Goal: Transaction & Acquisition: Download file/media

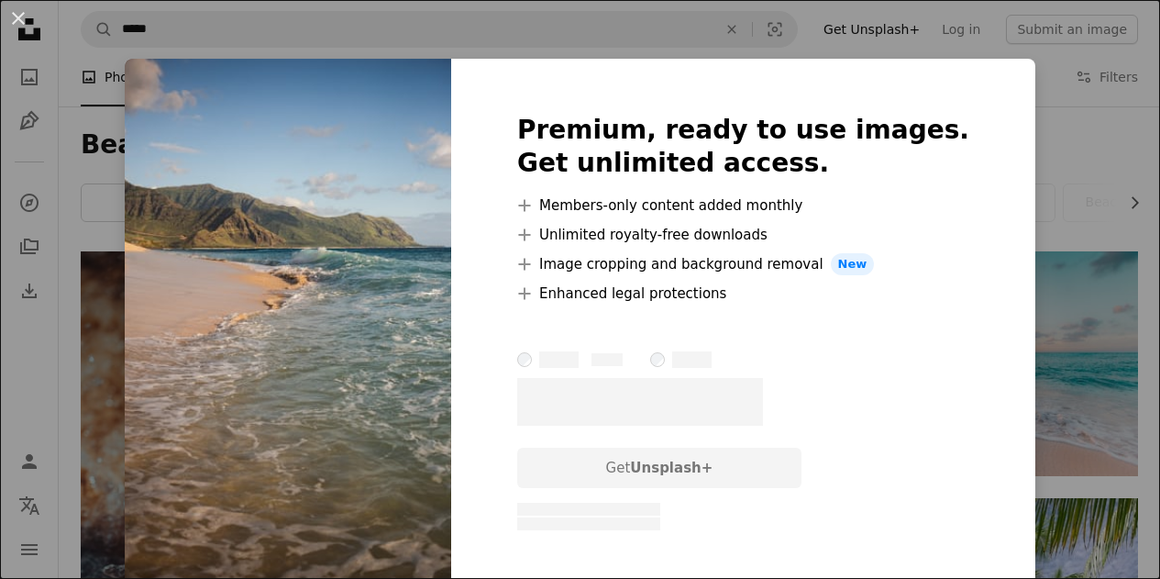
scroll to position [3393, 0]
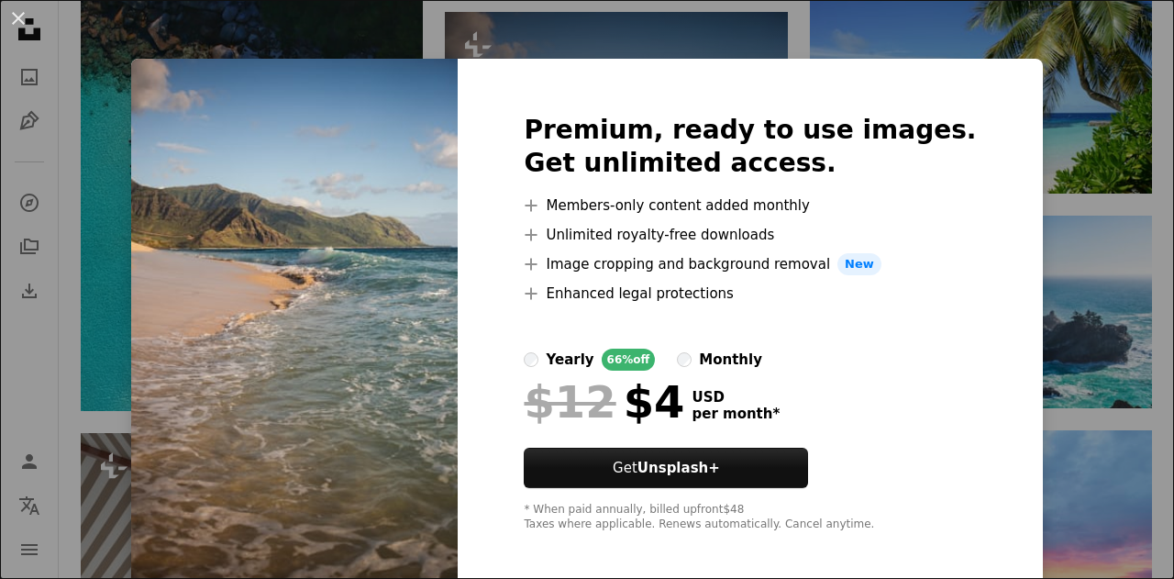
click at [1063, 71] on div "An X shape Premium, ready to use images. Get unlimited access. A plus sign Memb…" at bounding box center [587, 289] width 1174 height 579
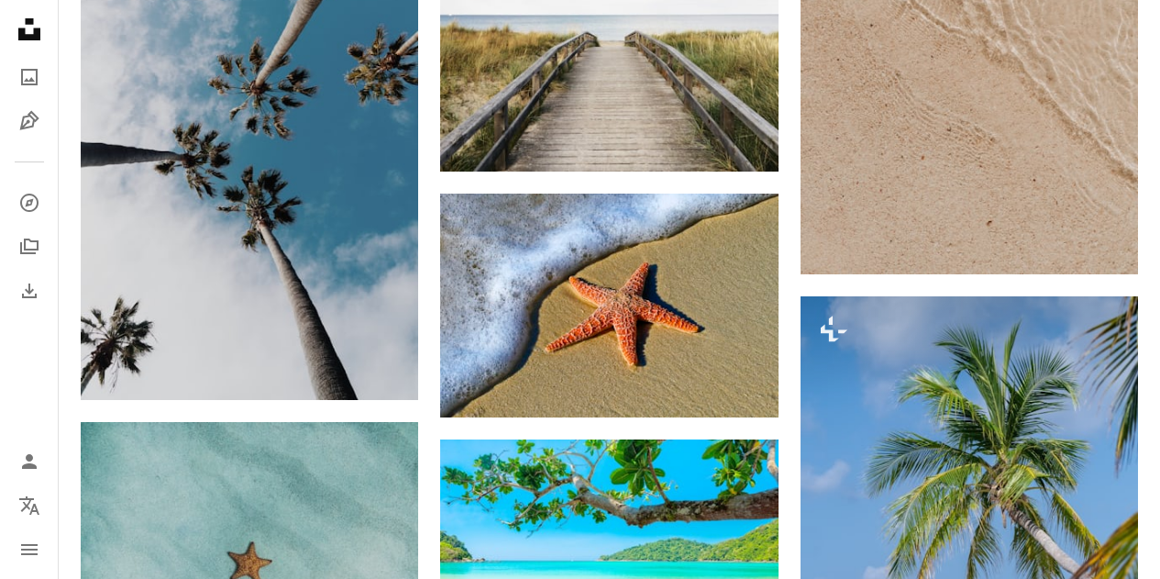
scroll to position [5869, 0]
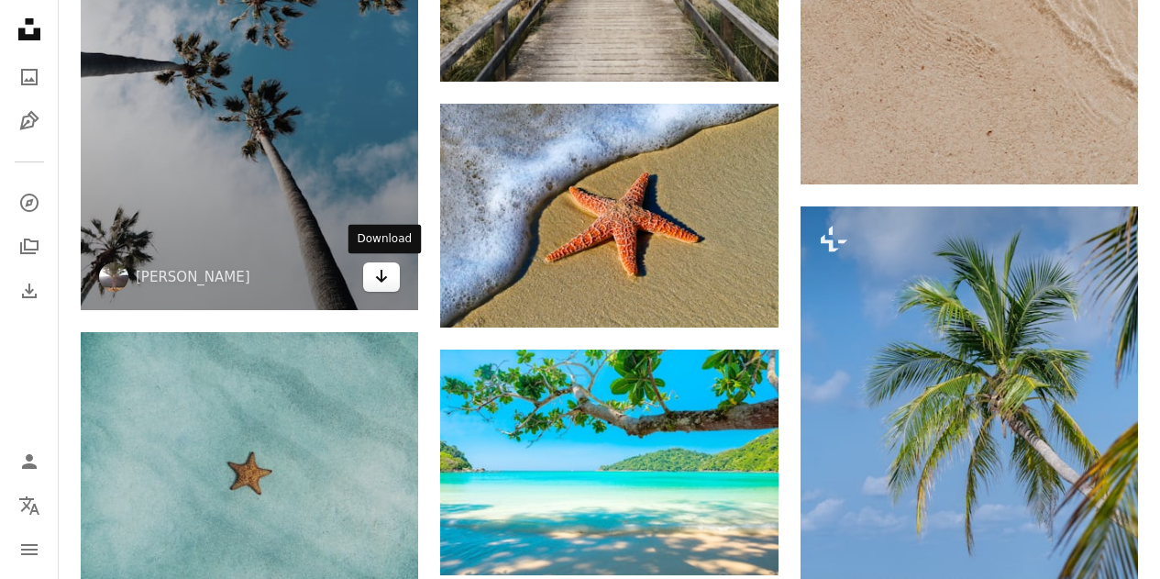
click at [389, 282] on icon "Arrow pointing down" at bounding box center [381, 276] width 15 height 22
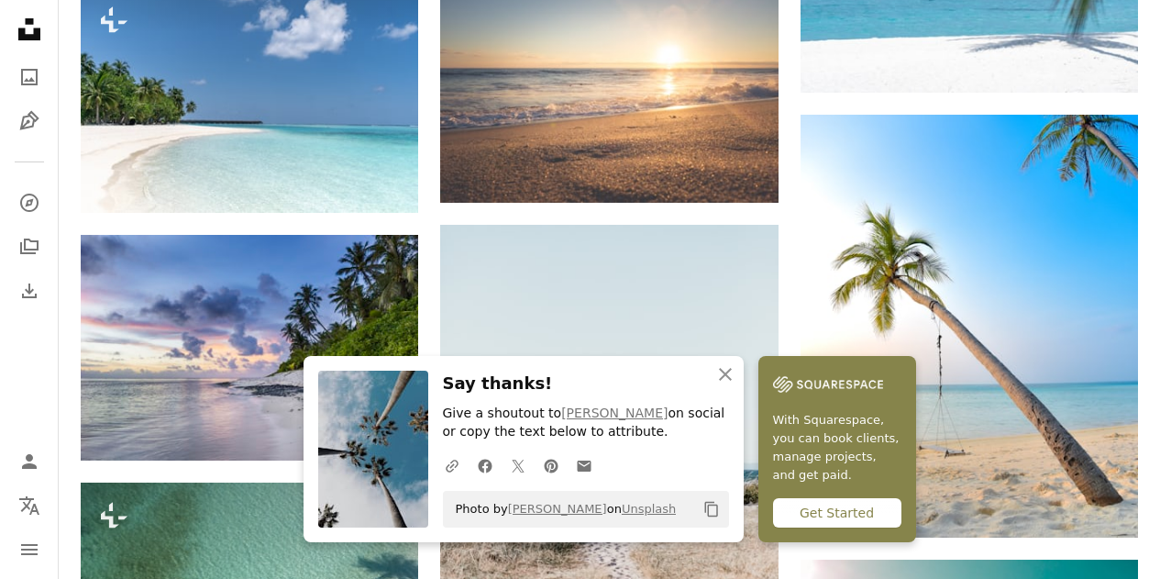
scroll to position [6510, 0]
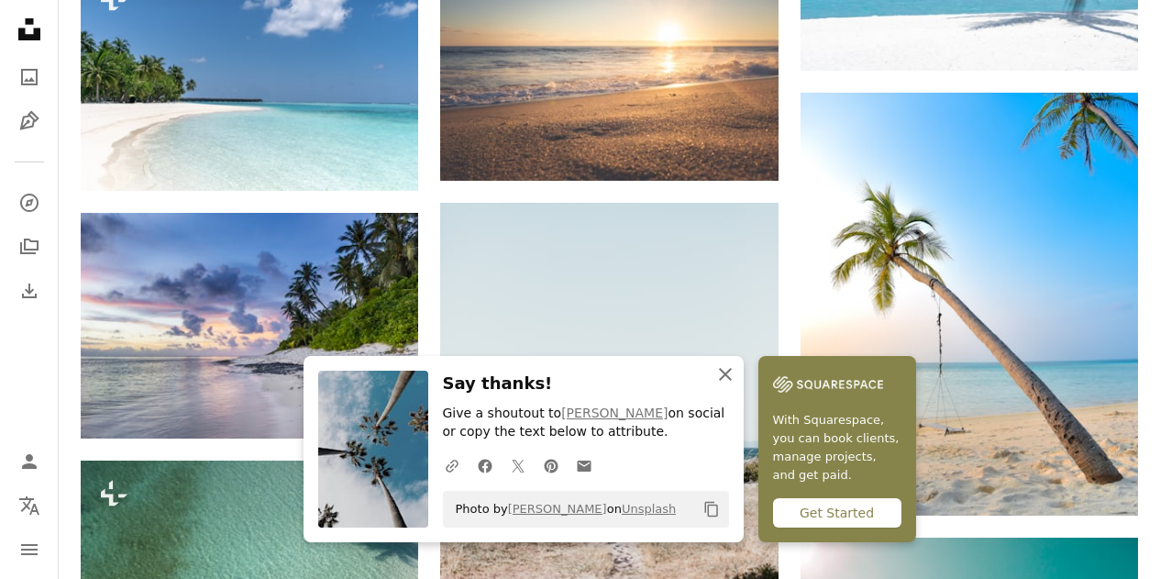
click at [719, 374] on icon "An X shape" at bounding box center [725, 374] width 22 height 22
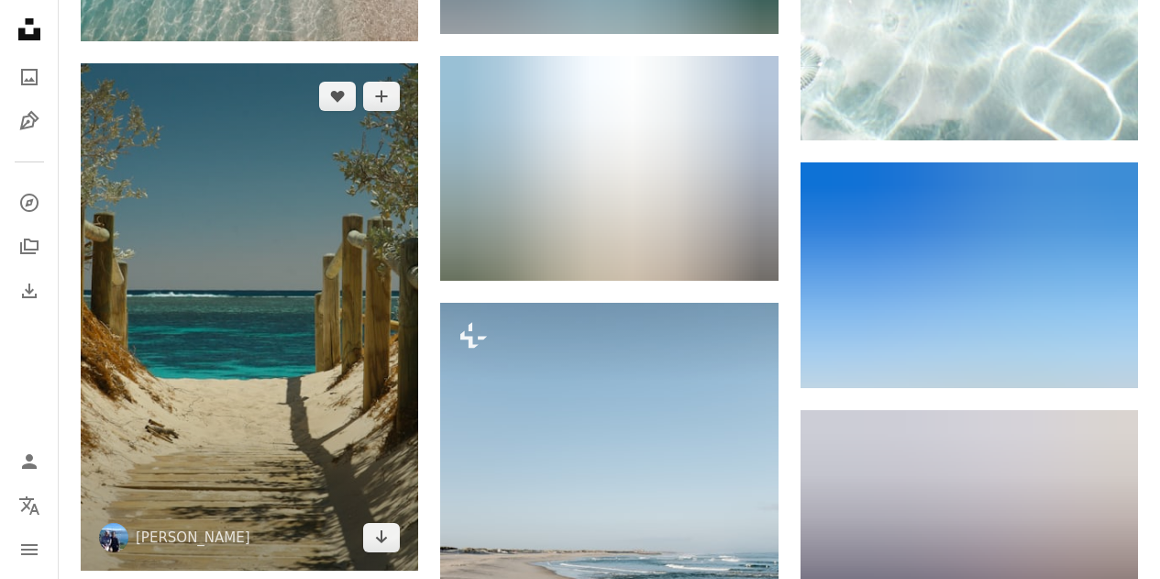
scroll to position [8253, 0]
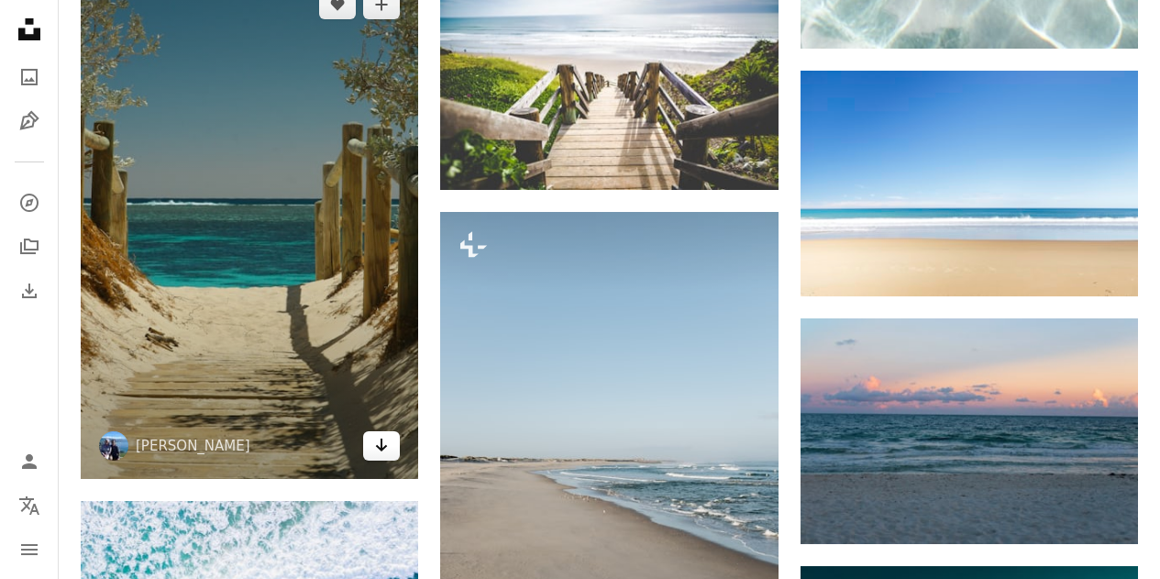
click at [392, 456] on link "Arrow pointing down" at bounding box center [381, 445] width 37 height 29
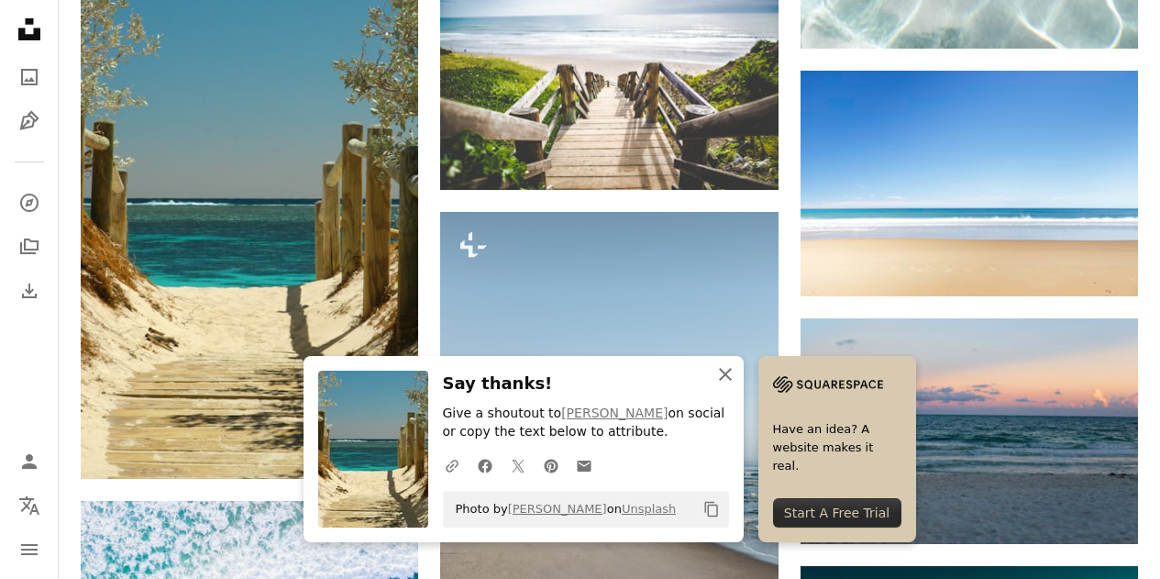
click at [726, 370] on icon "button" at bounding box center [725, 374] width 13 height 13
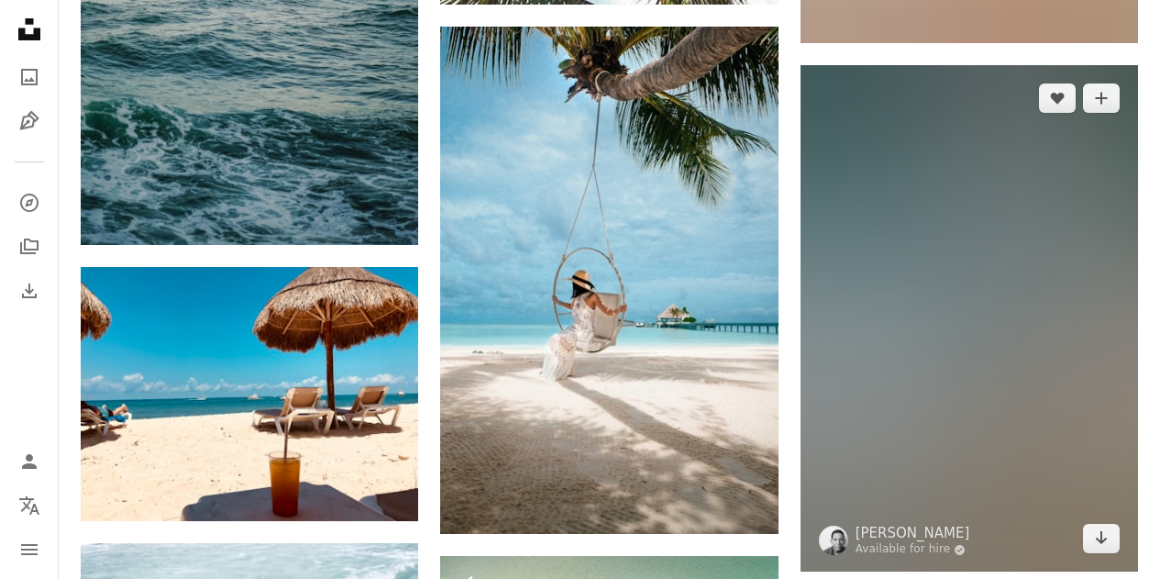
scroll to position [17514, 0]
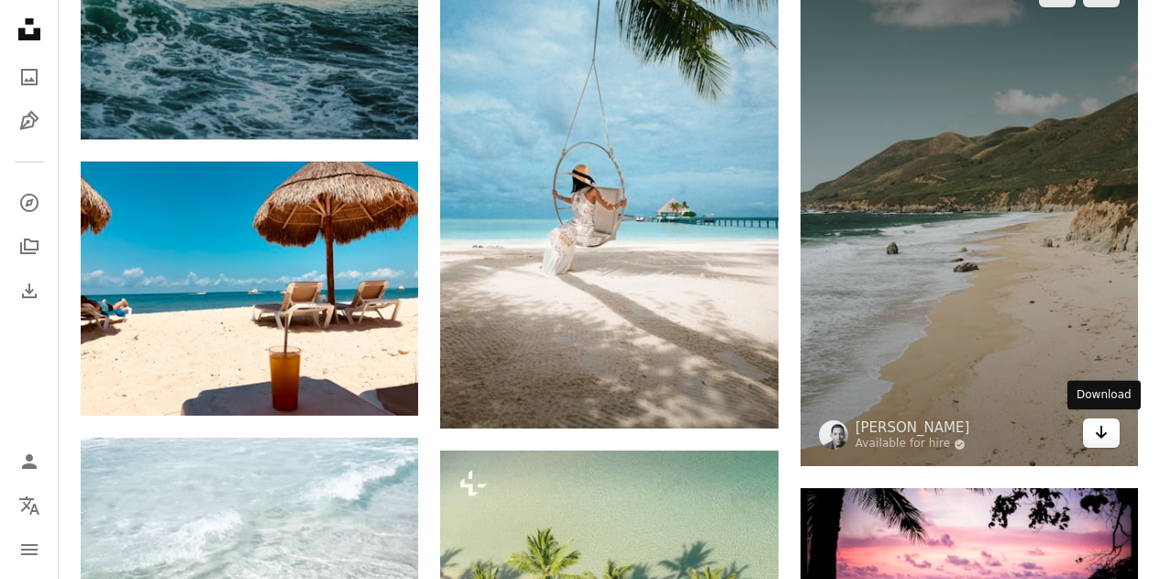
click at [1099, 440] on icon "Arrow pointing down" at bounding box center [1101, 432] width 15 height 22
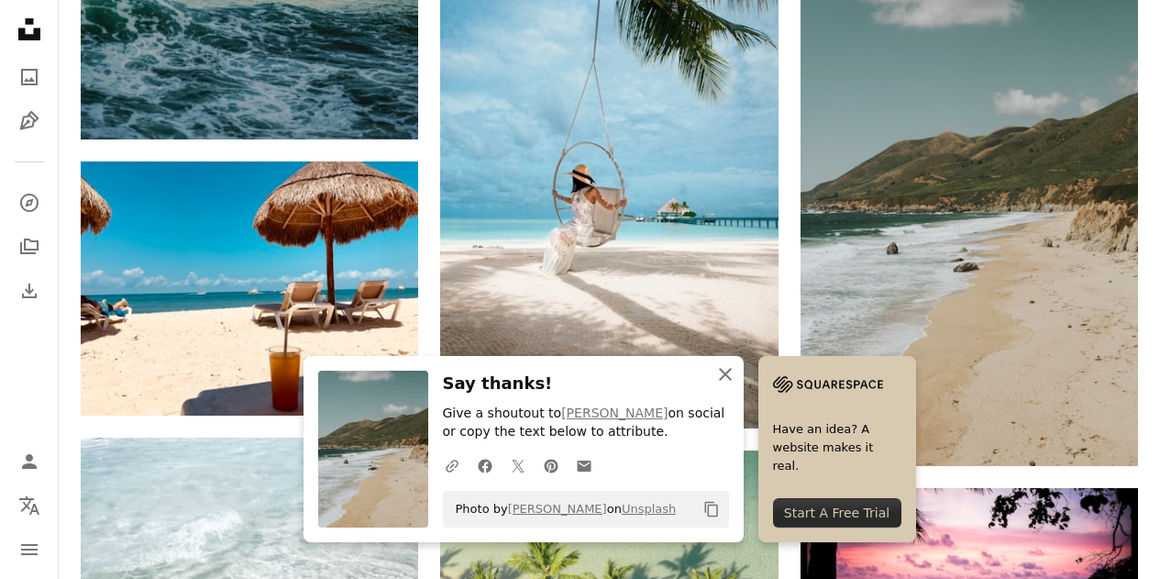
click at [723, 370] on icon "An X shape" at bounding box center [725, 374] width 22 height 22
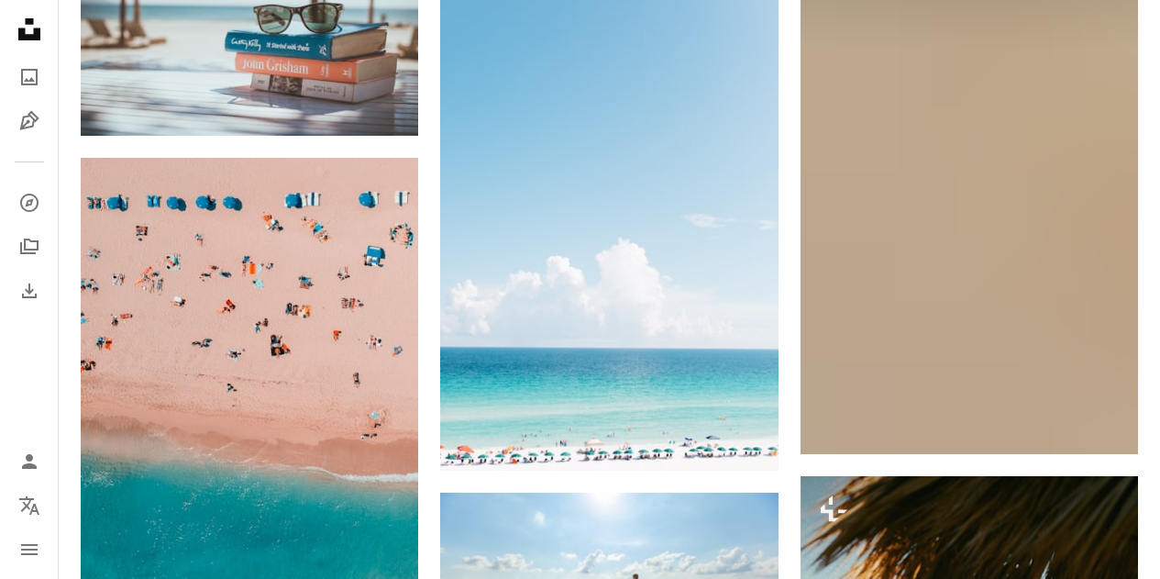
scroll to position [19073, 0]
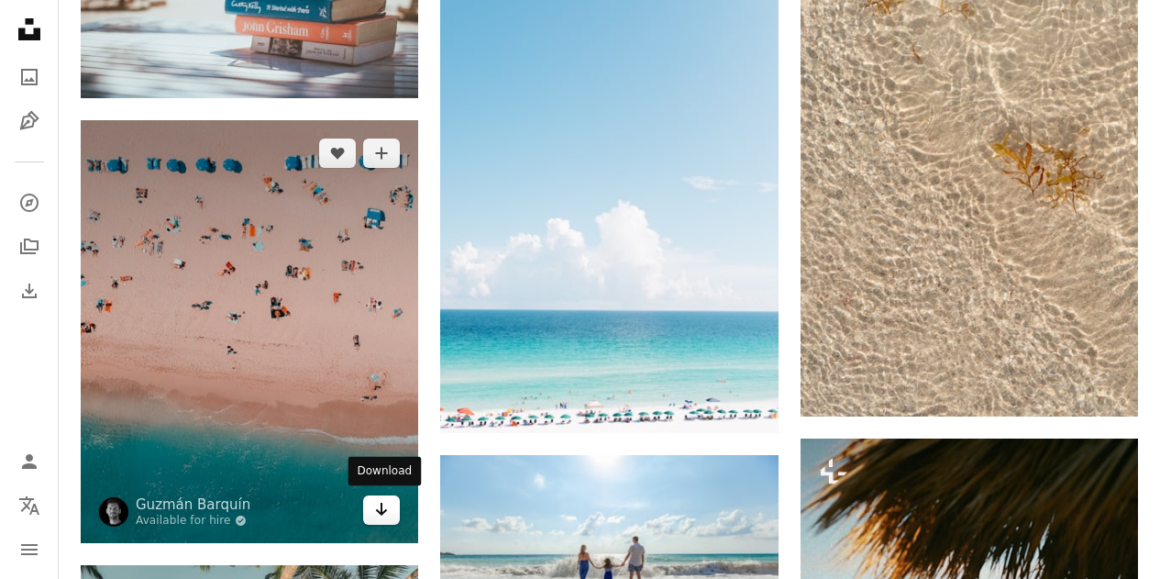
click at [381, 506] on icon "Arrow pointing down" at bounding box center [381, 509] width 15 height 22
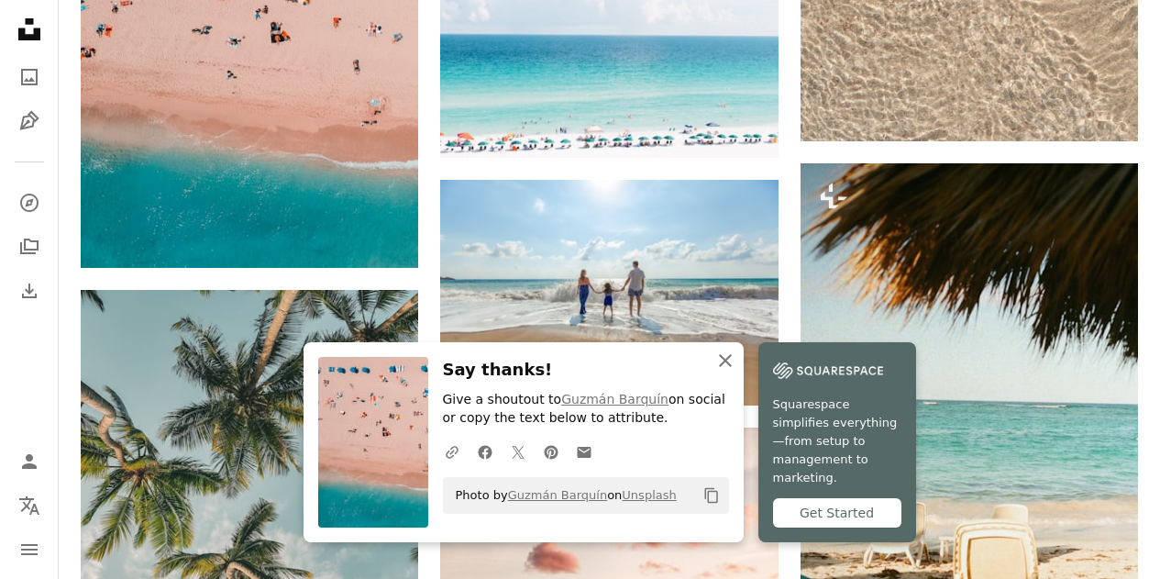
click at [725, 367] on icon "button" at bounding box center [725, 360] width 13 height 13
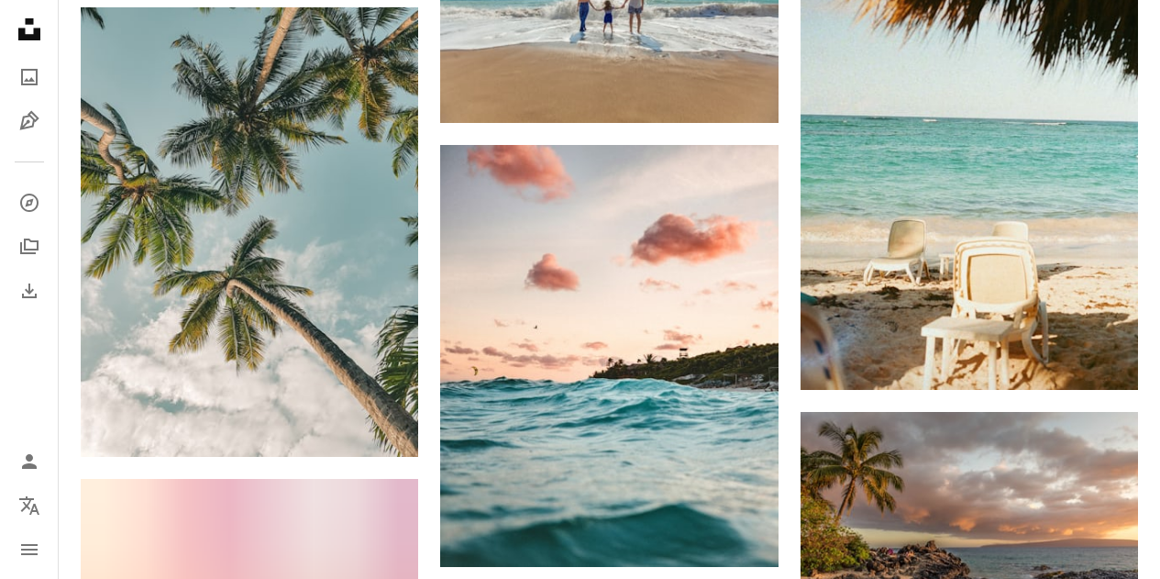
scroll to position [19715, 0]
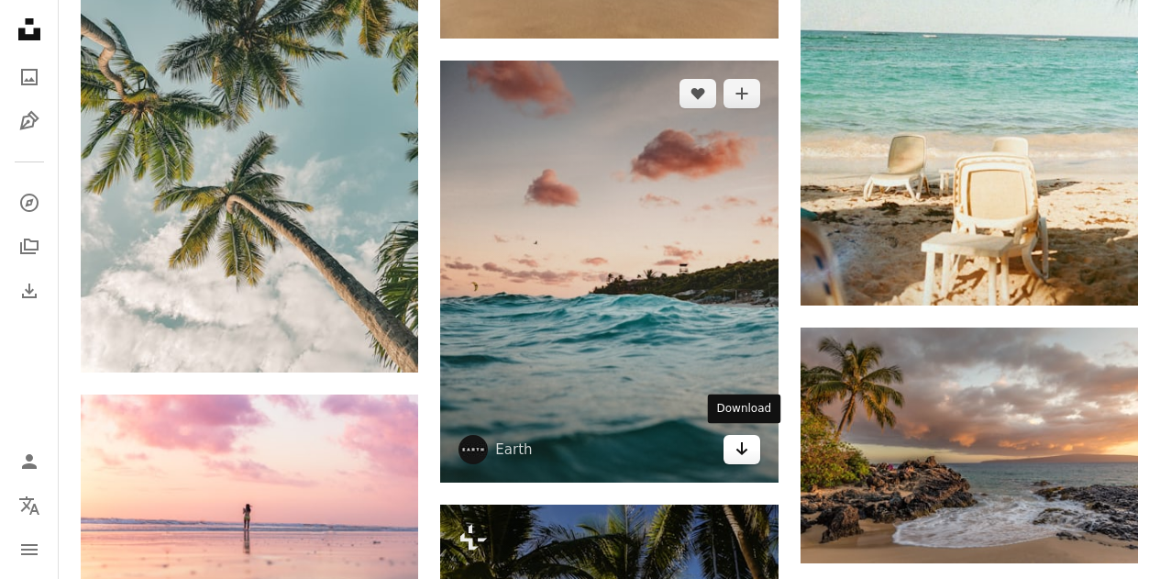
click at [739, 452] on icon "Arrow pointing down" at bounding box center [741, 448] width 15 height 22
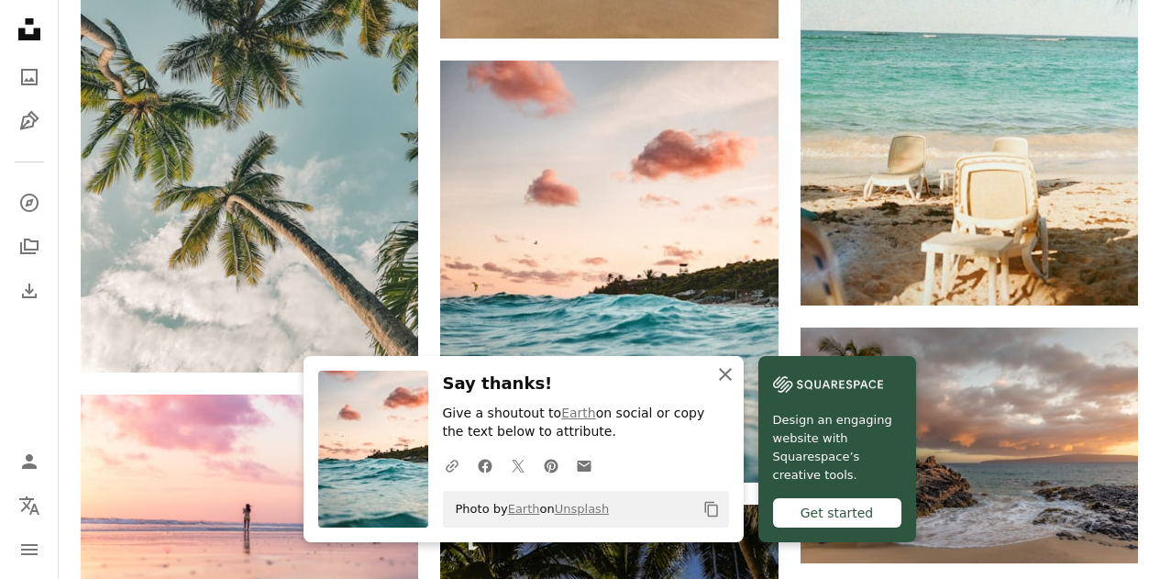
drag, startPoint x: 725, startPoint y: 374, endPoint x: 629, endPoint y: 362, distance: 97.0
click at [725, 374] on icon "button" at bounding box center [725, 374] width 13 height 13
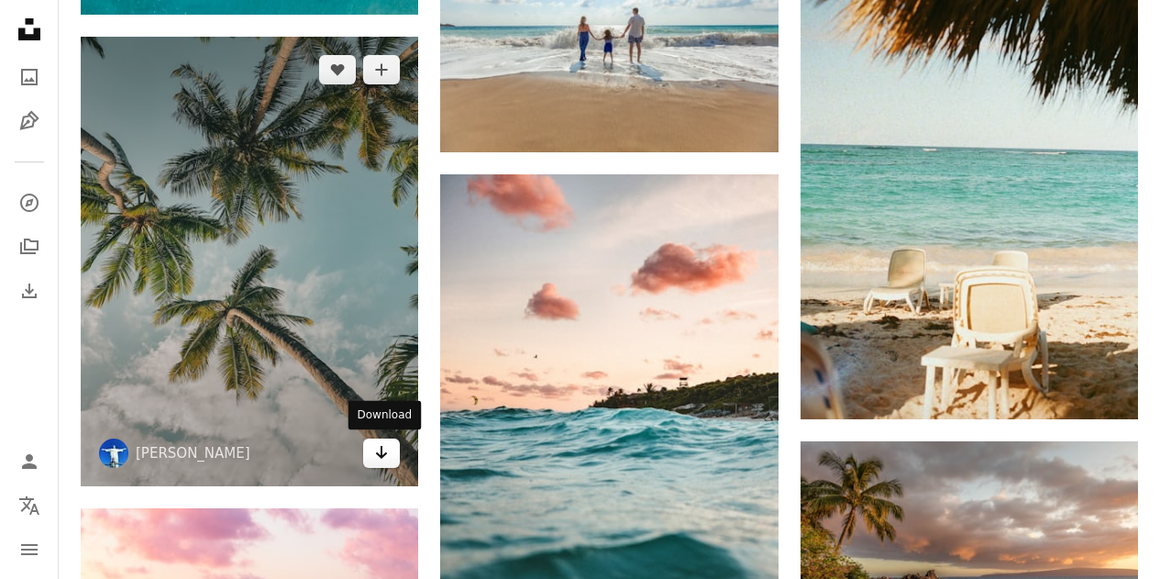
scroll to position [19623, 0]
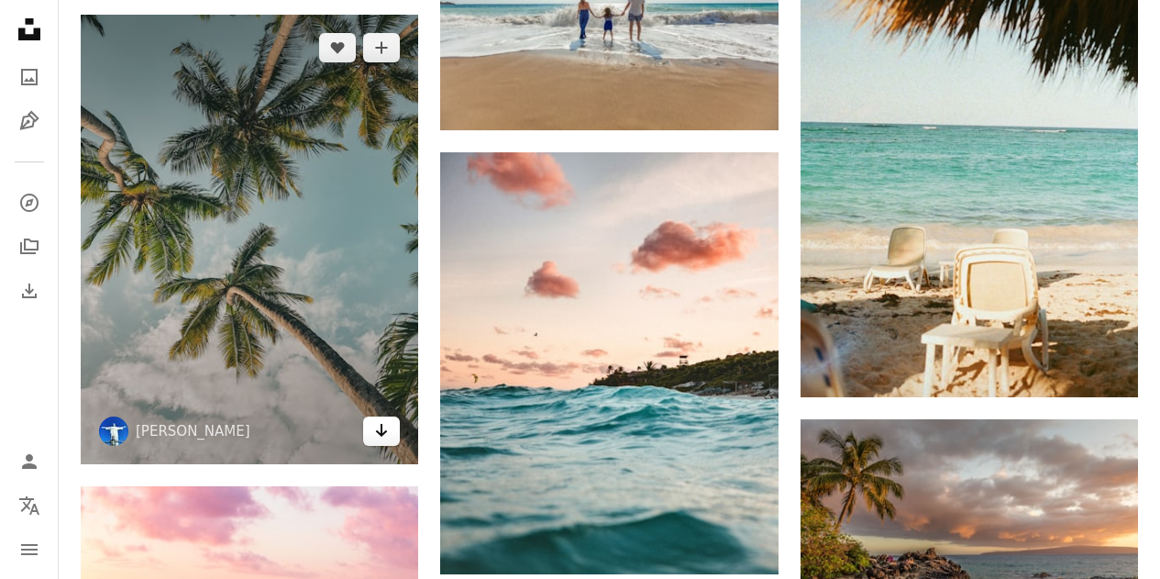
click at [381, 439] on icon "Arrow pointing down" at bounding box center [381, 430] width 15 height 22
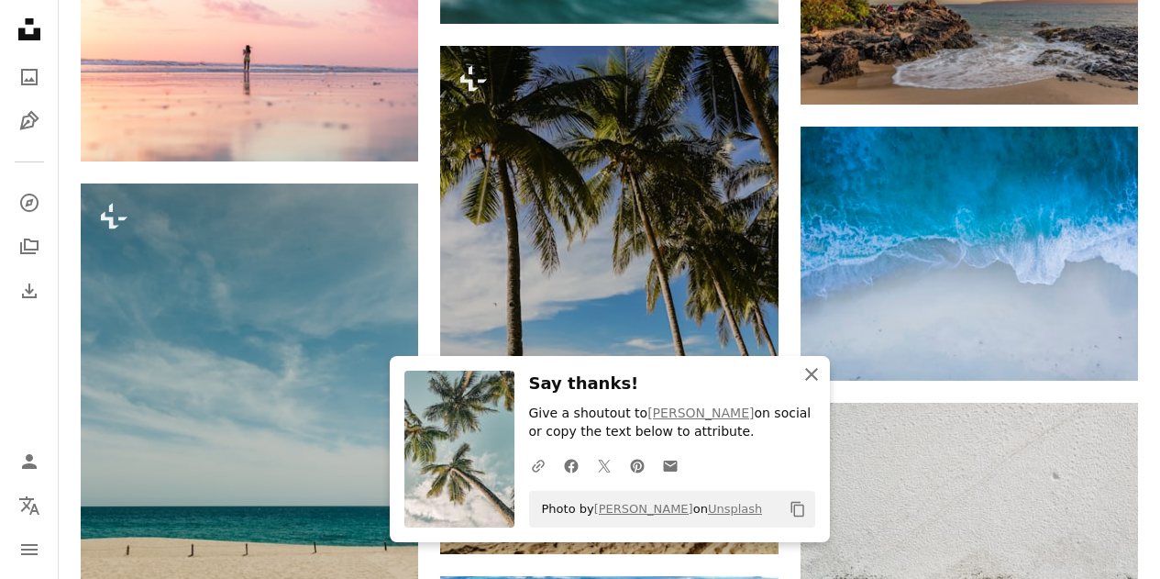
click at [812, 378] on icon "An X shape" at bounding box center [812, 374] width 22 height 22
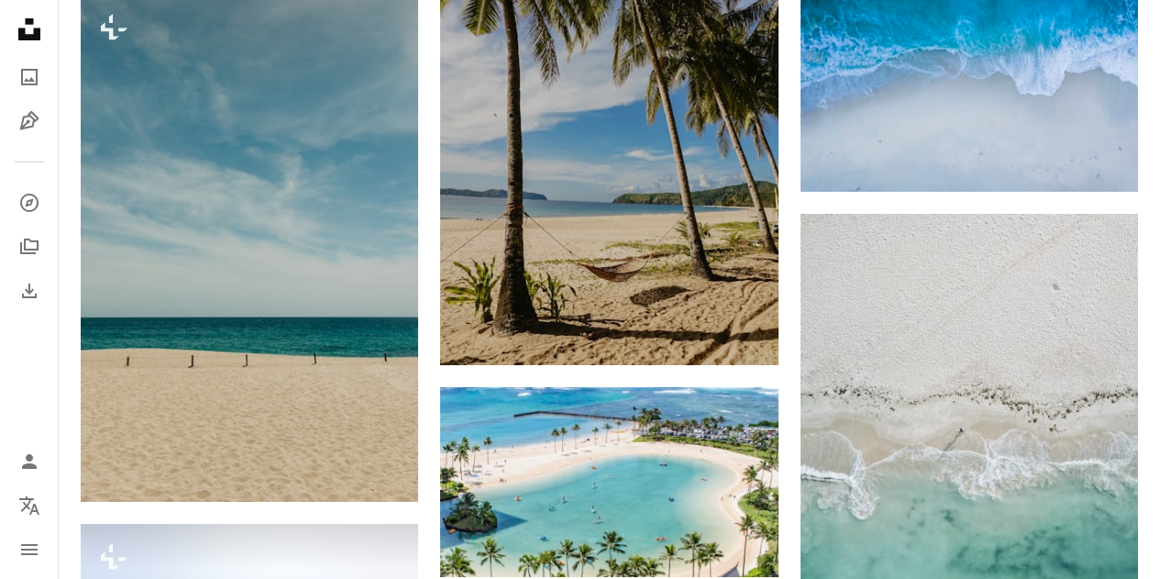
scroll to position [20448, 0]
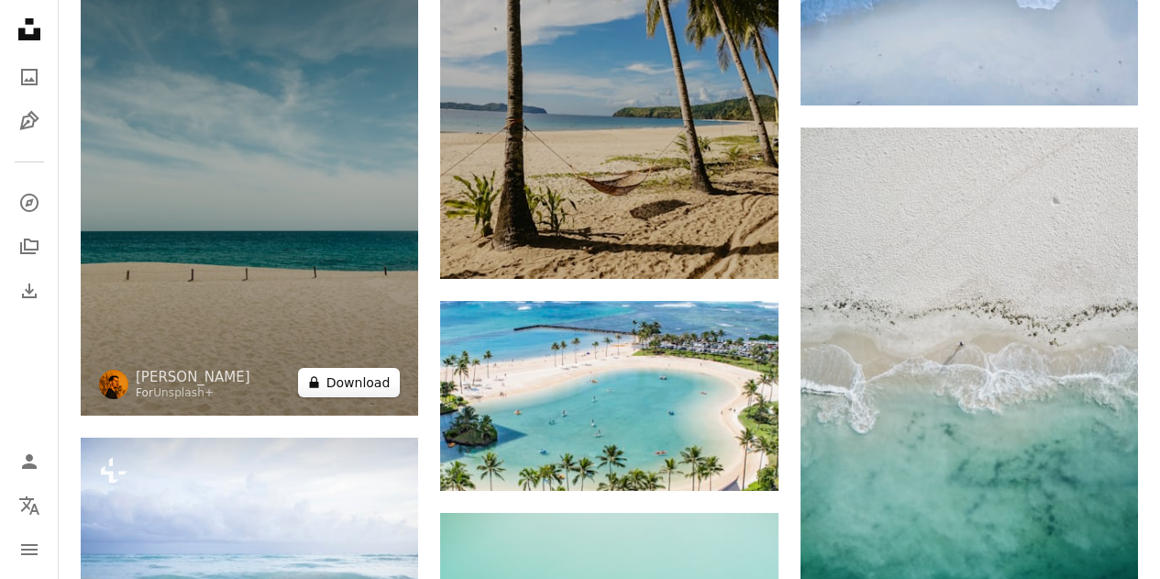
click at [347, 390] on button "A lock Download" at bounding box center [349, 382] width 103 height 29
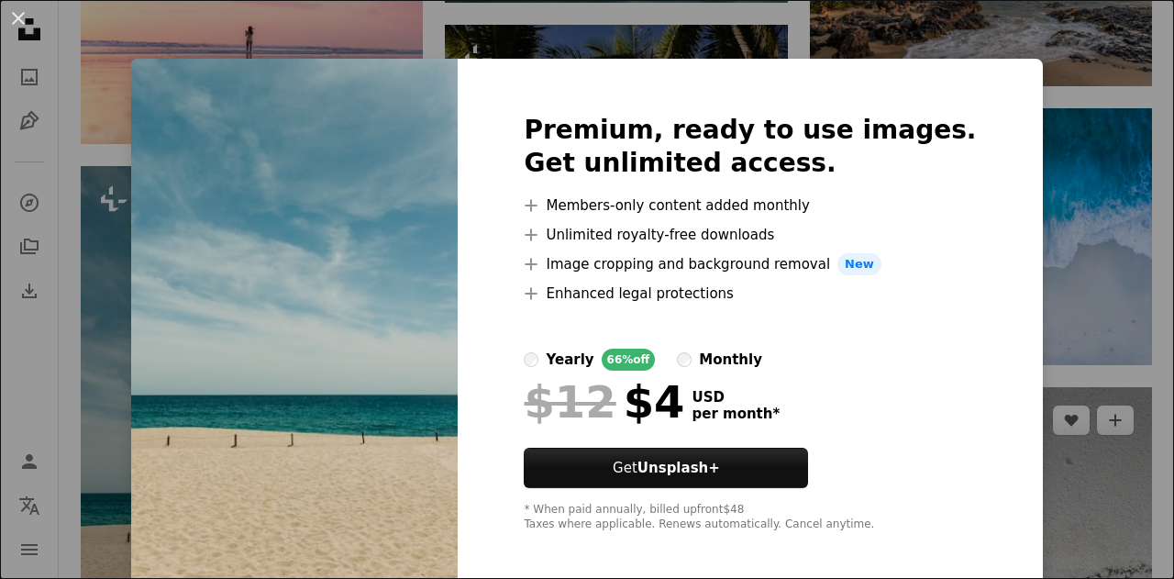
click at [1028, 81] on div "An X shape Premium, ready to use images. Get unlimited access. A plus sign Memb…" at bounding box center [587, 289] width 1174 height 579
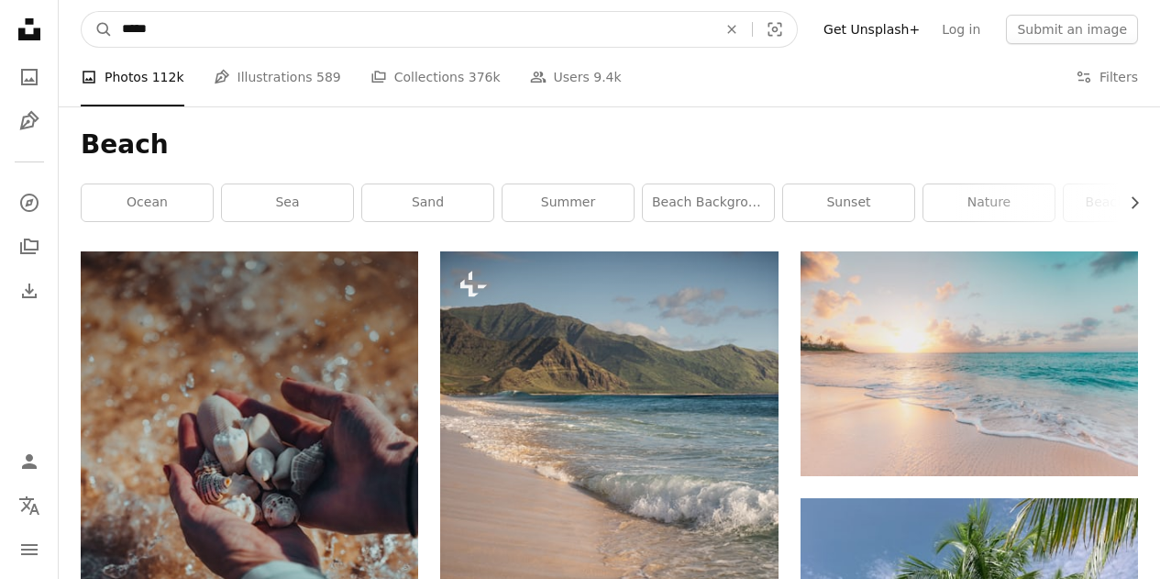
drag, startPoint x: 217, startPoint y: 33, endPoint x: 0, endPoint y: 3, distance: 219.4
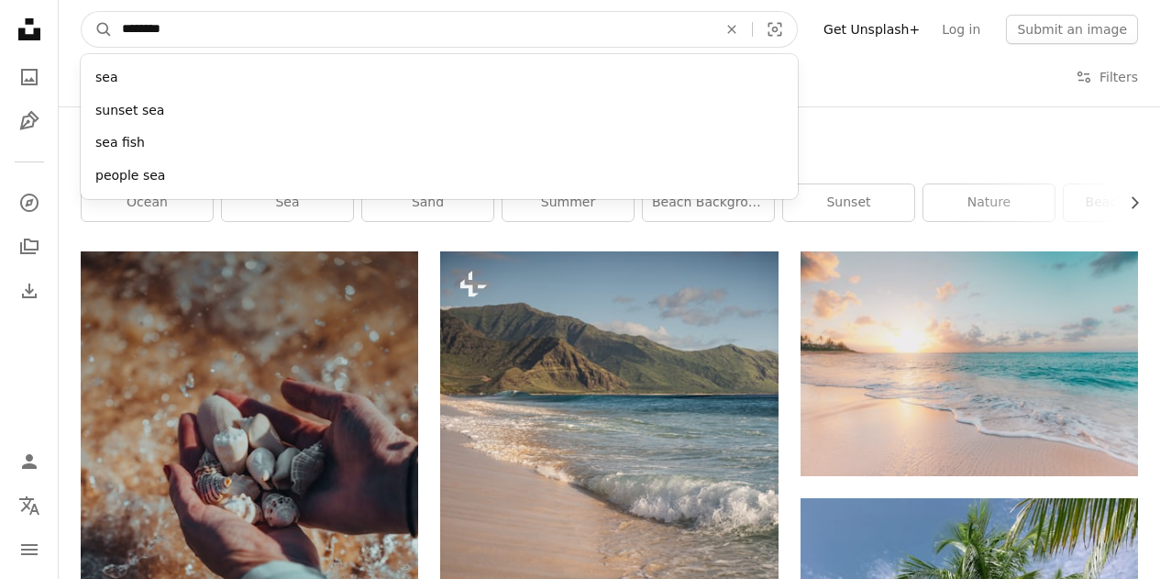
type input "********"
click at [82, 12] on button "A magnifying glass" at bounding box center [97, 29] width 31 height 35
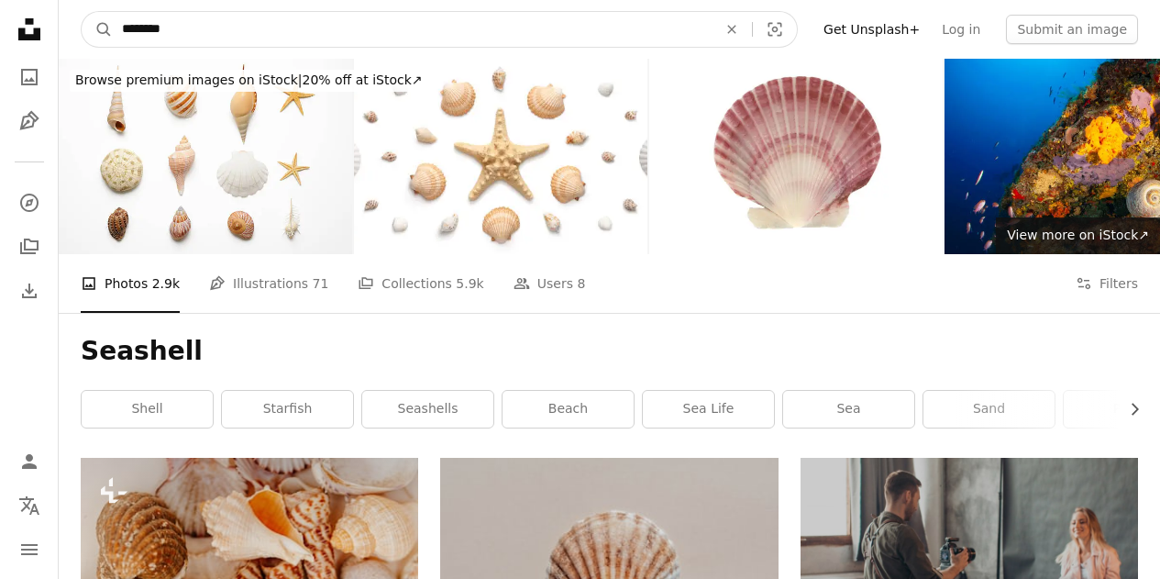
drag, startPoint x: 190, startPoint y: 17, endPoint x: 114, endPoint y: 15, distance: 76.2
click at [114, 15] on input "********" at bounding box center [412, 29] width 599 height 35
type input "******"
click at [82, 12] on button "A magnifying glass" at bounding box center [97, 29] width 31 height 35
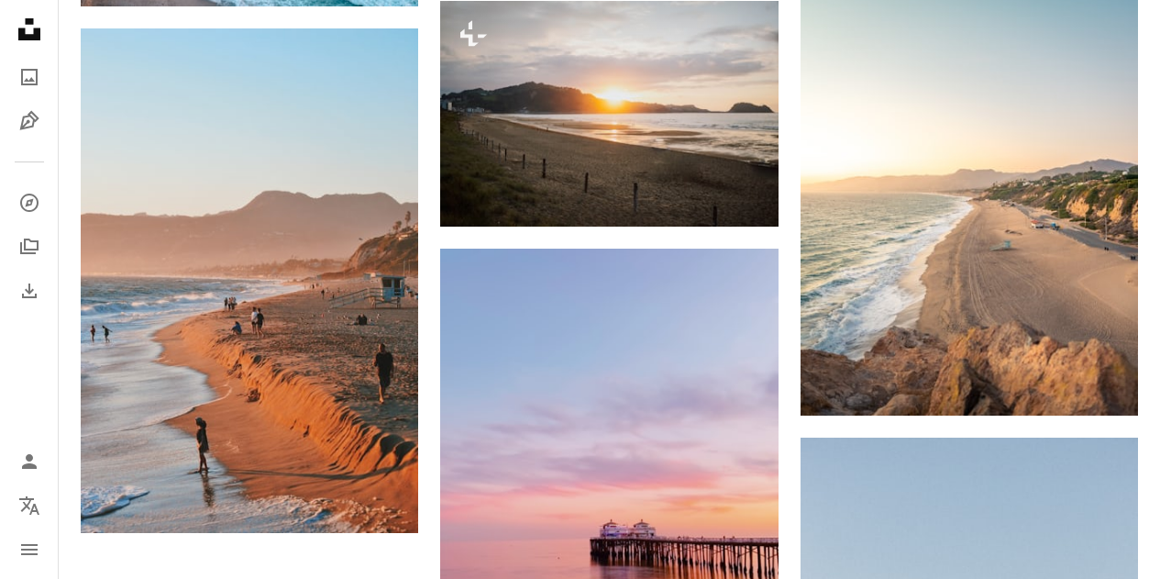
scroll to position [1973, 0]
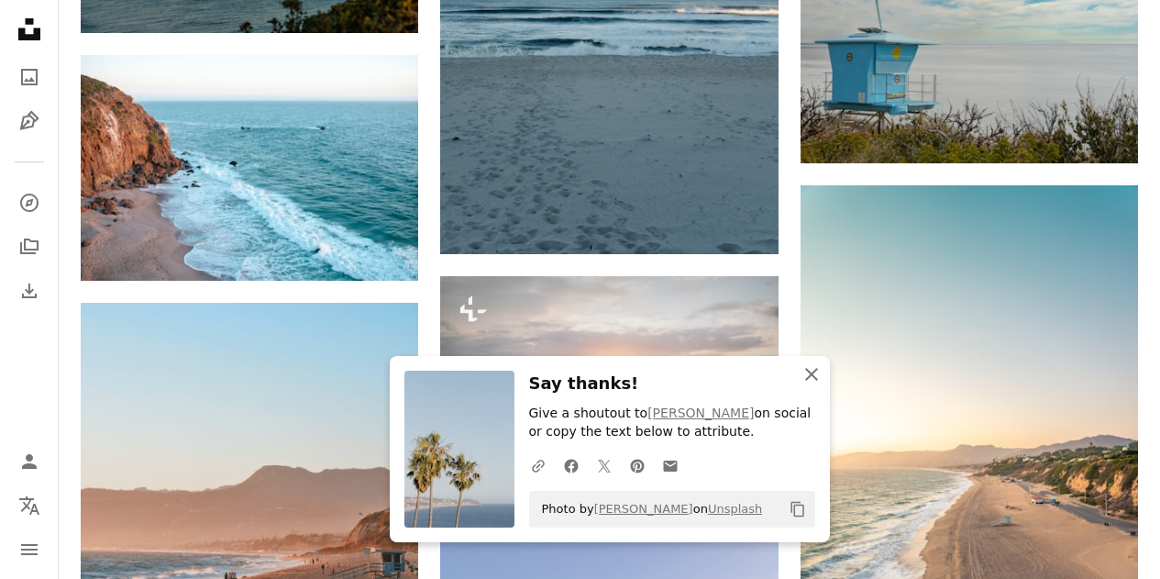
click at [803, 376] on icon "An X shape" at bounding box center [812, 374] width 22 height 22
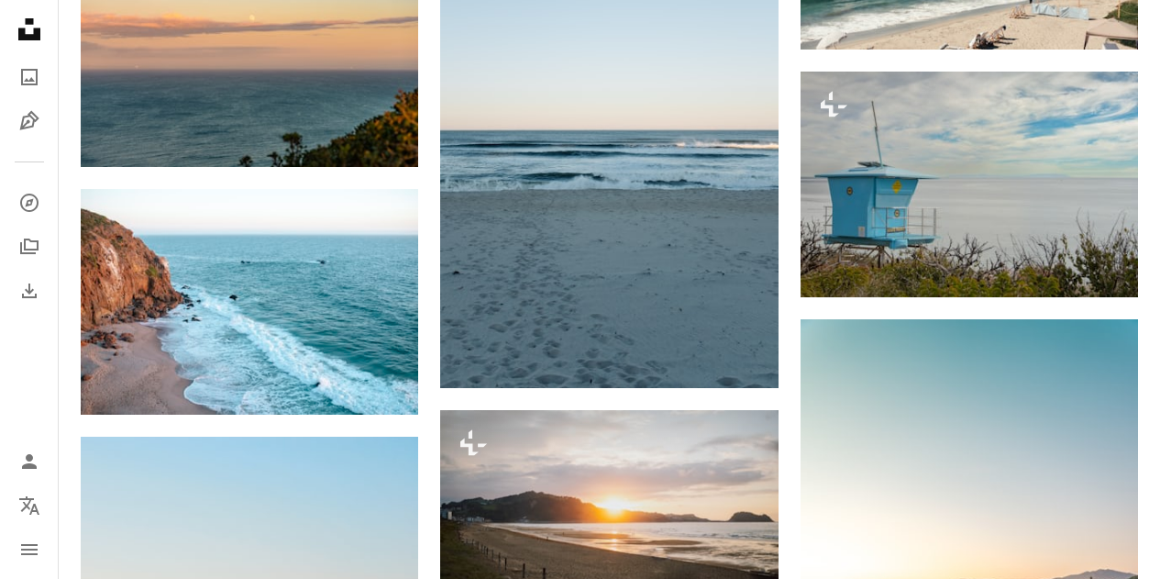
click at [790, 436] on div "Plus sign for Unsplash+ A heart A plus sign Getty Images For Unsplash+ A lock D…" at bounding box center [609, 234] width 1057 height 2685
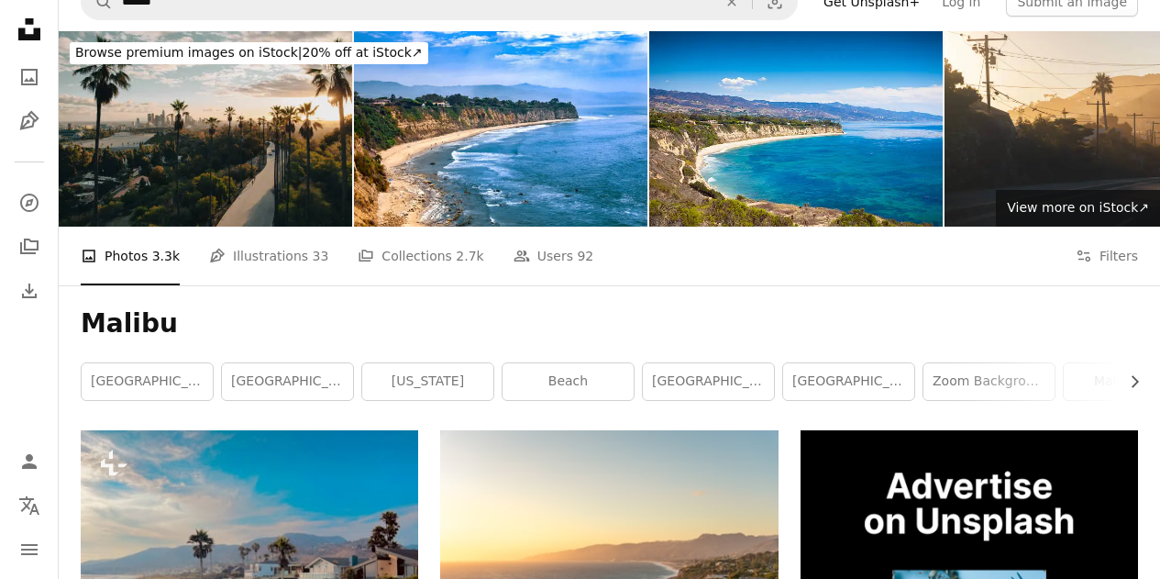
scroll to position [0, 0]
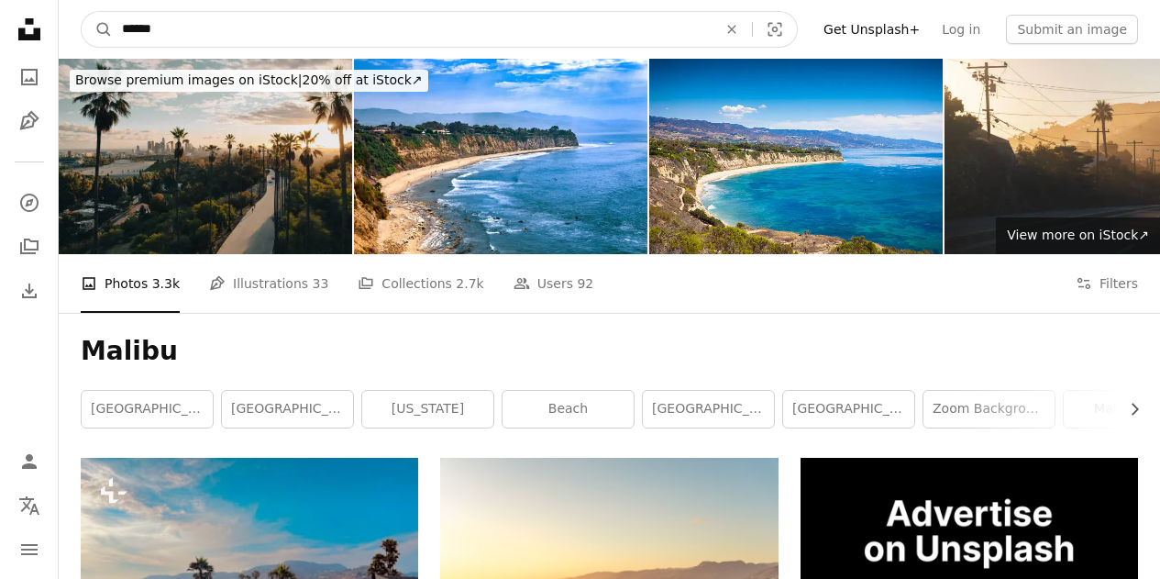
drag, startPoint x: 279, startPoint y: 32, endPoint x: 0, endPoint y: 35, distance: 278.8
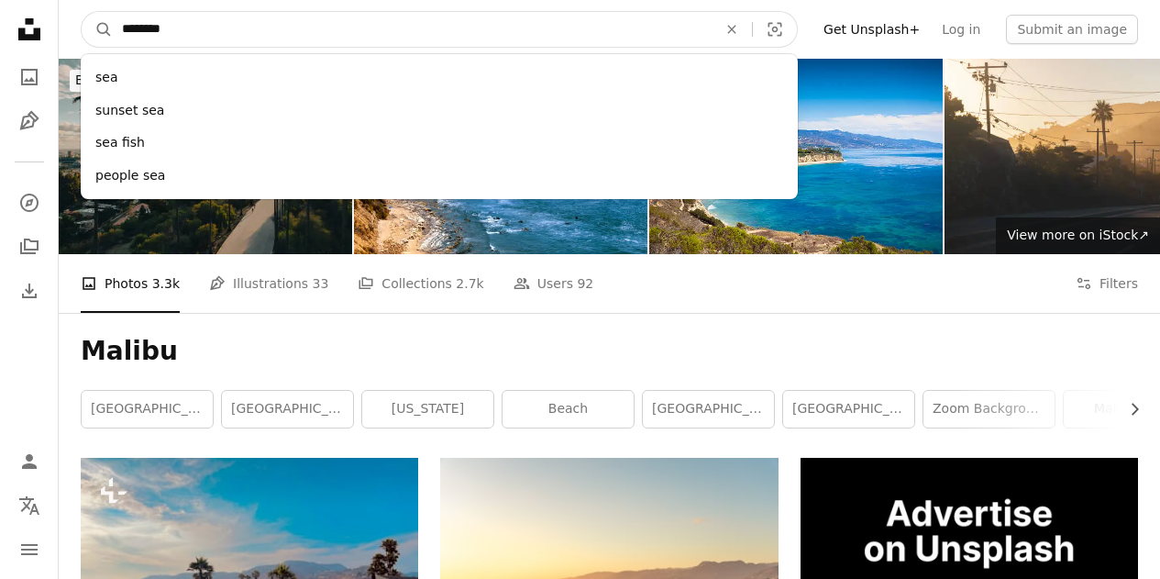
type input "********"
click at [82, 12] on button "A magnifying glass" at bounding box center [97, 29] width 31 height 35
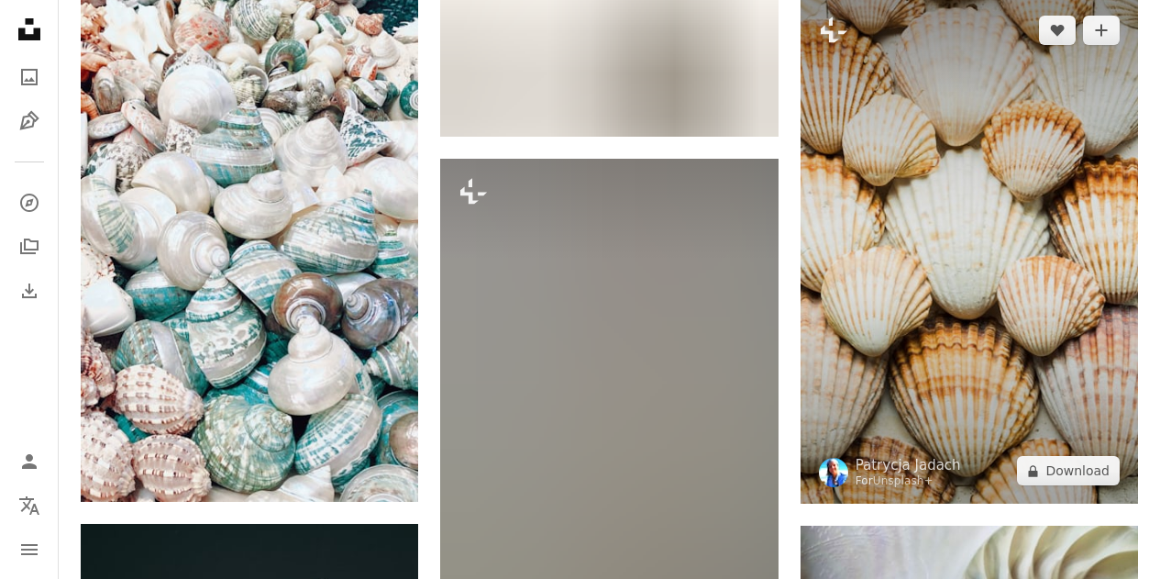
scroll to position [1740, 0]
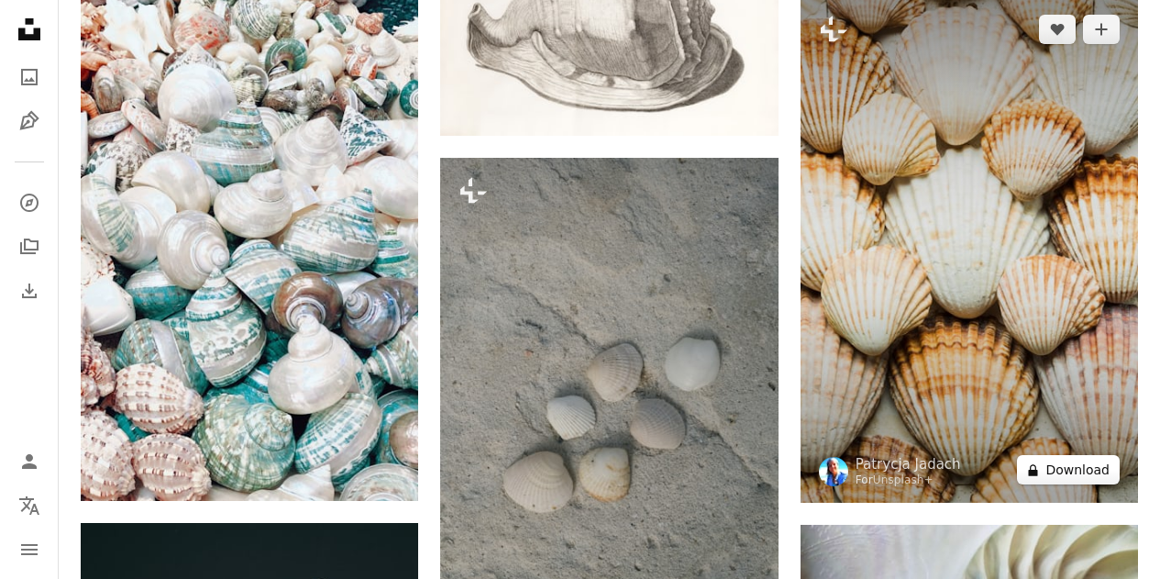
click at [1084, 473] on button "A lock Download" at bounding box center [1068, 469] width 103 height 29
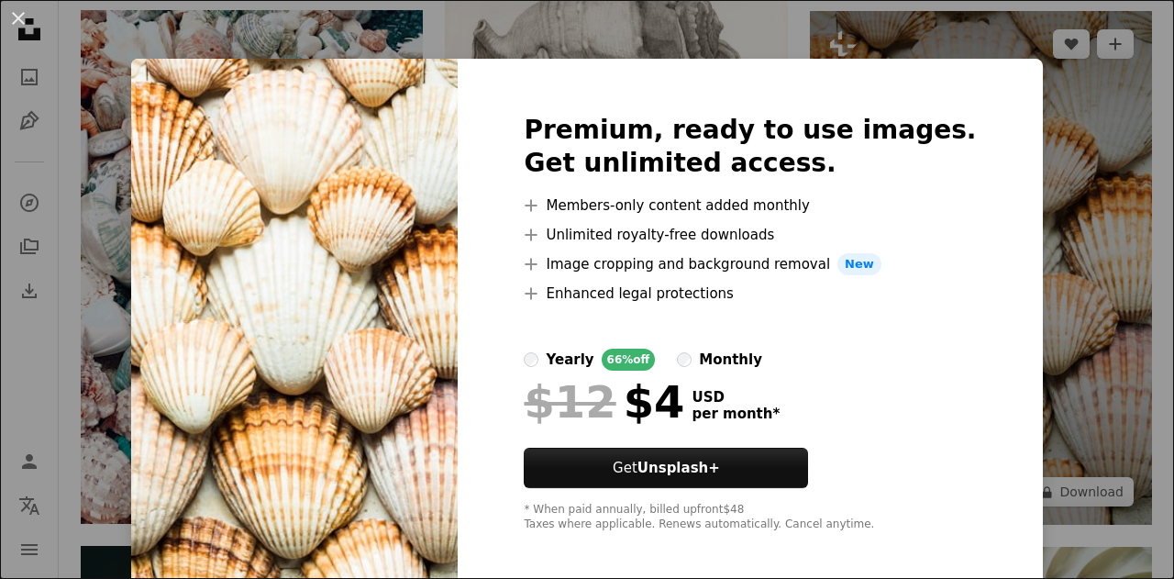
click at [991, 79] on div "An X shape Premium, ready to use images. Get unlimited access. A plus sign Memb…" at bounding box center [587, 289] width 1174 height 579
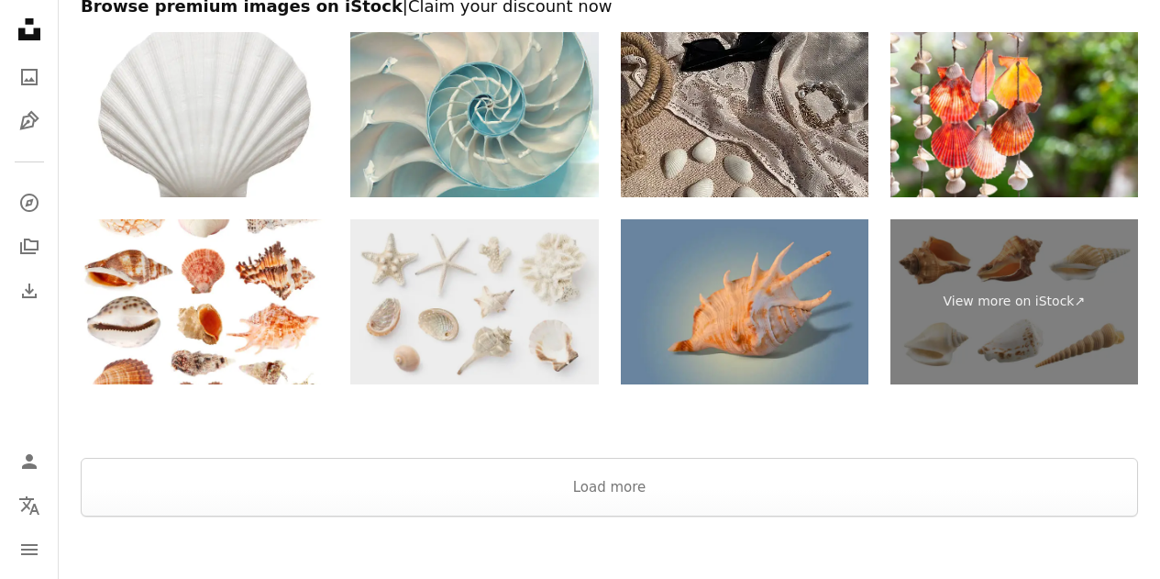
scroll to position [3737, 0]
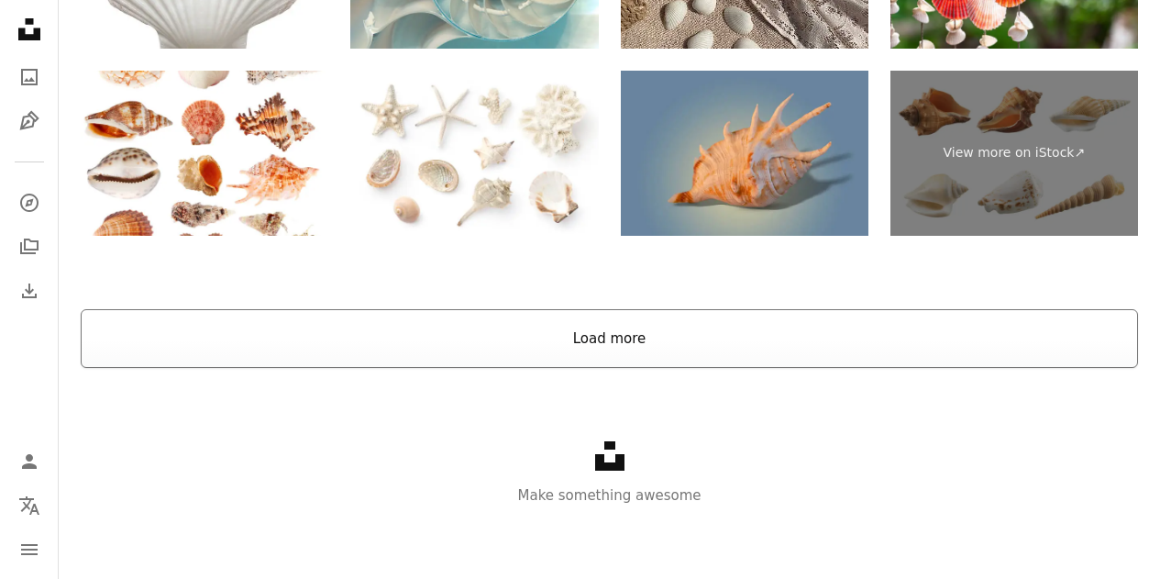
click at [451, 313] on button "Load more" at bounding box center [609, 338] width 1057 height 59
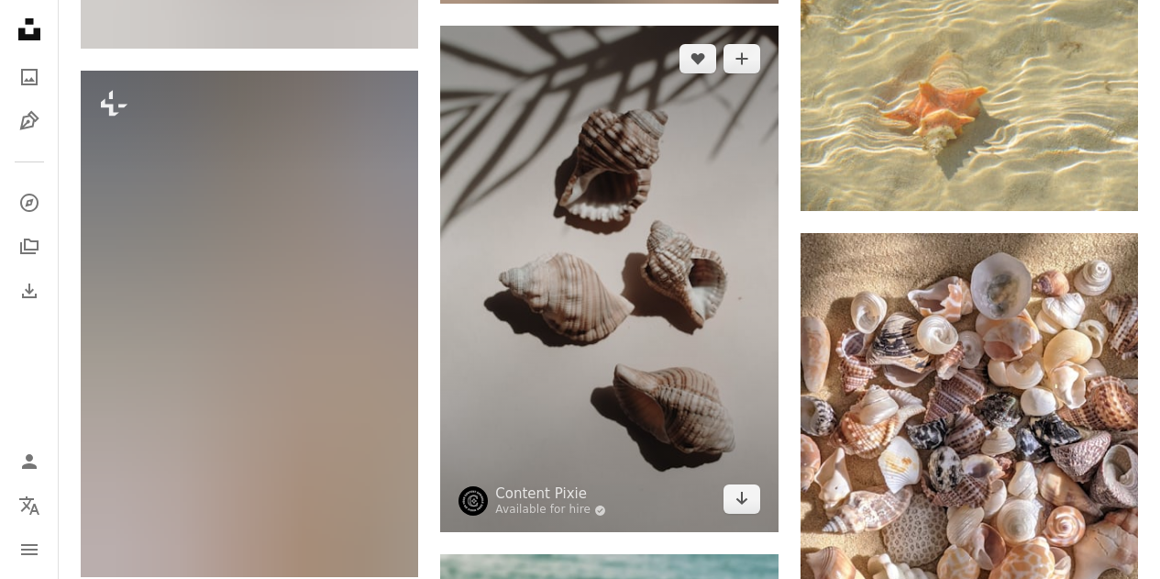
scroll to position [3425, 0]
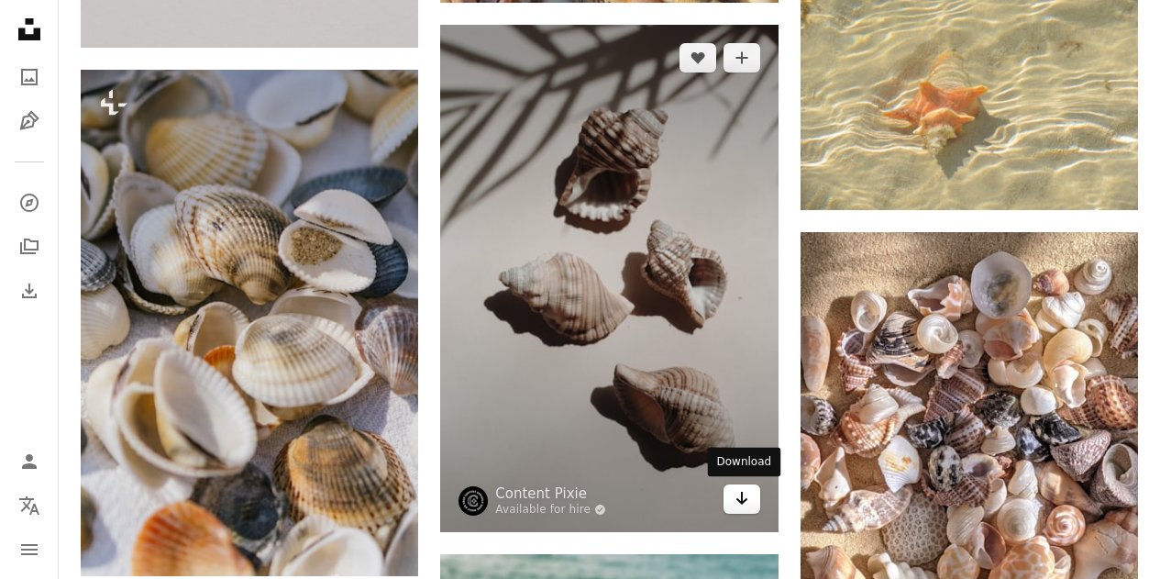
click at [736, 500] on icon "Arrow pointing down" at bounding box center [741, 498] width 15 height 22
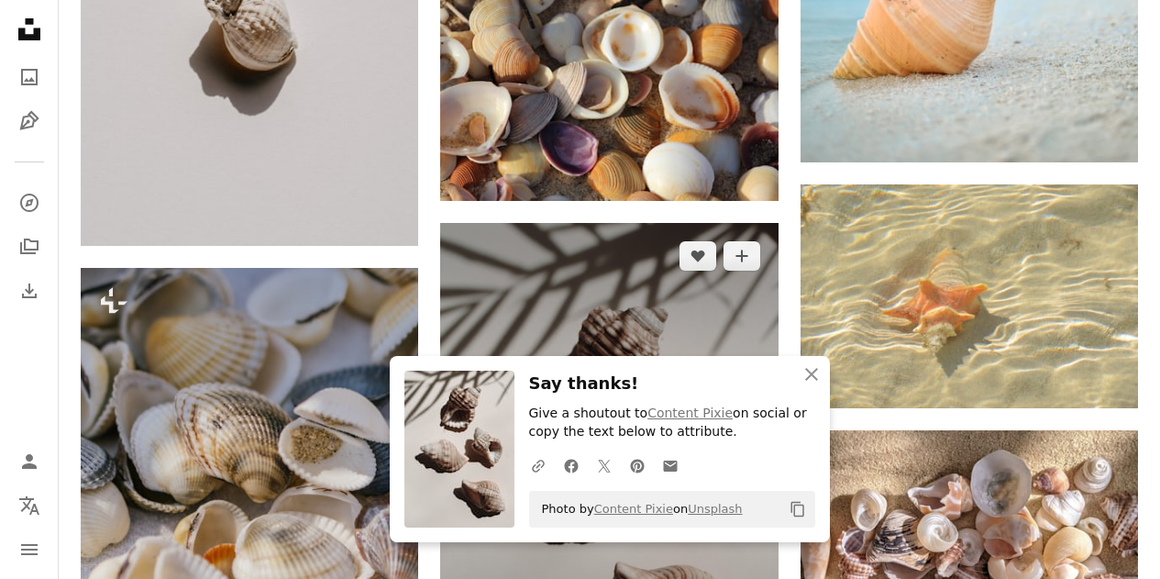
click at [584, 283] on img at bounding box center [608, 476] width 337 height 506
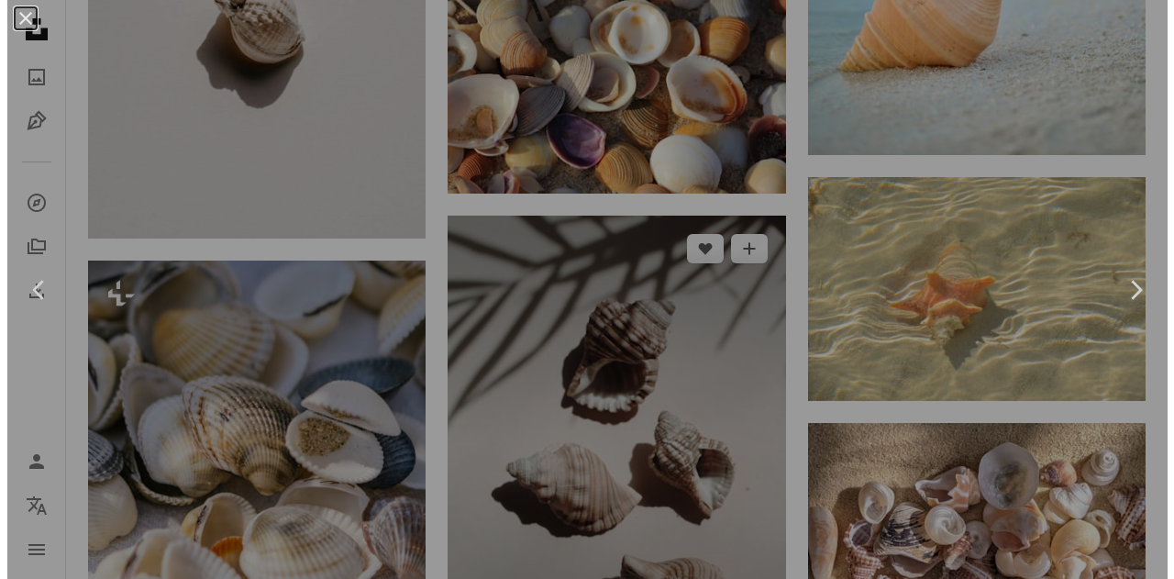
scroll to position [3237, 0]
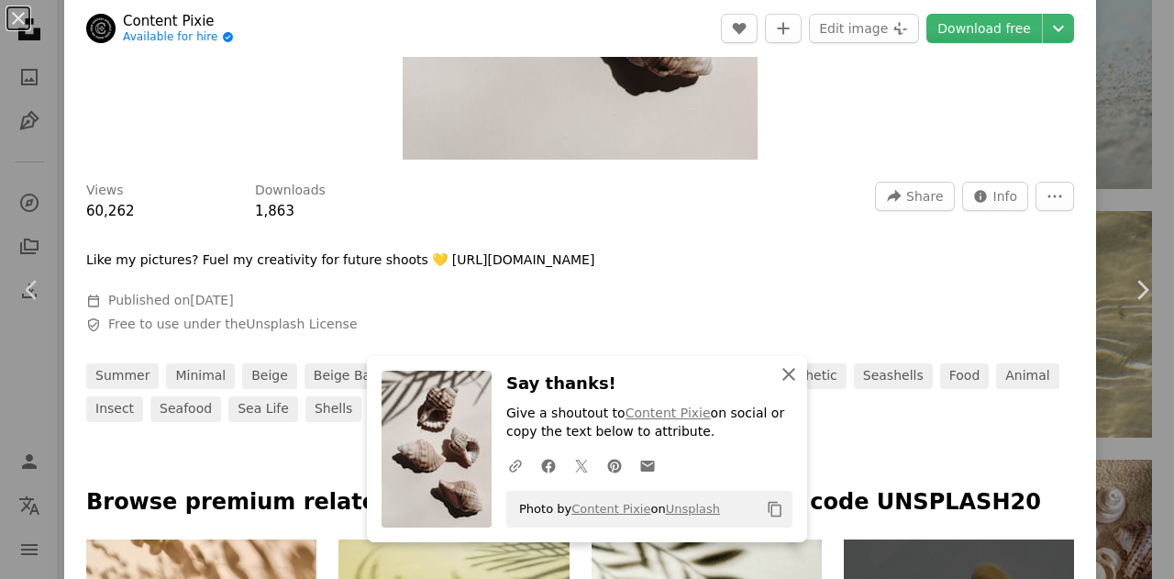
click at [783, 374] on icon "button" at bounding box center [788, 374] width 13 height 13
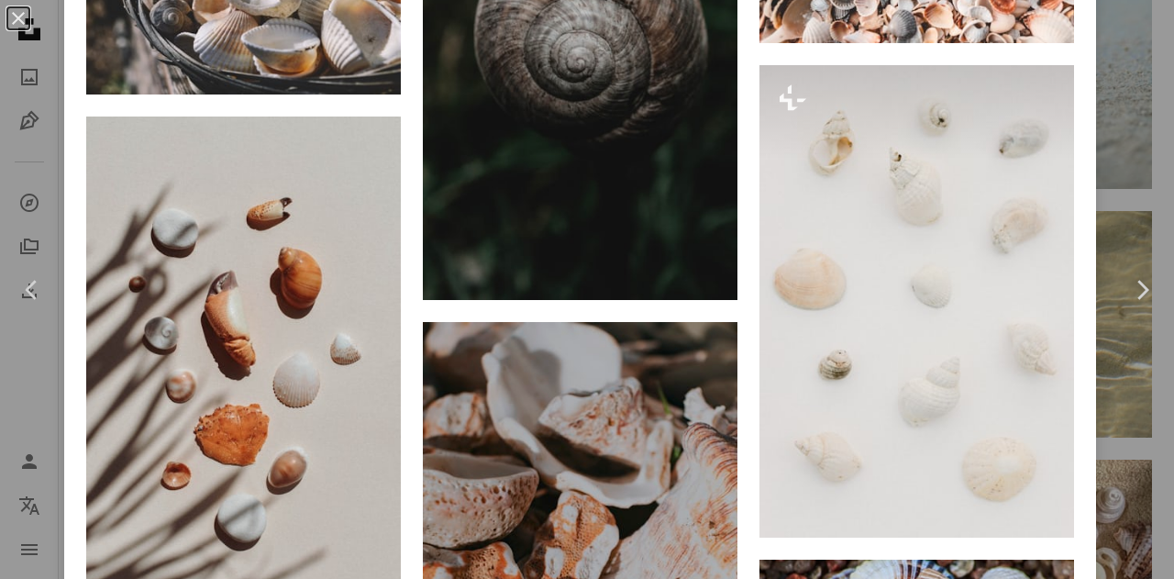
scroll to position [2576, 0]
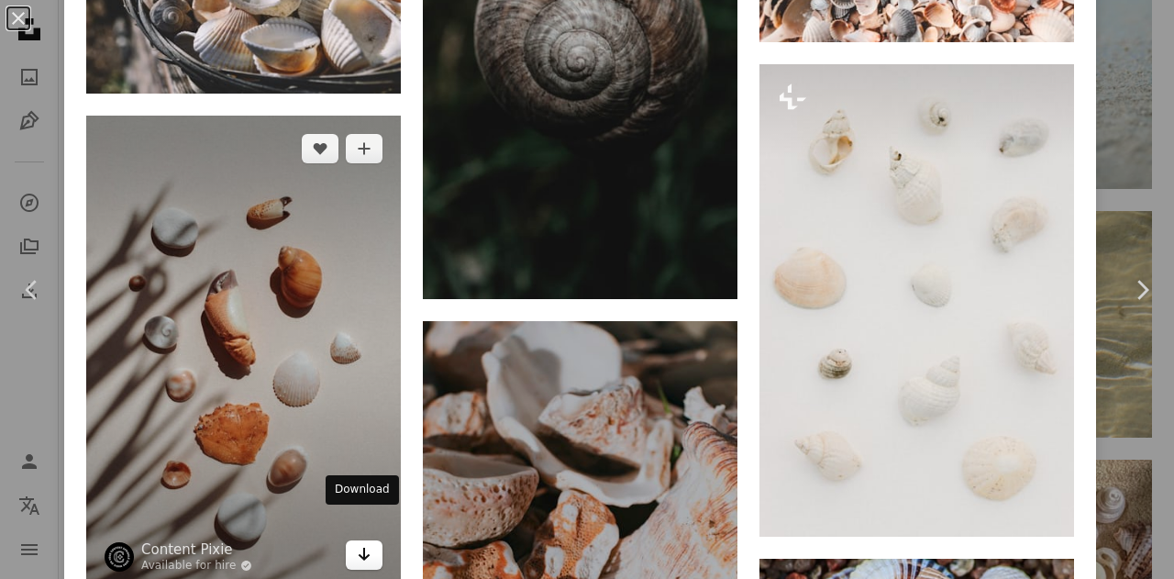
click at [360, 543] on icon "Arrow pointing down" at bounding box center [364, 554] width 15 height 22
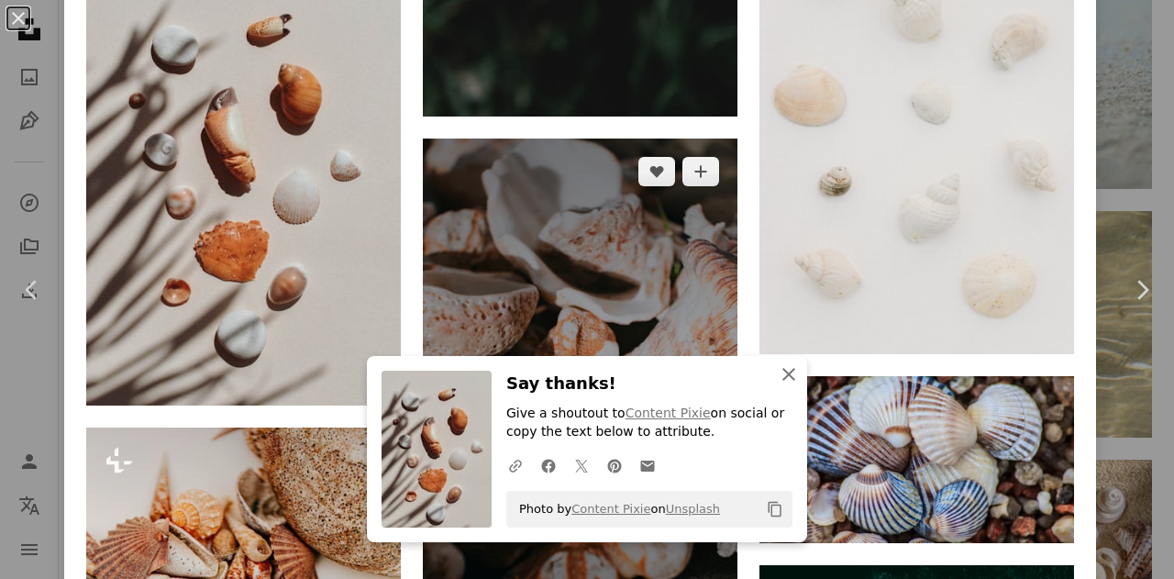
drag, startPoint x: 782, startPoint y: 383, endPoint x: 703, endPoint y: 353, distance: 84.5
click at [782, 383] on icon "An X shape" at bounding box center [789, 374] width 22 height 22
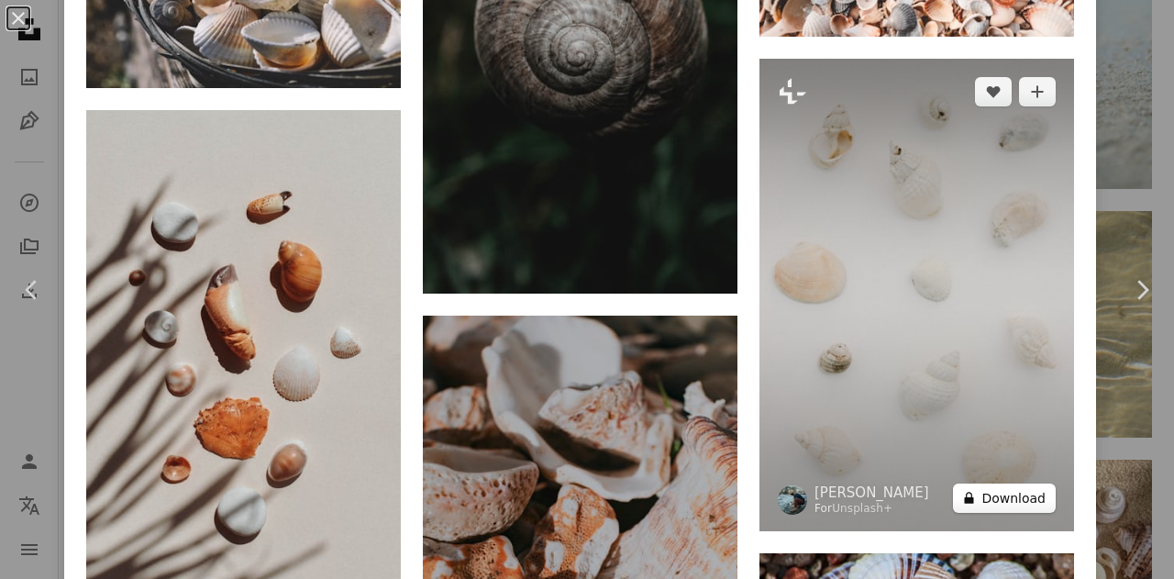
click at [1019, 483] on button "A lock Download" at bounding box center [1004, 497] width 103 height 29
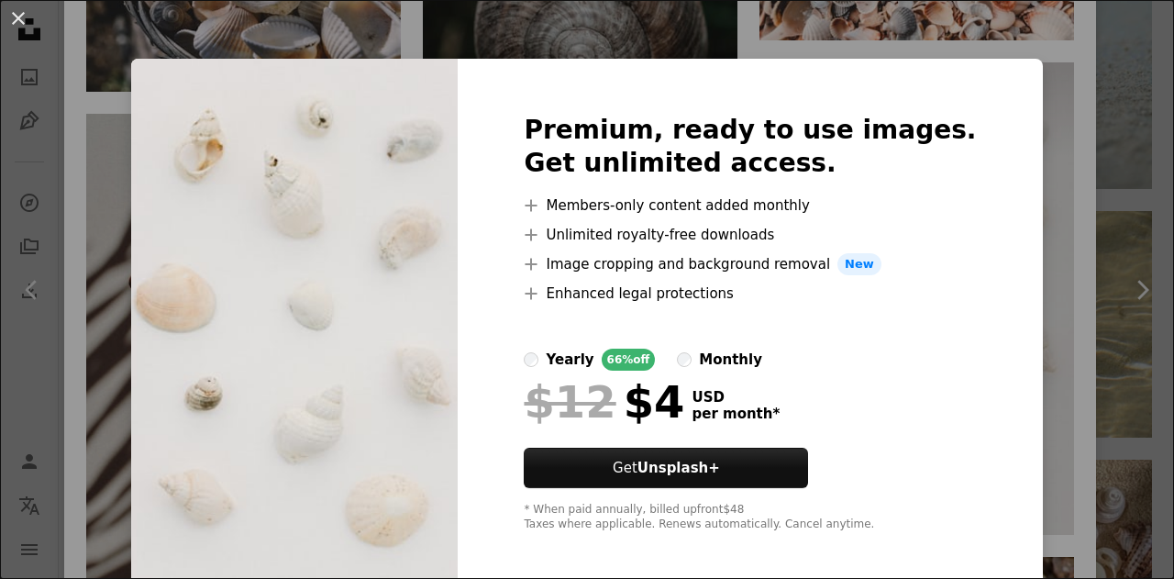
scroll to position [2578, 0]
click at [1026, 130] on div "An X shape Premium, ready to use images. Get unlimited access. A plus sign Memb…" at bounding box center [587, 289] width 1174 height 579
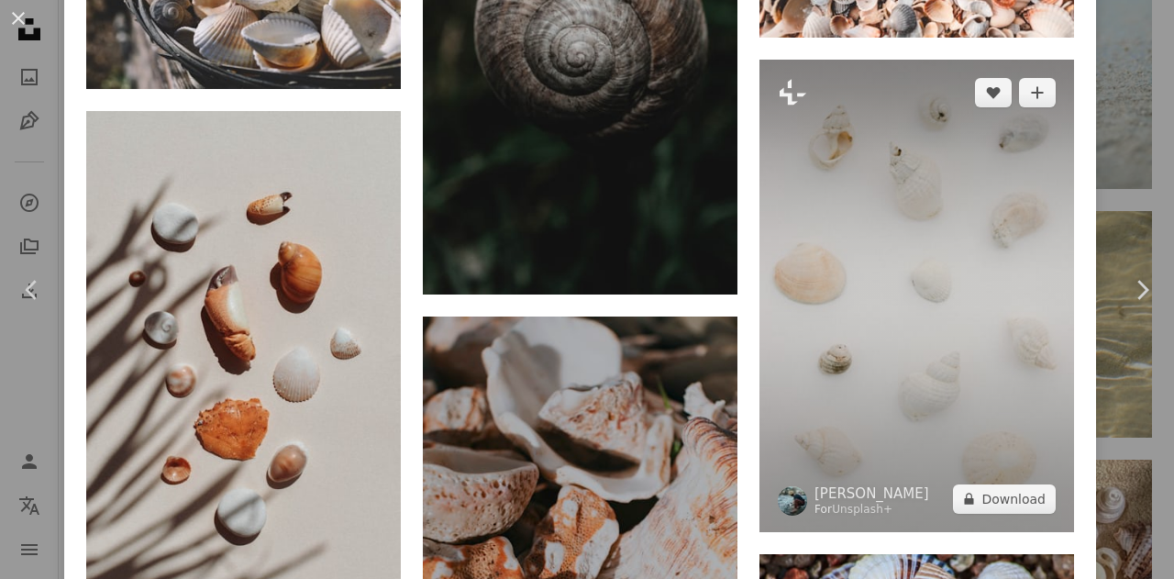
scroll to position [2579, 0]
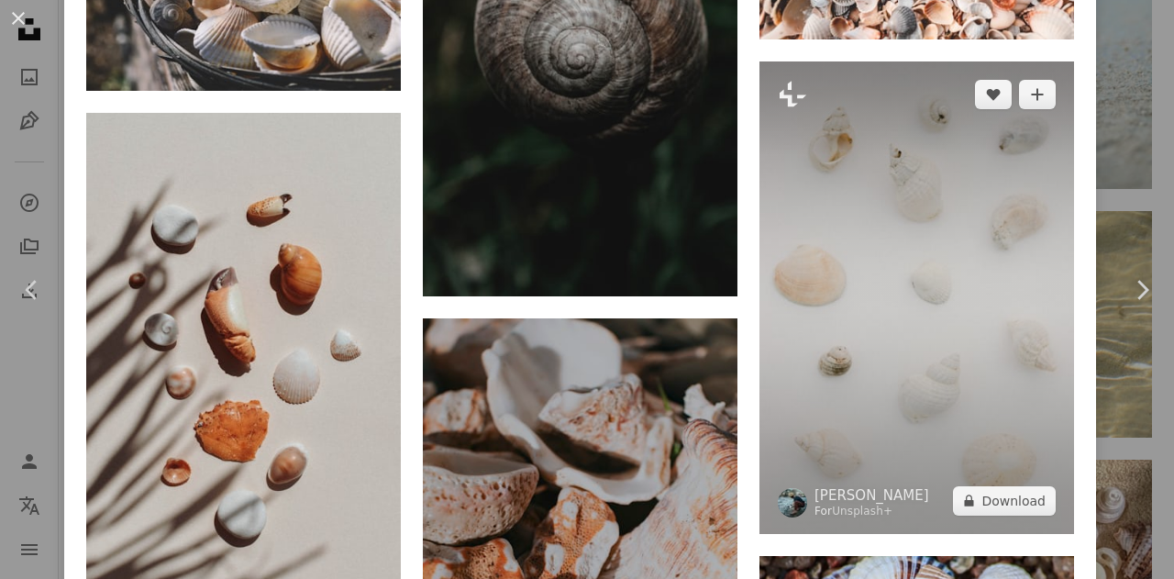
click at [885, 231] on img at bounding box center [916, 296] width 315 height 471
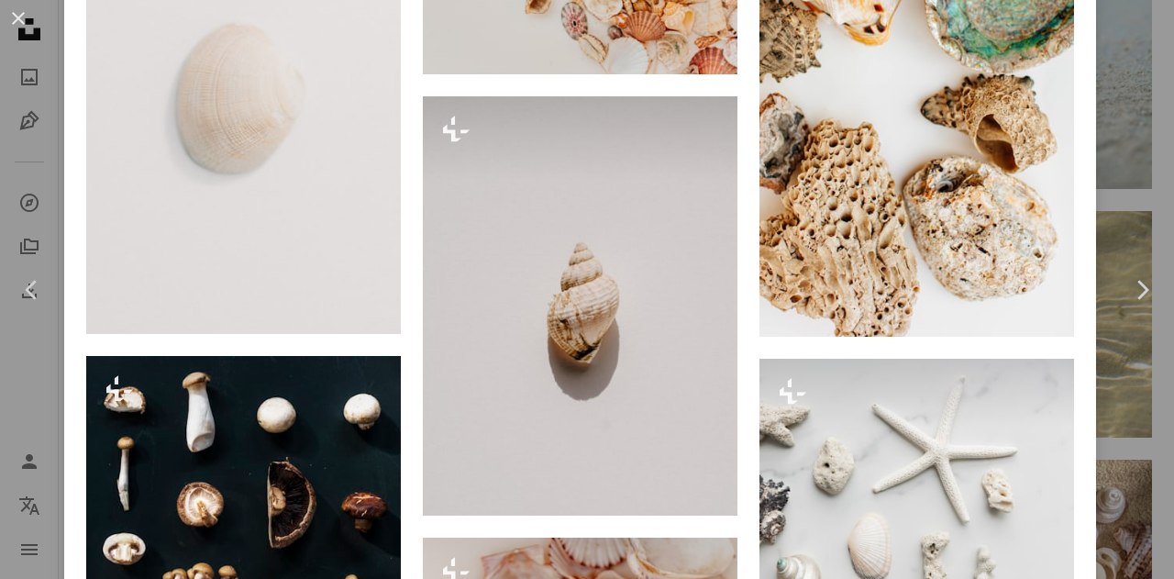
scroll to position [1924, 0]
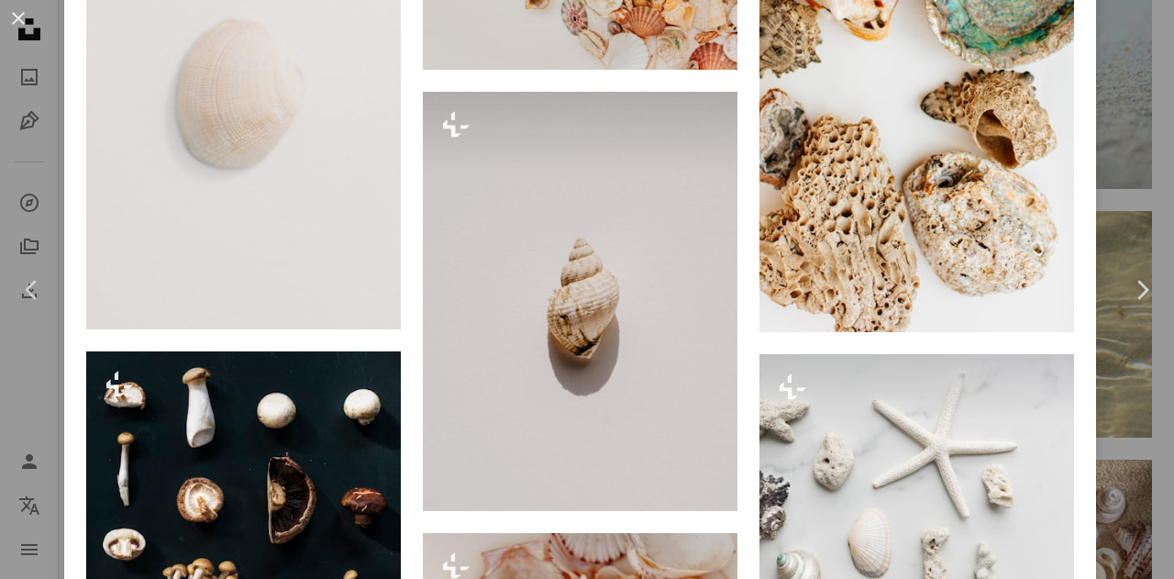
click at [1108, 100] on div "An X shape Chevron left Chevron right [PERSON_NAME] For Unsplash+ A heart A plu…" at bounding box center [587, 289] width 1174 height 579
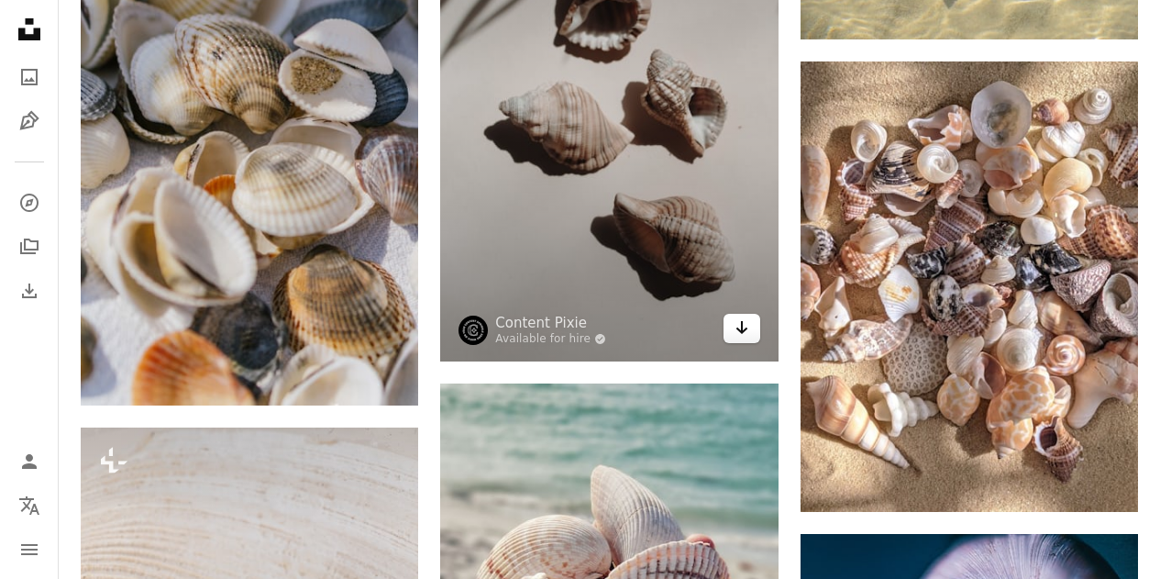
click at [739, 320] on icon "Arrow pointing down" at bounding box center [741, 327] width 15 height 22
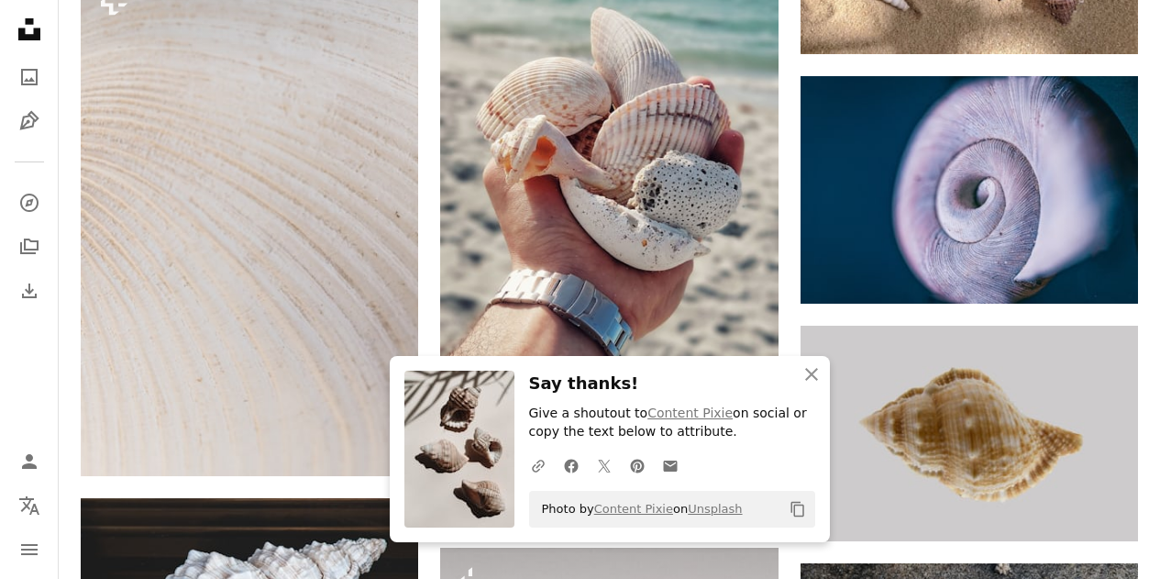
scroll to position [4054, 0]
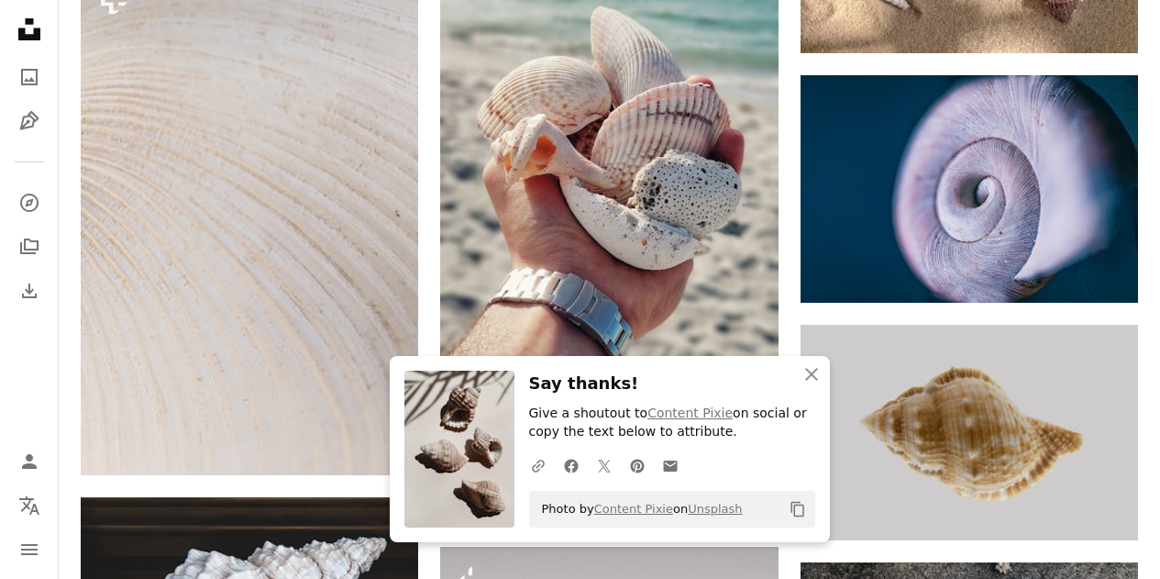
click at [810, 377] on icon "An X shape" at bounding box center [812, 374] width 22 height 22
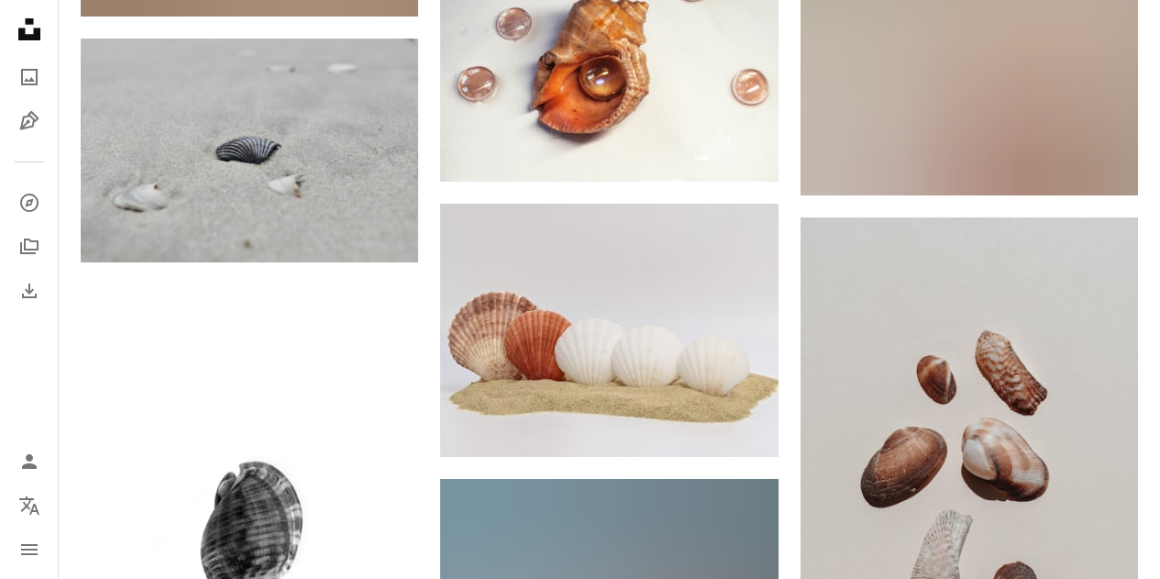
scroll to position [9279, 0]
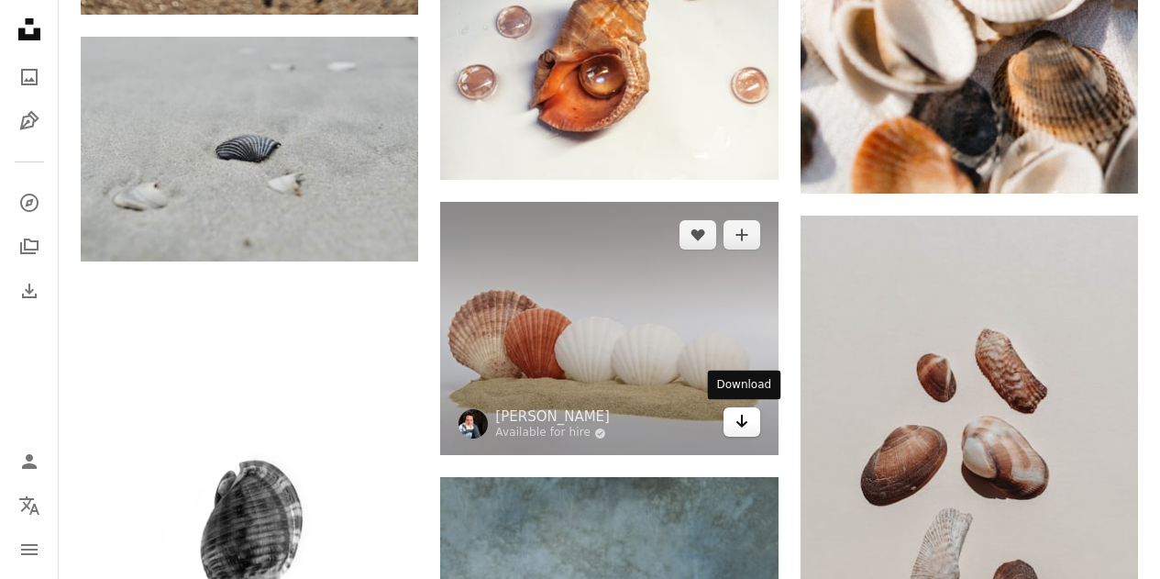
click at [736, 422] on icon "Arrow pointing down" at bounding box center [741, 421] width 15 height 22
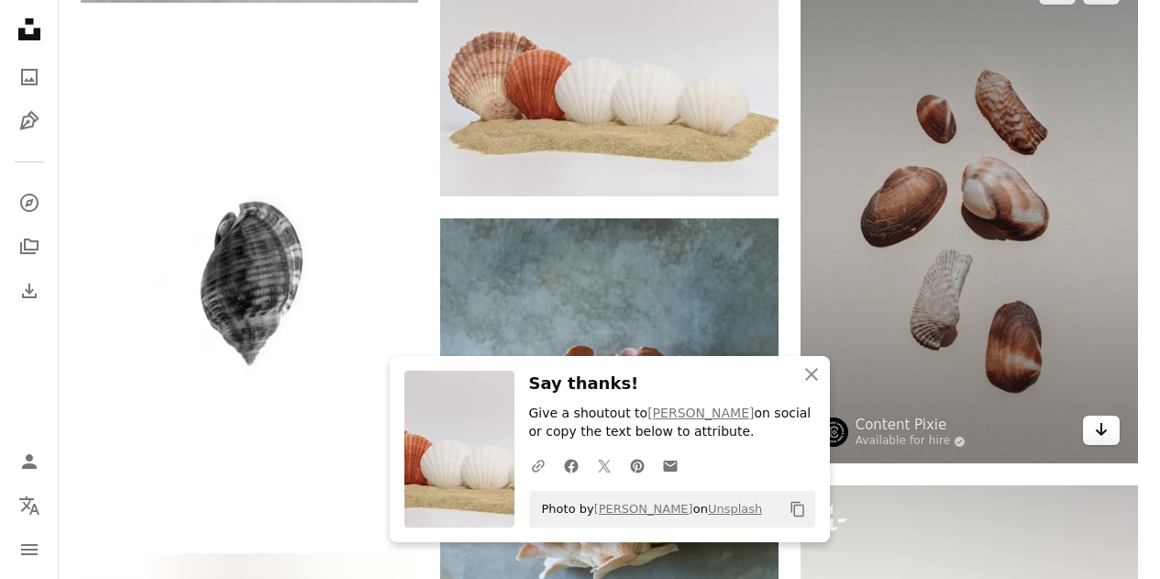
scroll to position [9540, 0]
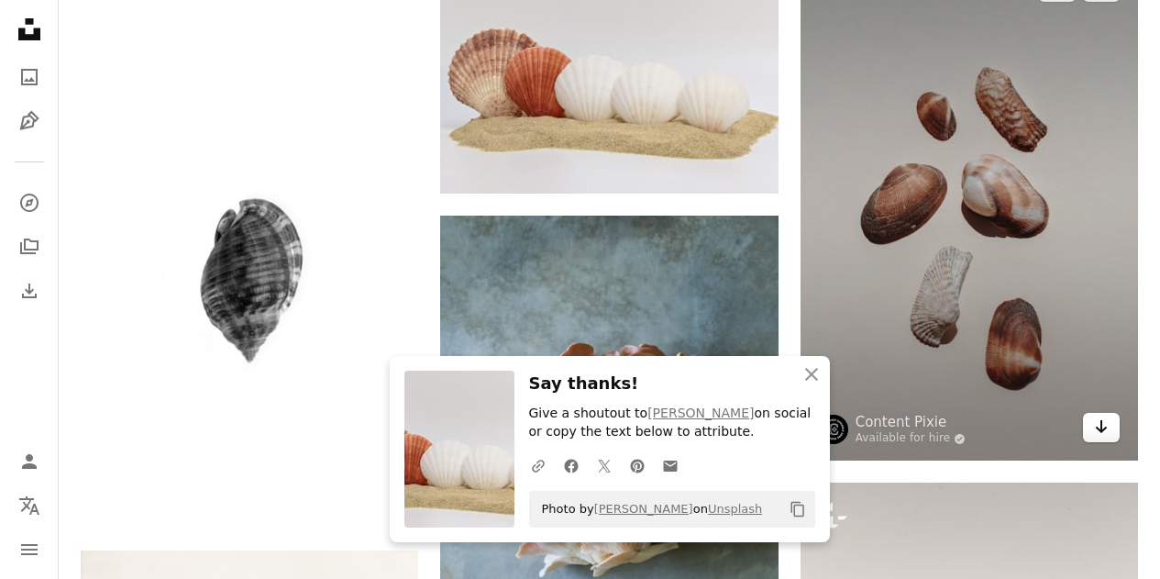
click at [1099, 426] on icon "Arrow pointing down" at bounding box center [1101, 426] width 15 height 22
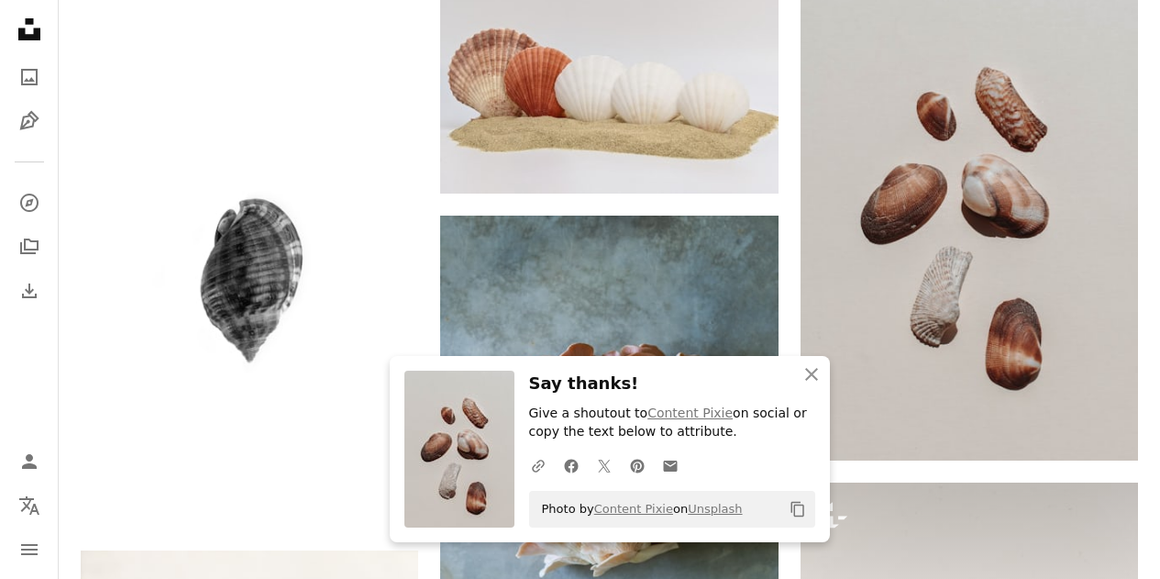
click at [804, 369] on icon "An X shape" at bounding box center [812, 374] width 22 height 22
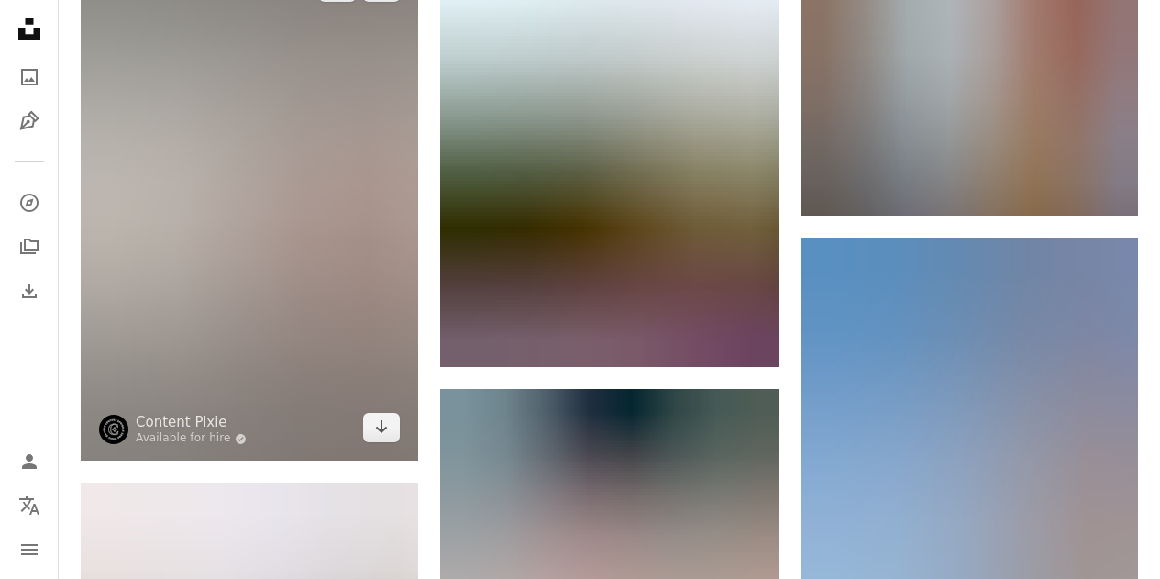
scroll to position [11373, 0]
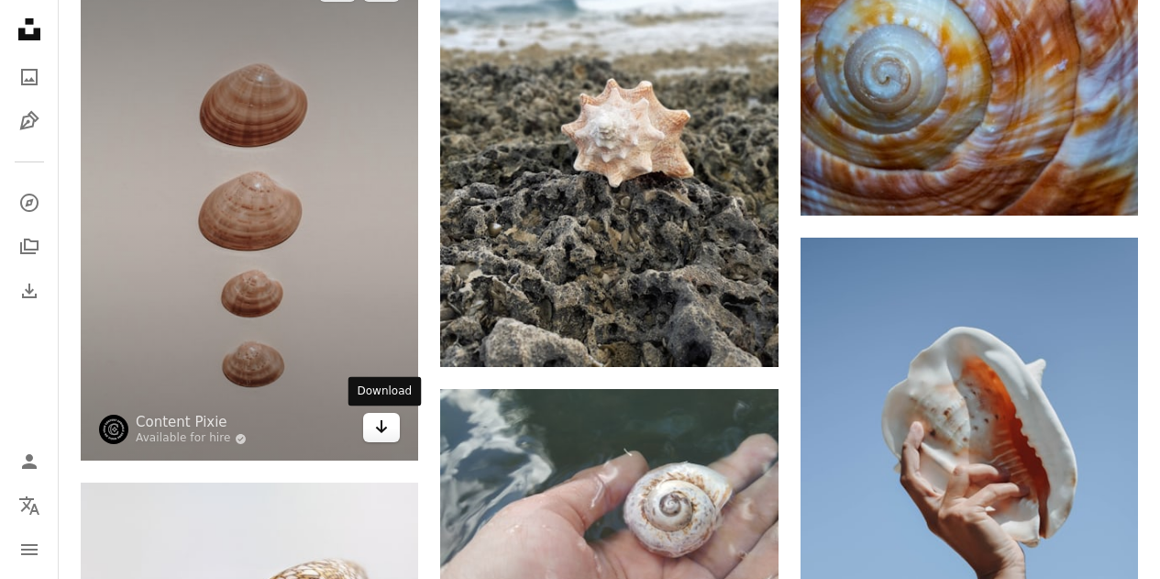
click at [379, 434] on icon "Arrow pointing down" at bounding box center [381, 426] width 15 height 22
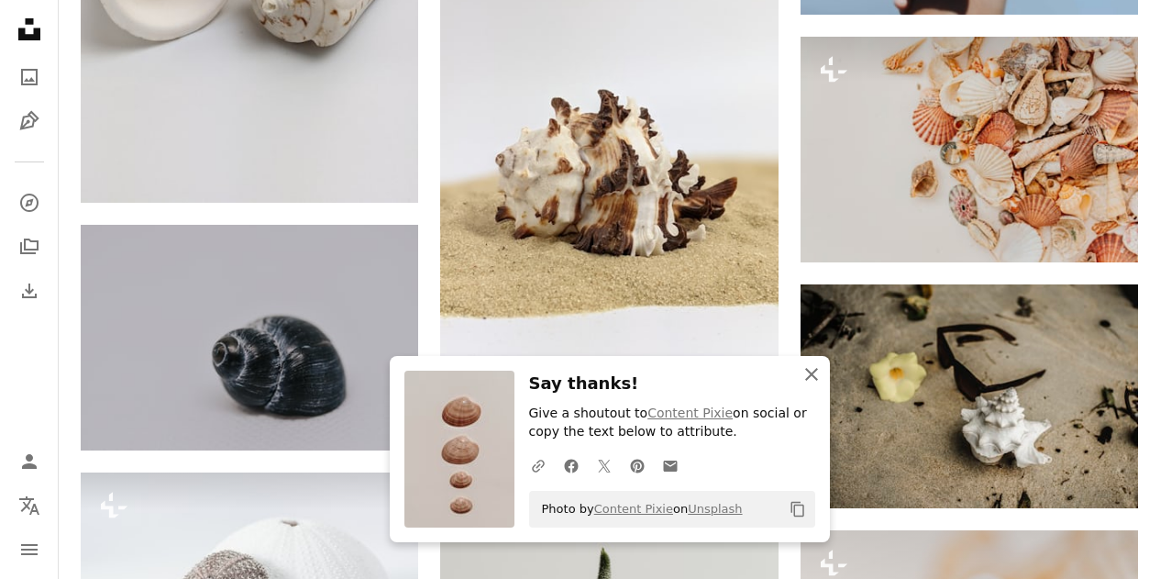
click at [801, 378] on icon "An X shape" at bounding box center [812, 374] width 22 height 22
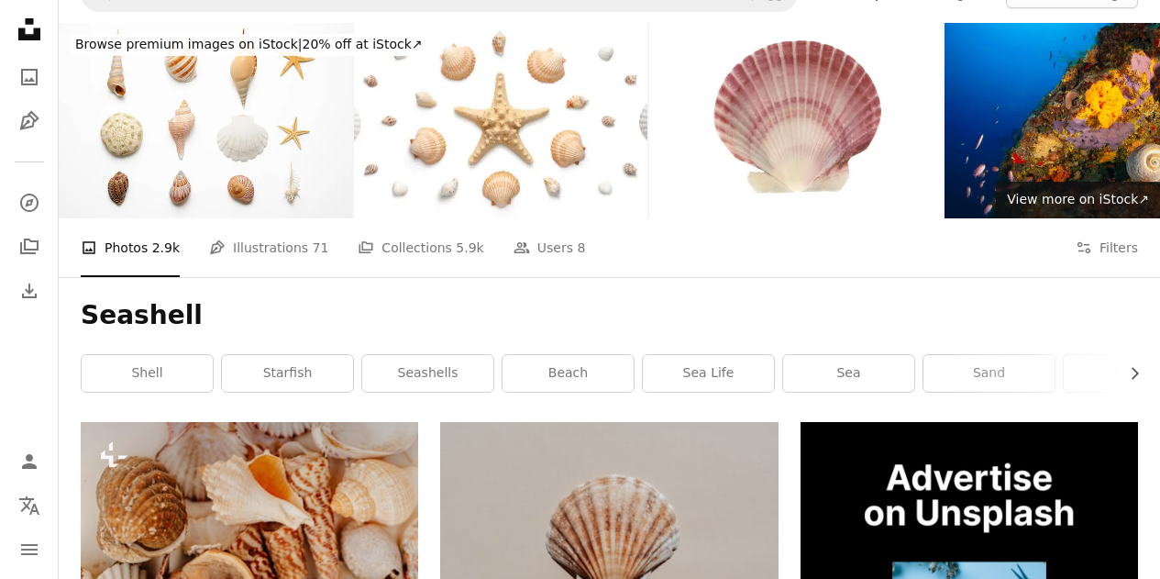
scroll to position [0, 0]
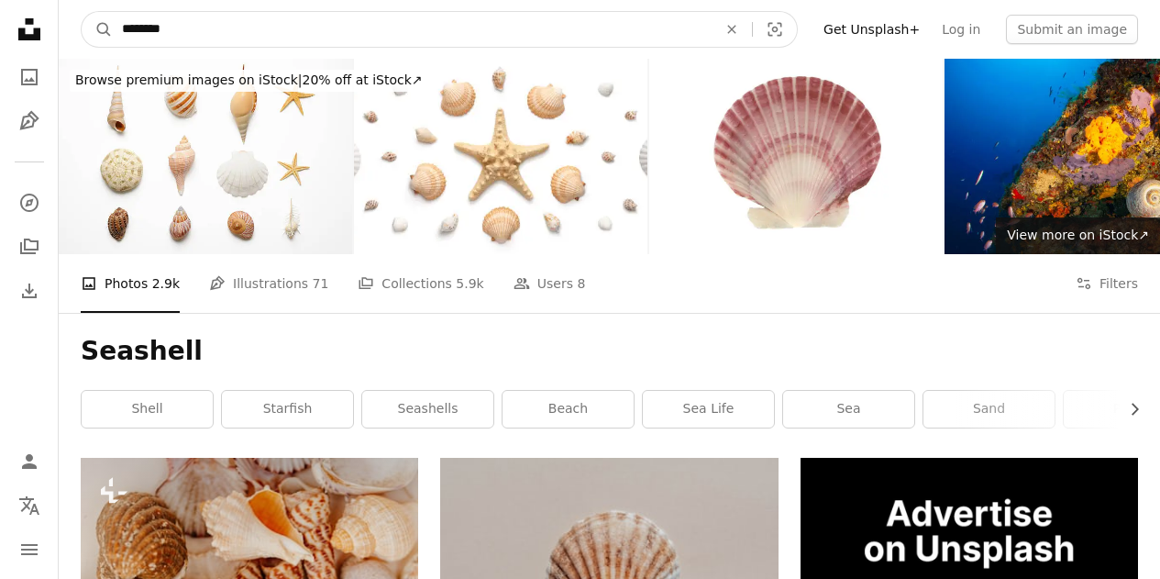
drag, startPoint x: 390, startPoint y: 21, endPoint x: 41, endPoint y: 23, distance: 348.5
type input "*******"
click button "A magnifying glass" at bounding box center [97, 29] width 31 height 35
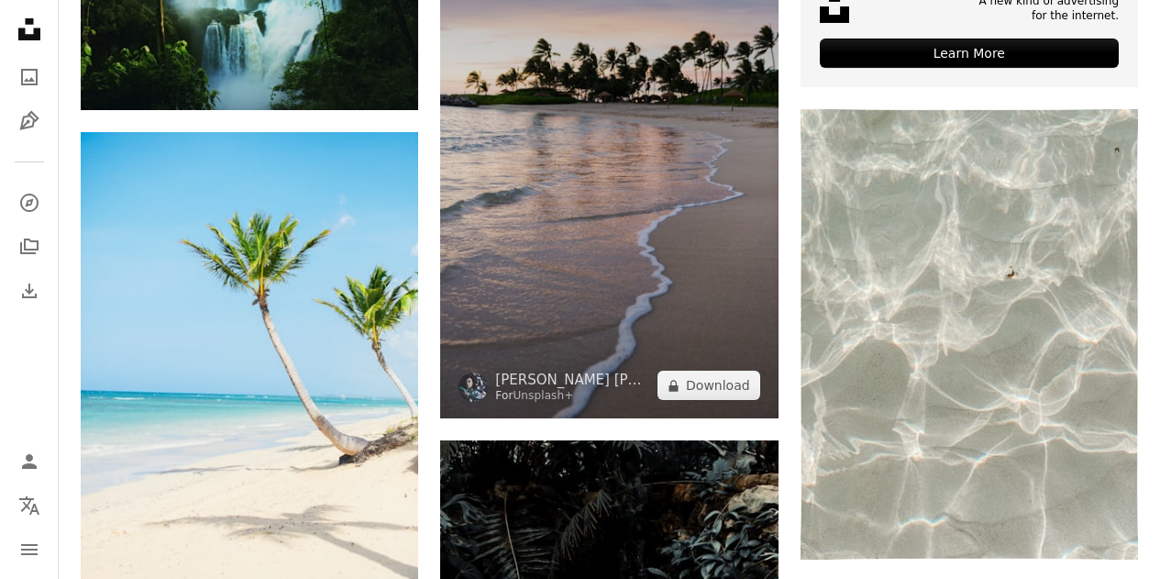
scroll to position [824, 0]
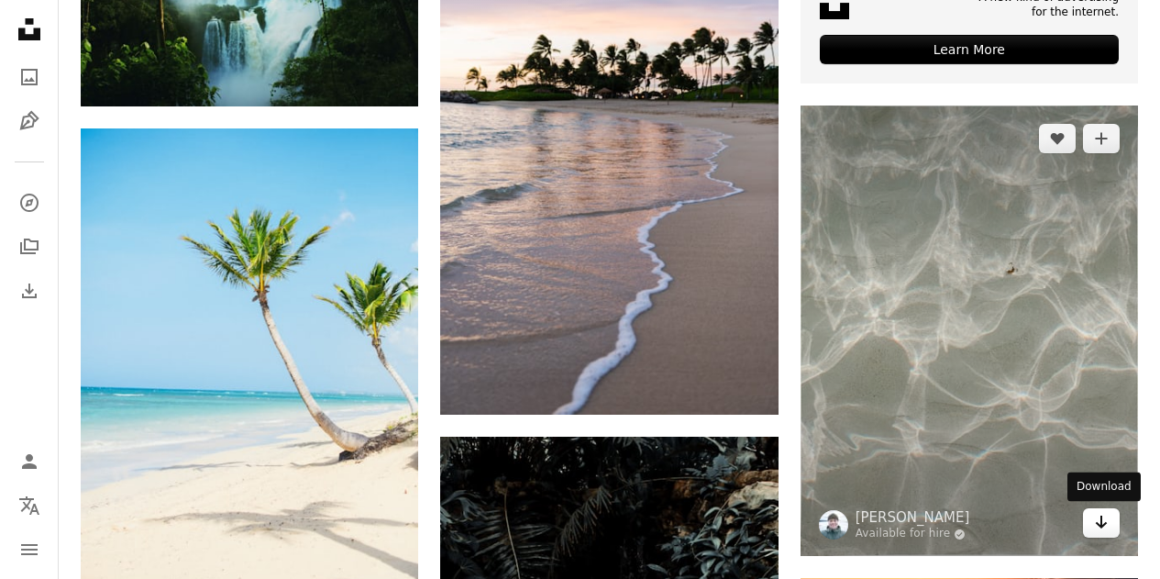
click at [1104, 524] on icon "Download" at bounding box center [1102, 521] width 12 height 13
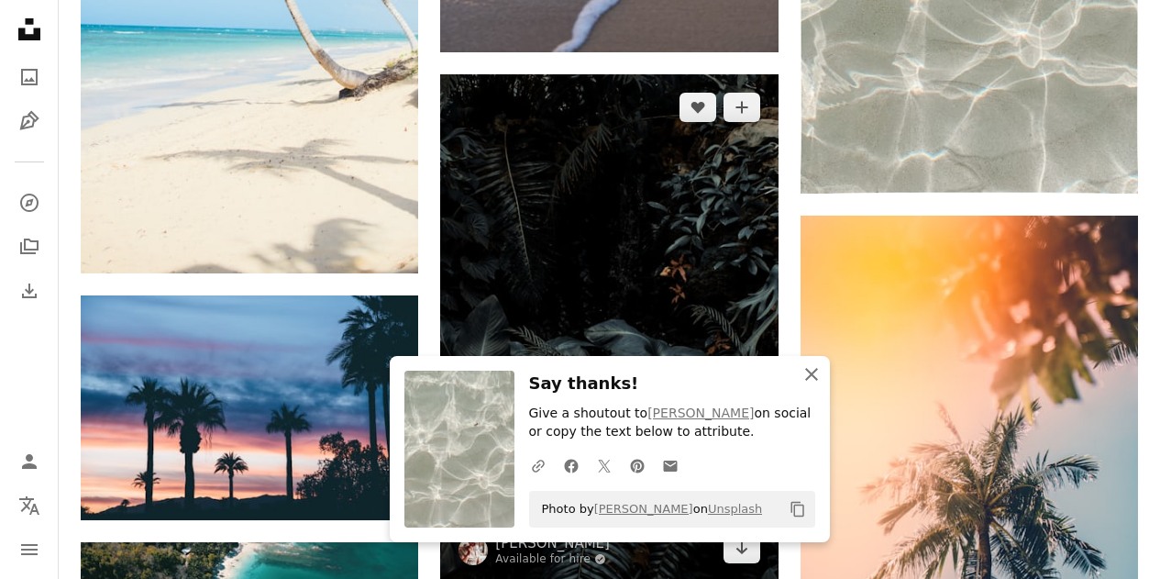
drag, startPoint x: 818, startPoint y: 370, endPoint x: 777, endPoint y: 316, distance: 67.3
click at [818, 370] on icon "An X shape" at bounding box center [812, 374] width 22 height 22
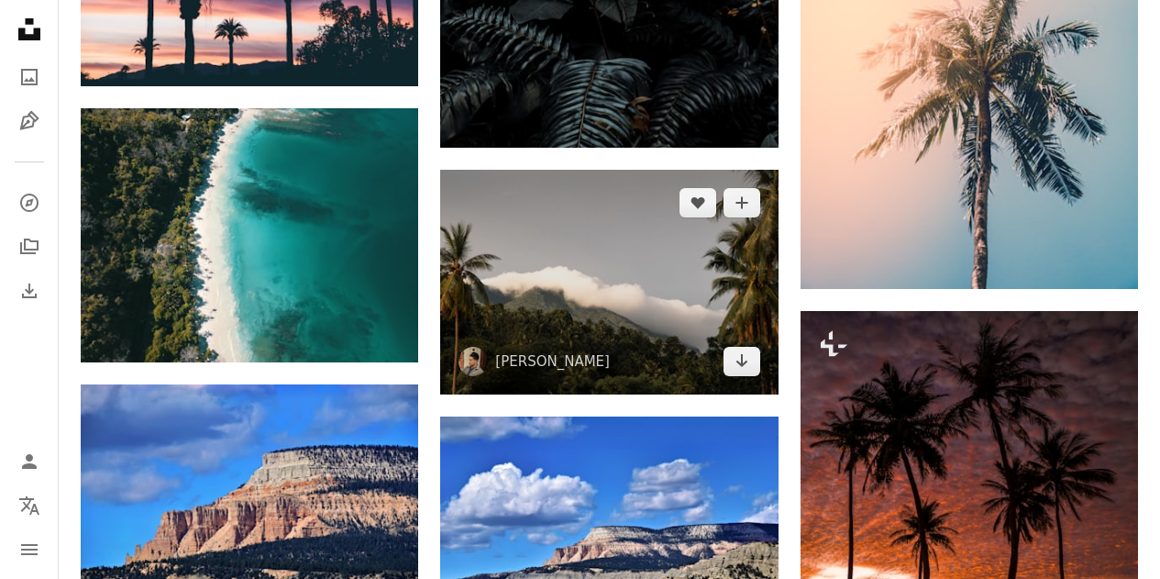
scroll to position [1621, 0]
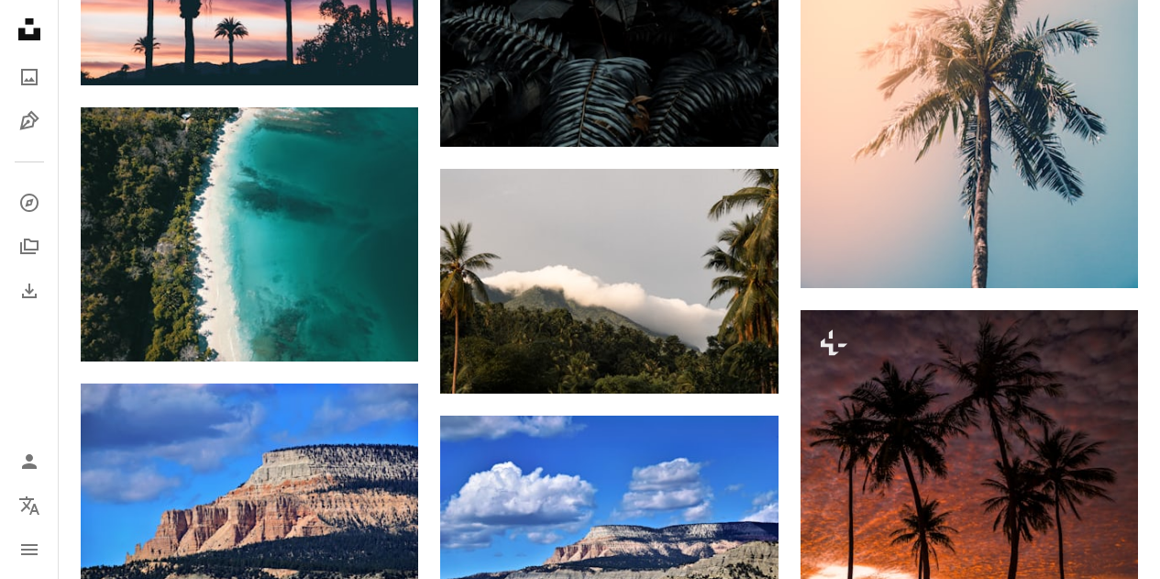
click at [429, 202] on div "Plus sign for Unsplash+ A heart A plus sign [PERSON_NAME] [PERSON_NAME] For Uns…" at bounding box center [609, 263] width 1057 height 2855
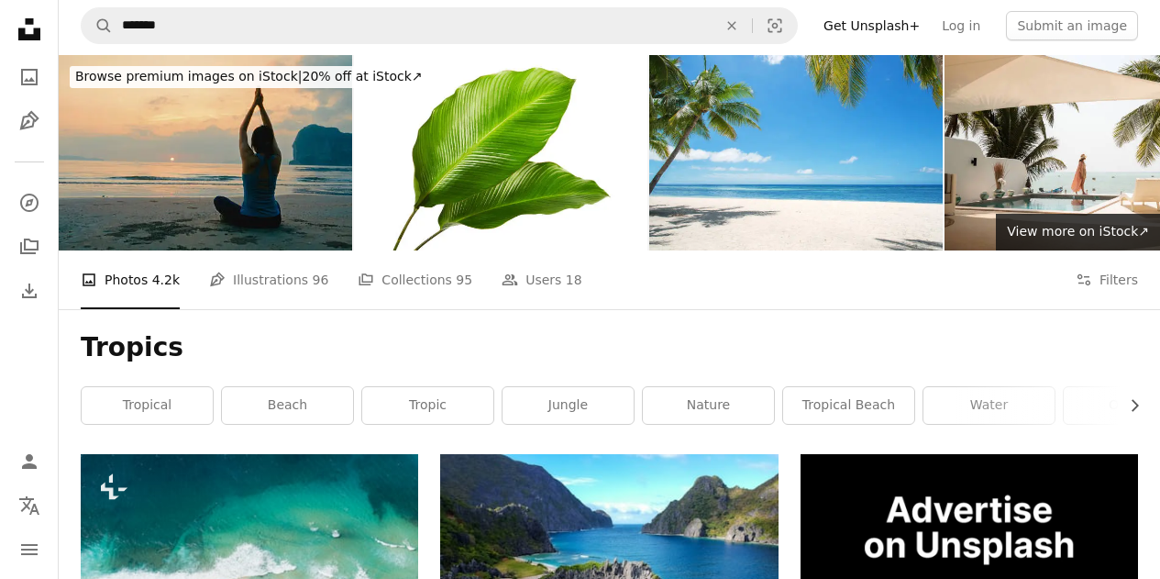
scroll to position [0, 0]
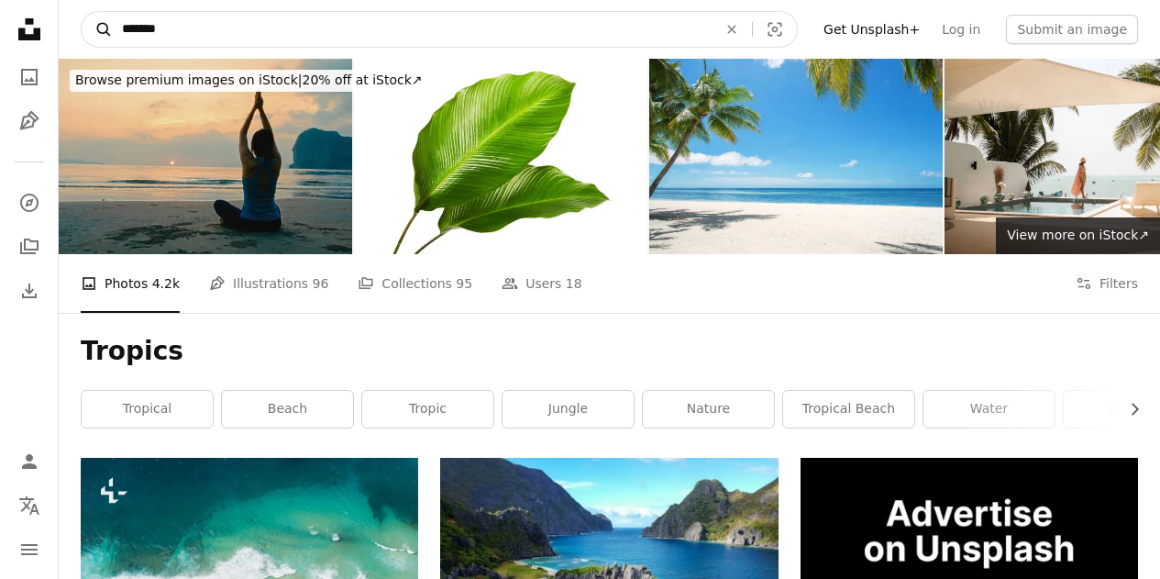
drag, startPoint x: 181, startPoint y: 27, endPoint x: 99, endPoint y: 21, distance: 81.8
click at [97, 22] on form "A magnifying glass ******* An X shape Visual search" at bounding box center [439, 29] width 717 height 37
type input "*****"
click button "A magnifying glass" at bounding box center [97, 29] width 31 height 35
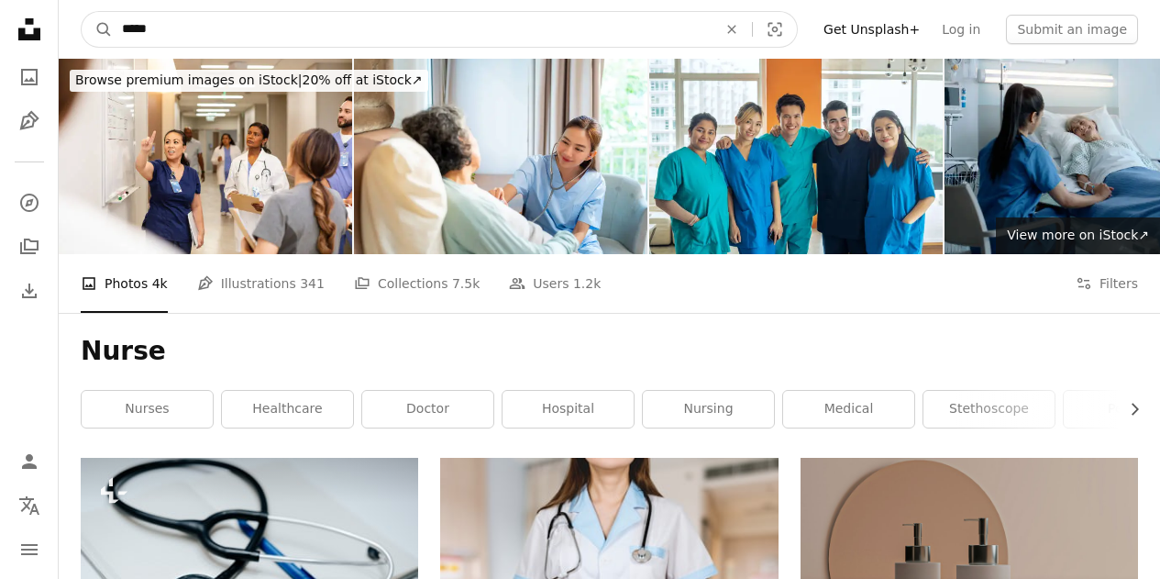
type input "*****"
click button "A magnifying glass" at bounding box center [97, 29] width 31 height 35
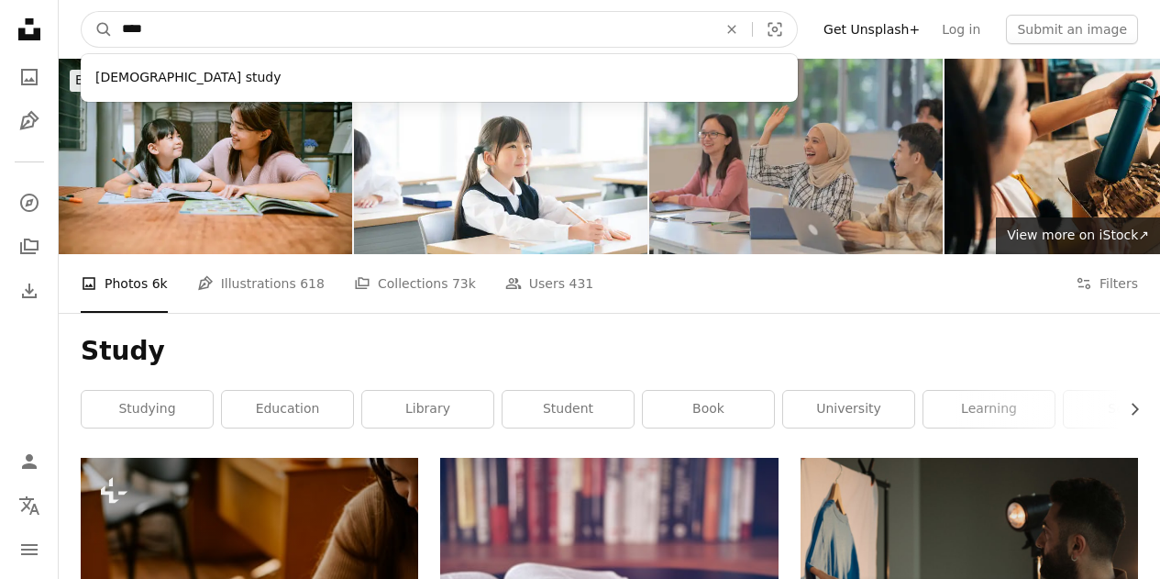
type input "*****"
click button "A magnifying glass" at bounding box center [97, 29] width 31 height 35
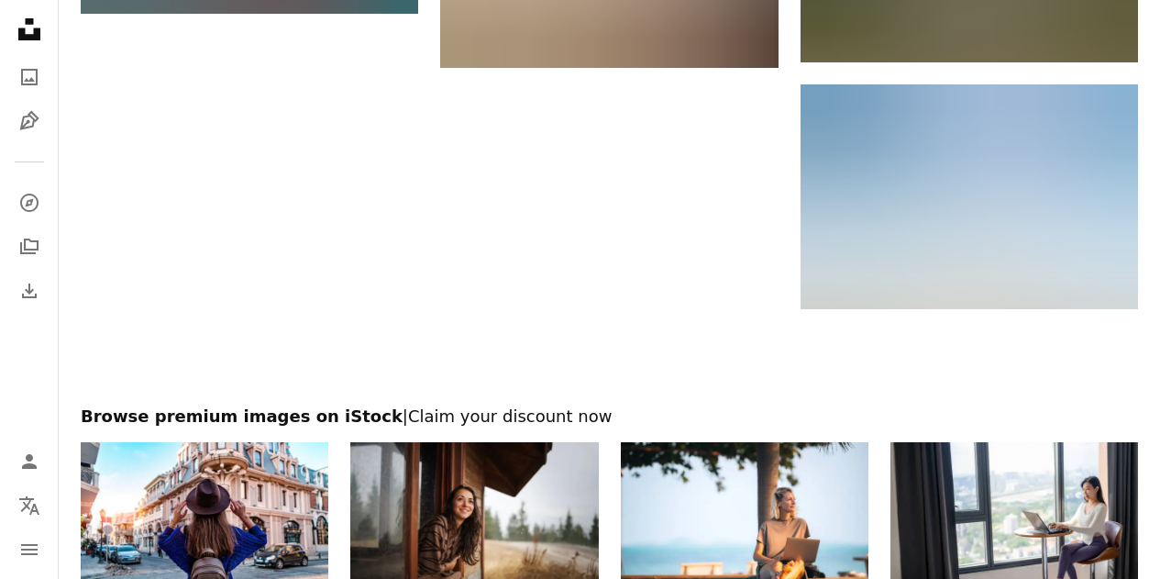
scroll to position [2448, 0]
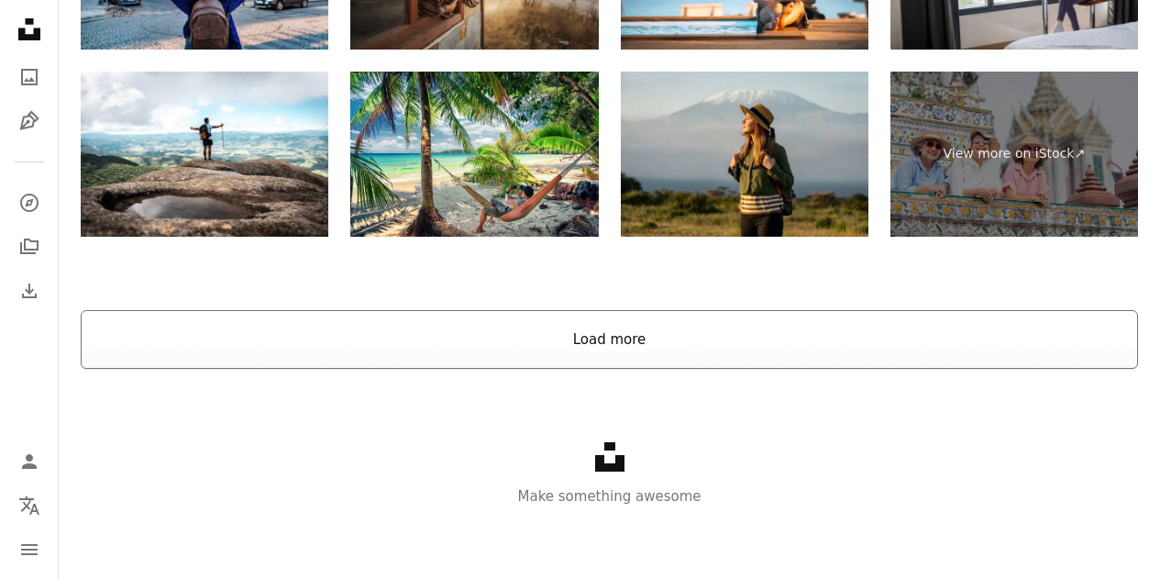
click at [812, 346] on button "Load more" at bounding box center [609, 339] width 1057 height 59
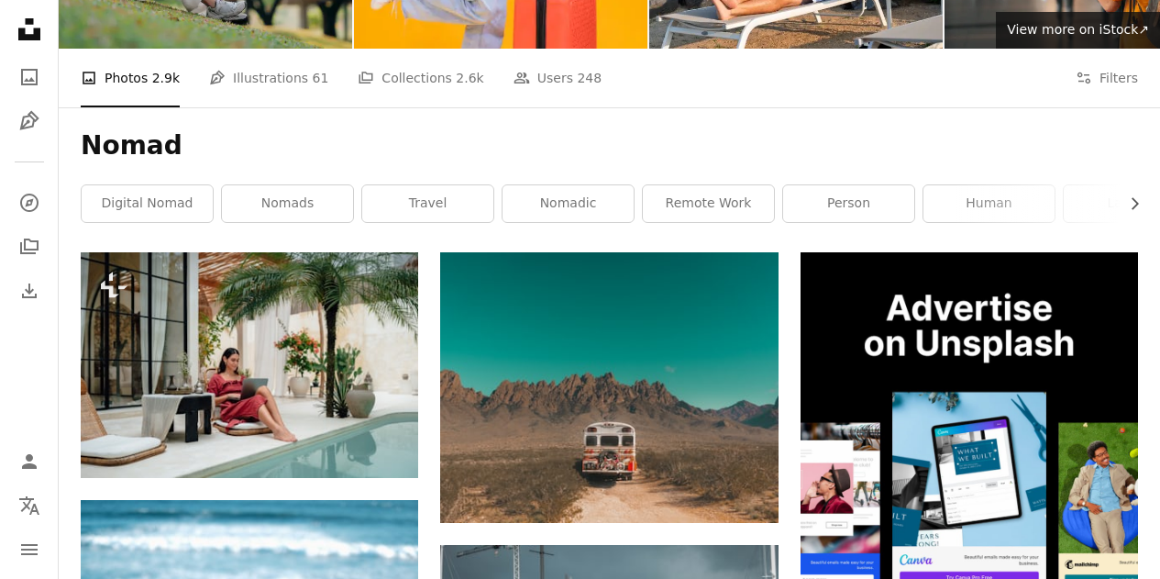
scroll to position [0, 0]
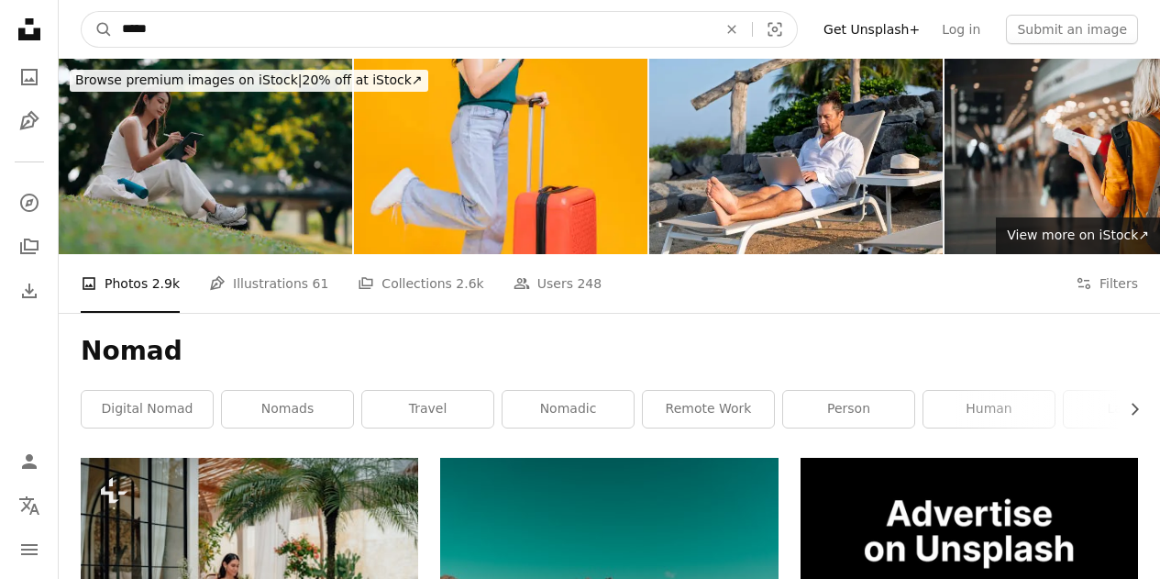
drag, startPoint x: 219, startPoint y: 26, endPoint x: 140, endPoint y: 39, distance: 79.9
click at [140, 39] on input "*****" at bounding box center [412, 29] width 599 height 35
type input "*"
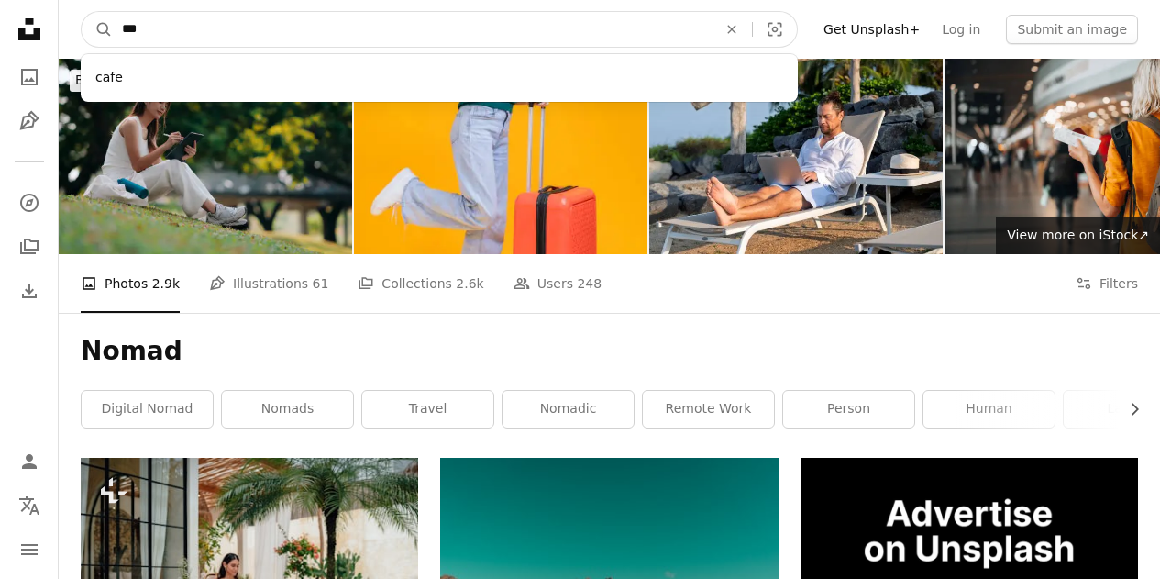
type input "**"
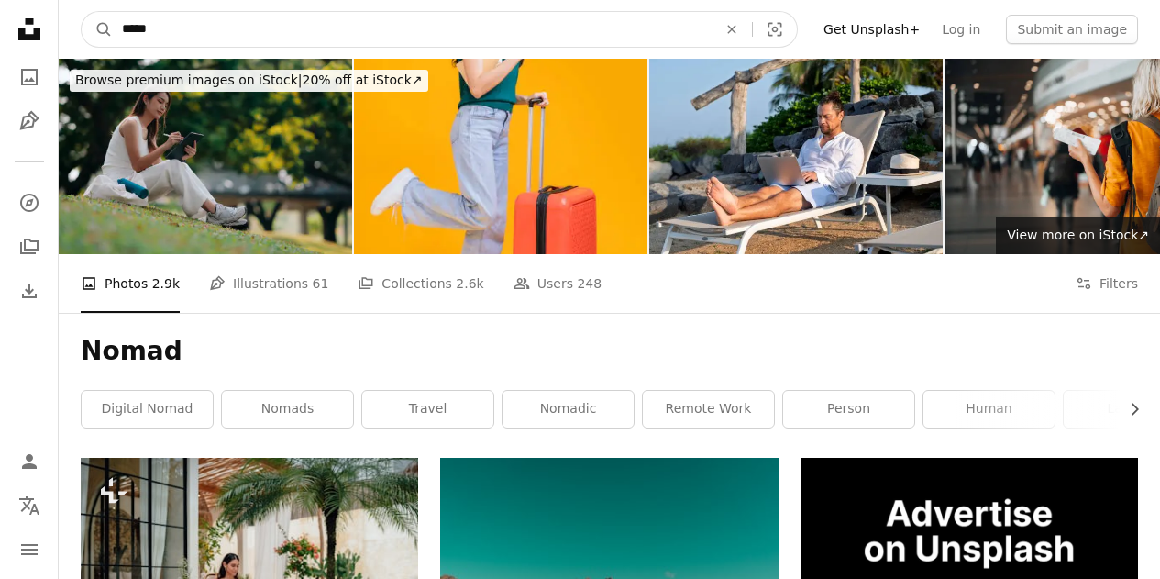
type input "*****"
click at [82, 12] on button "A magnifying glass" at bounding box center [97, 29] width 31 height 35
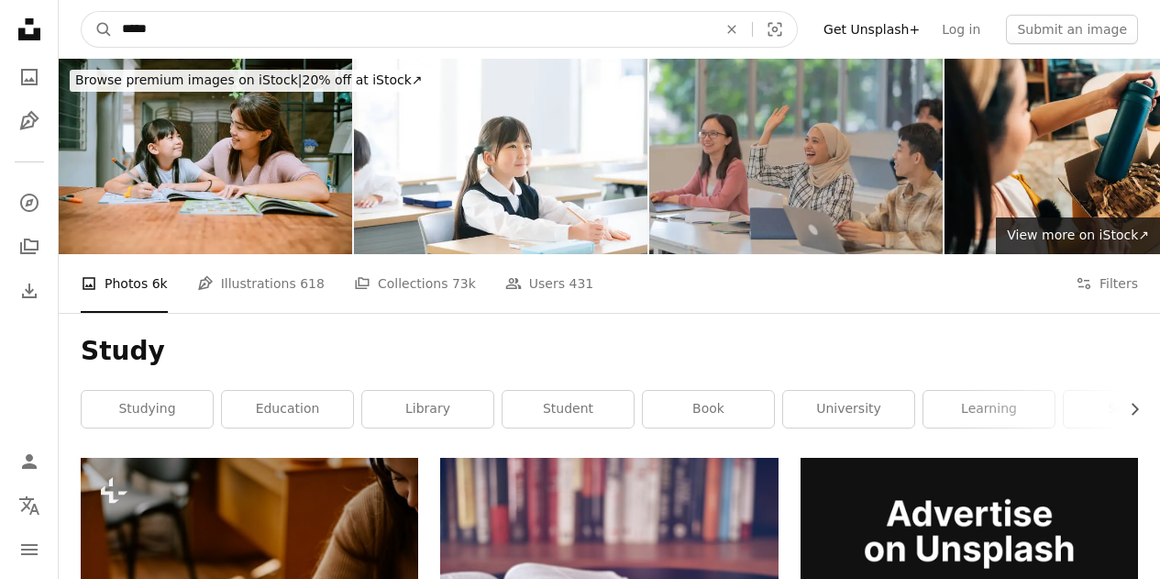
drag, startPoint x: 127, startPoint y: 26, endPoint x: 0, endPoint y: 16, distance: 127.9
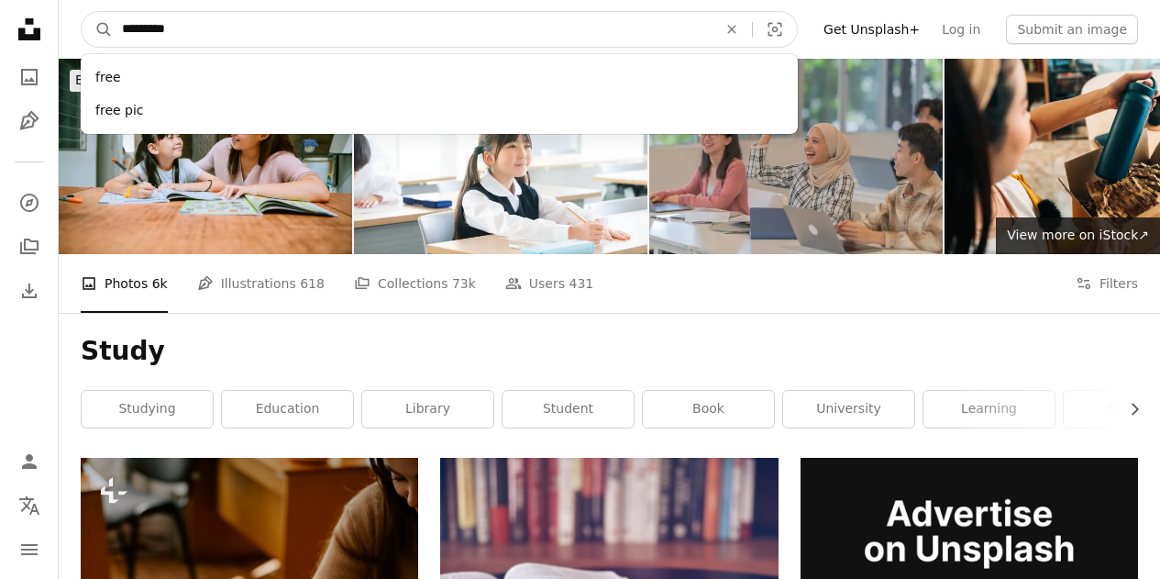
type input "**********"
click button "A magnifying glass" at bounding box center [97, 29] width 31 height 35
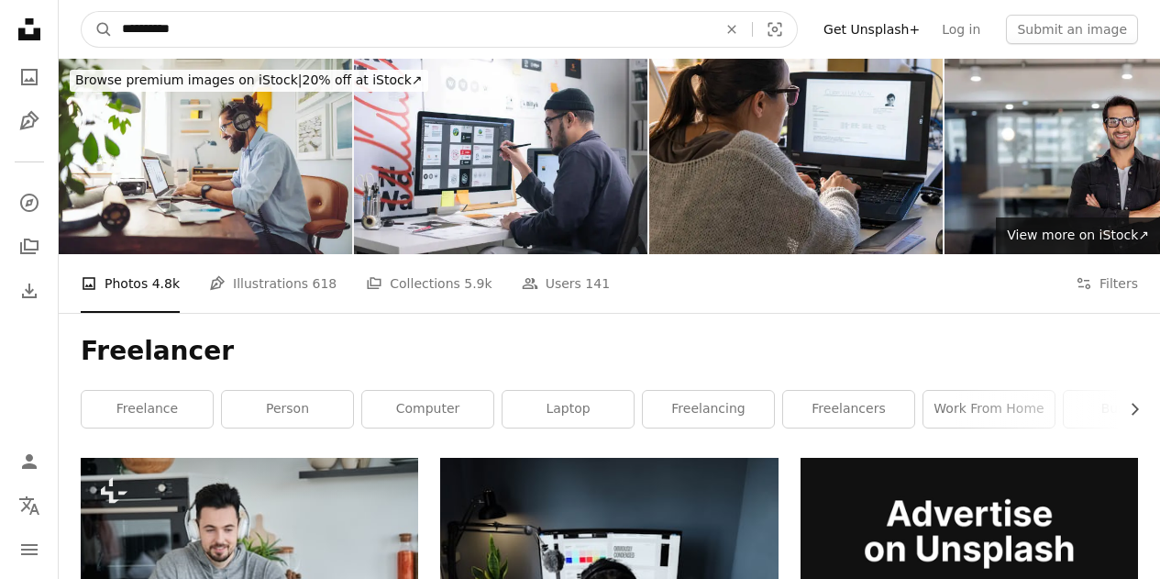
drag, startPoint x: 89, startPoint y: 28, endPoint x: 0, endPoint y: 18, distance: 89.5
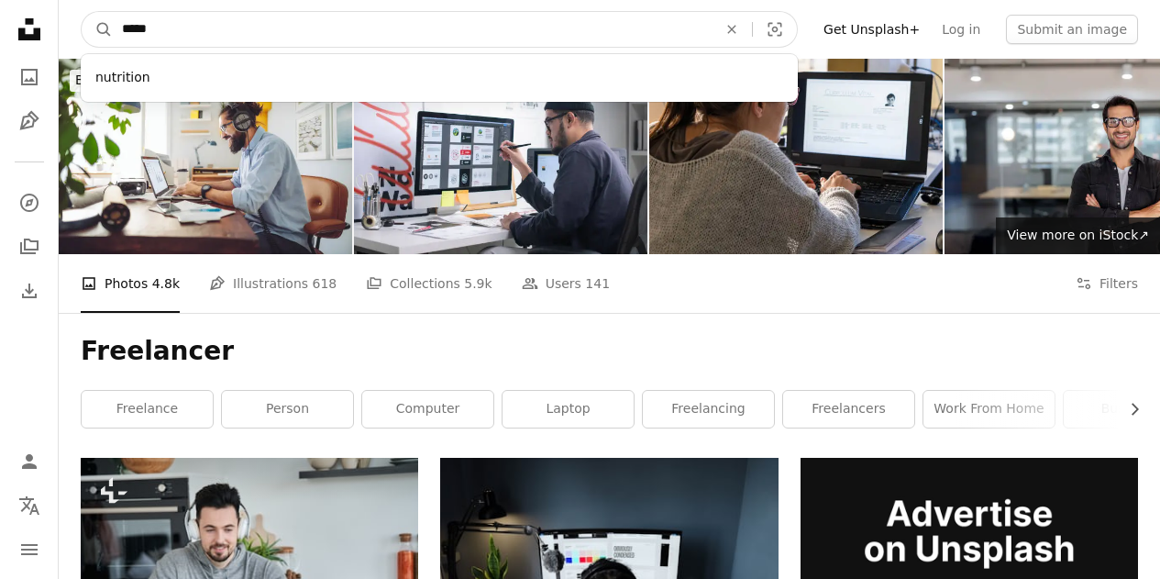
type input "*****"
click at [82, 12] on button "A magnifying glass" at bounding box center [97, 29] width 31 height 35
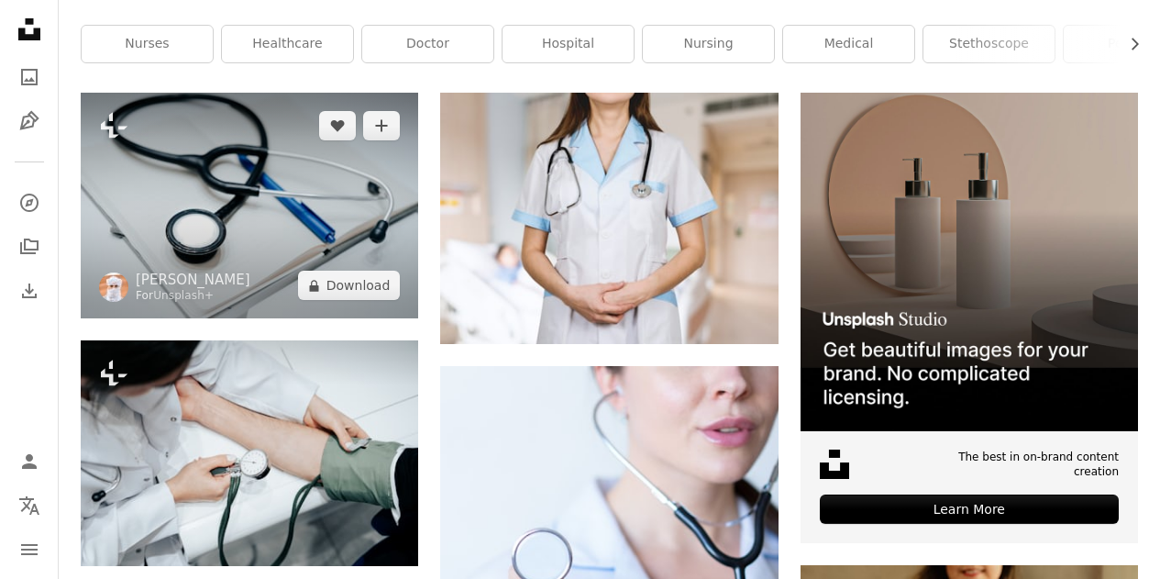
scroll to position [366, 0]
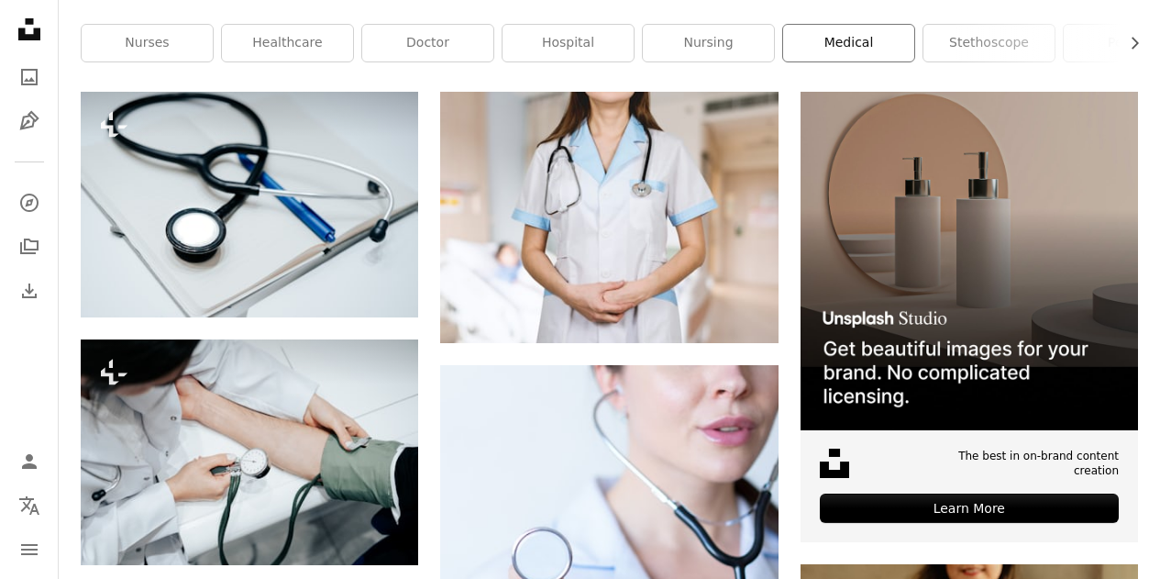
click at [801, 56] on link "medical" at bounding box center [848, 43] width 131 height 37
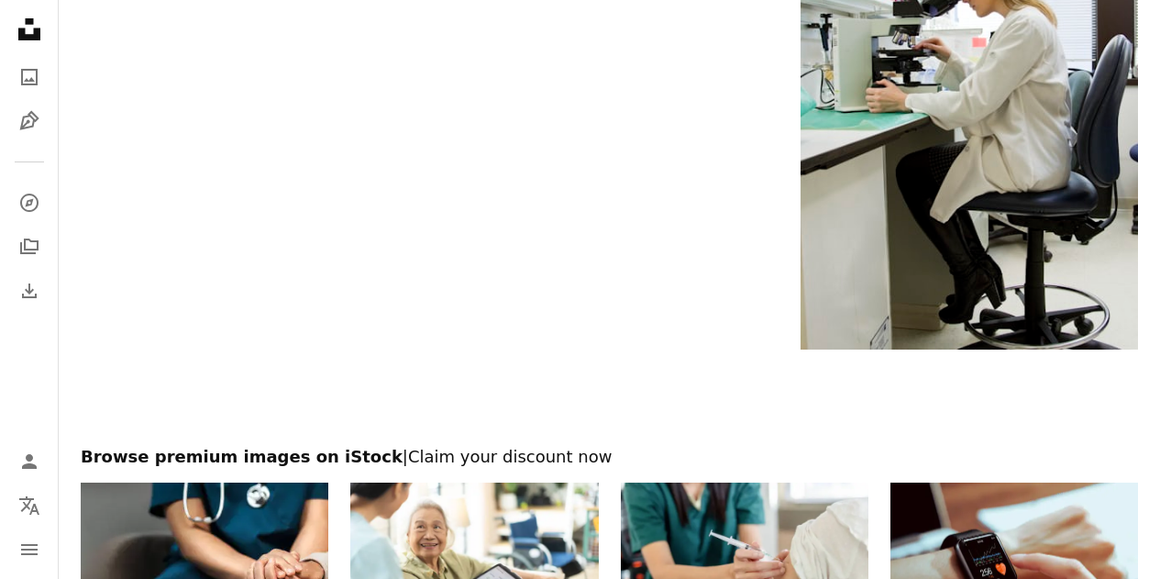
scroll to position [3682, 0]
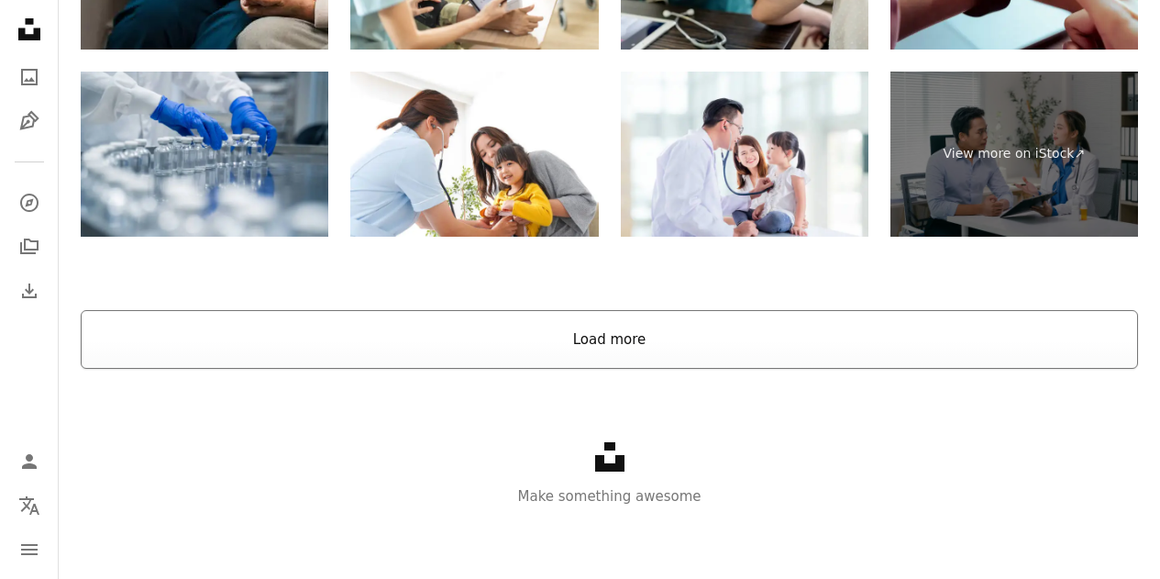
click at [703, 343] on button "Load more" at bounding box center [609, 339] width 1057 height 59
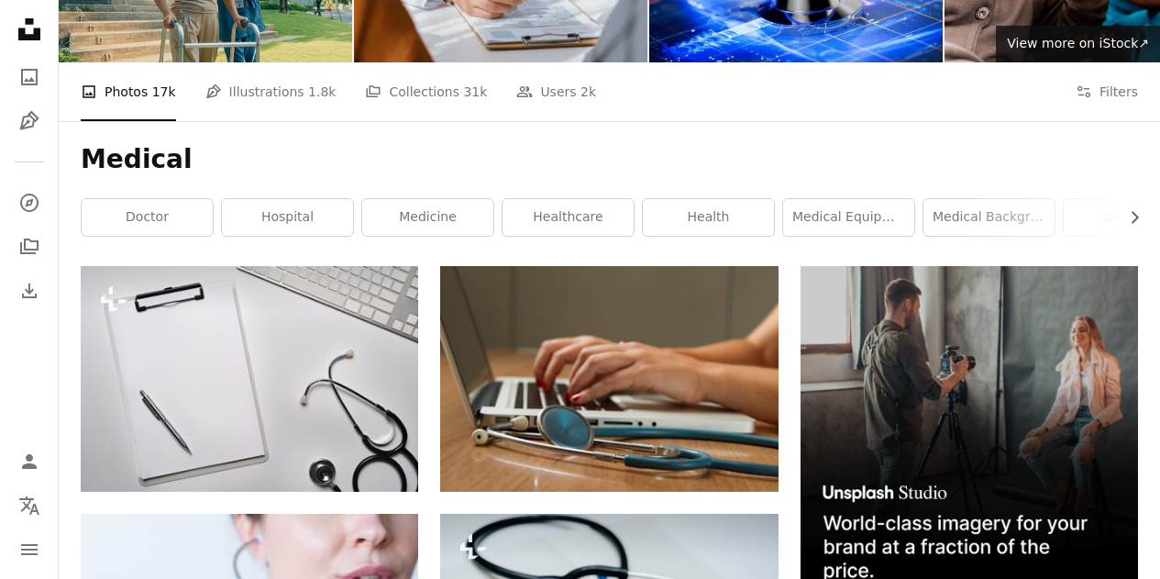
scroll to position [0, 0]
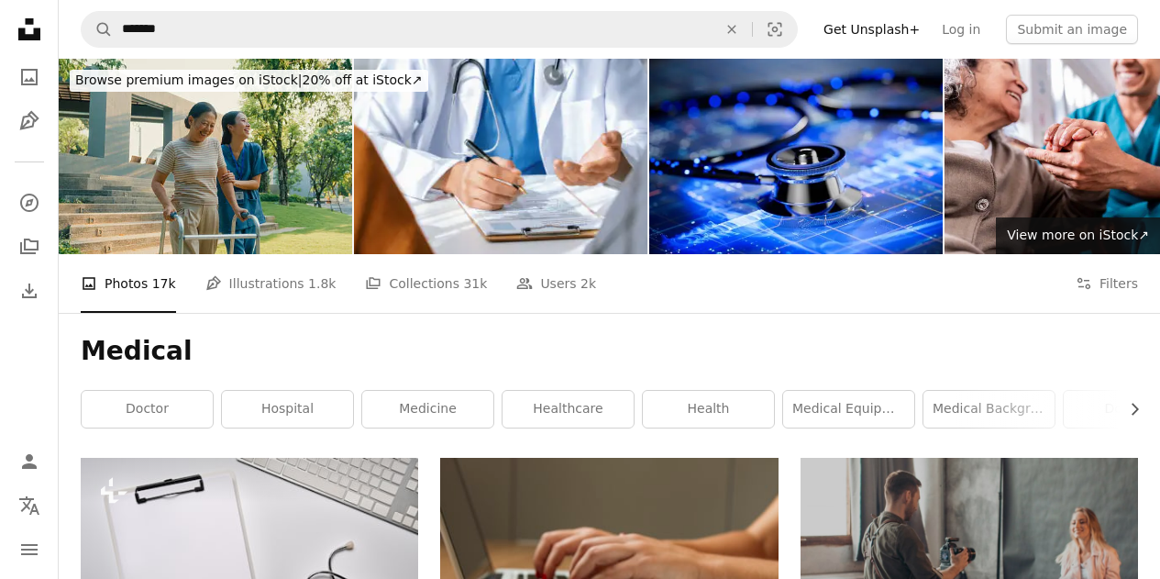
click at [25, 31] on icon at bounding box center [29, 29] width 22 height 22
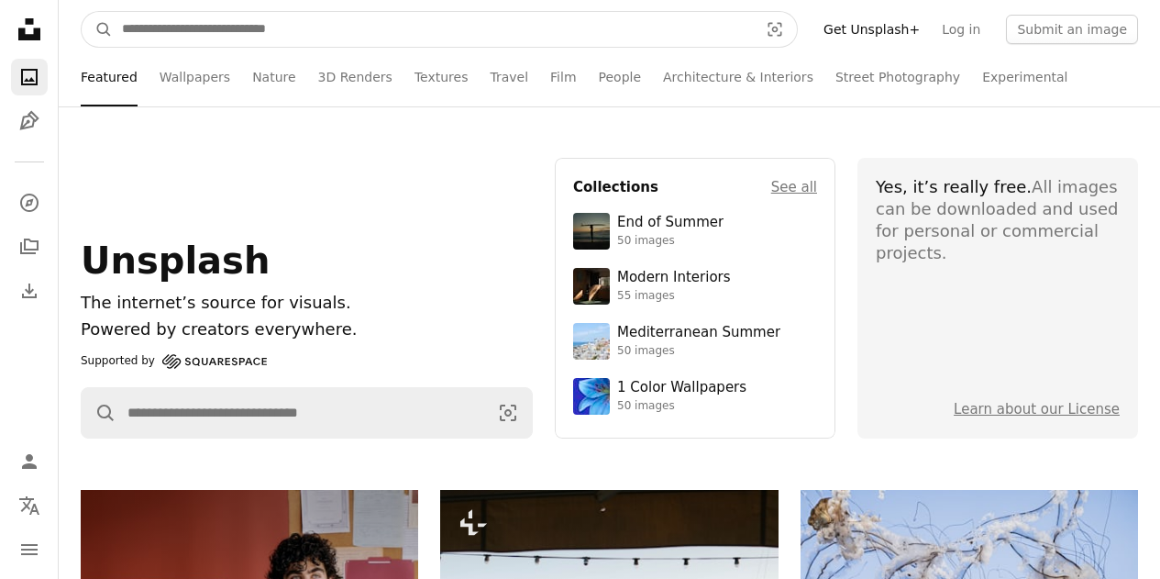
click at [354, 38] on input "Find visuals sitewide" at bounding box center [433, 29] width 640 height 35
type input "****"
click button "A magnifying glass" at bounding box center [97, 29] width 31 height 35
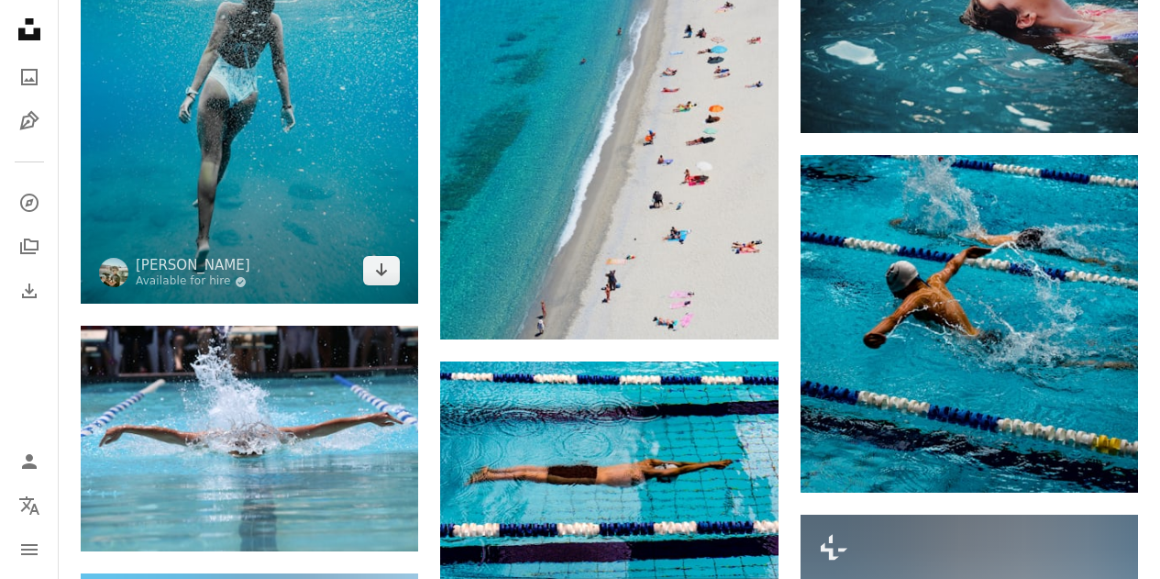
scroll to position [2017, 0]
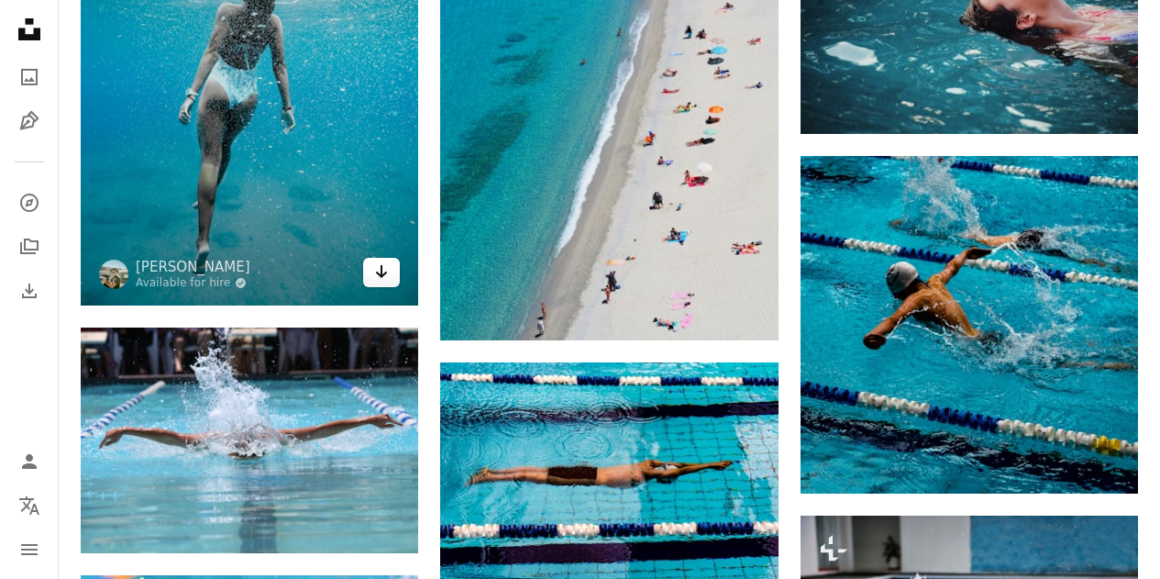
click at [378, 274] on icon "Arrow pointing down" at bounding box center [381, 271] width 15 height 22
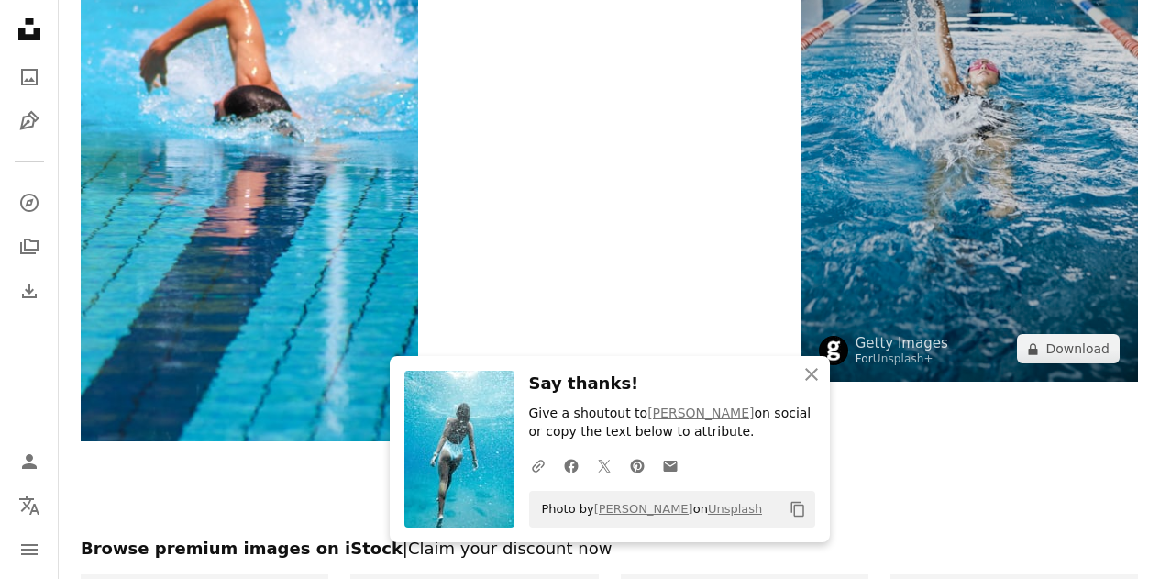
scroll to position [2658, 0]
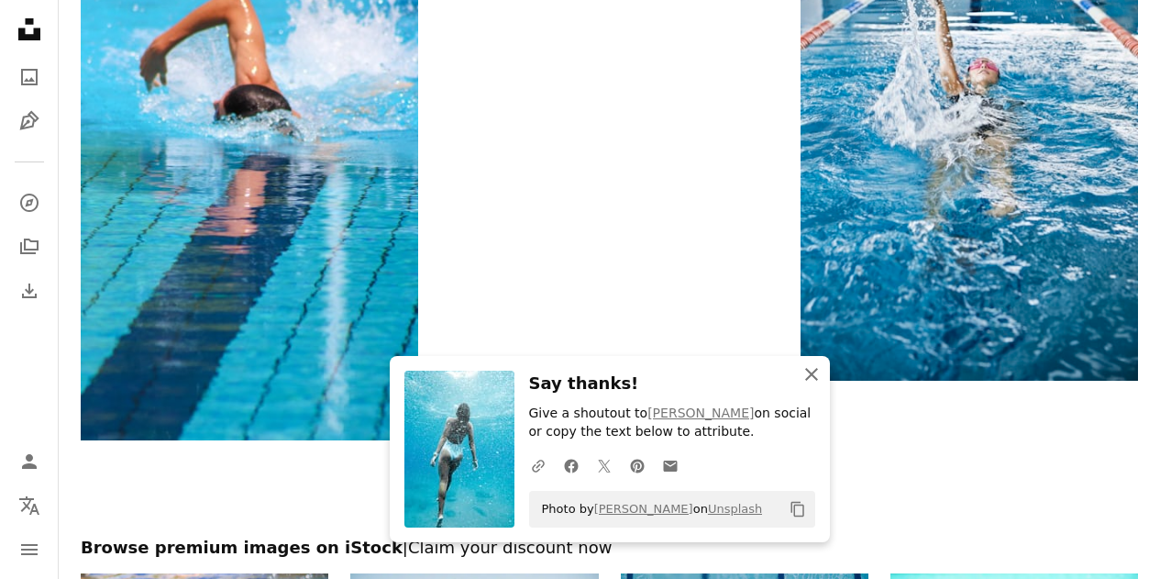
click at [810, 381] on icon "An X shape" at bounding box center [812, 374] width 22 height 22
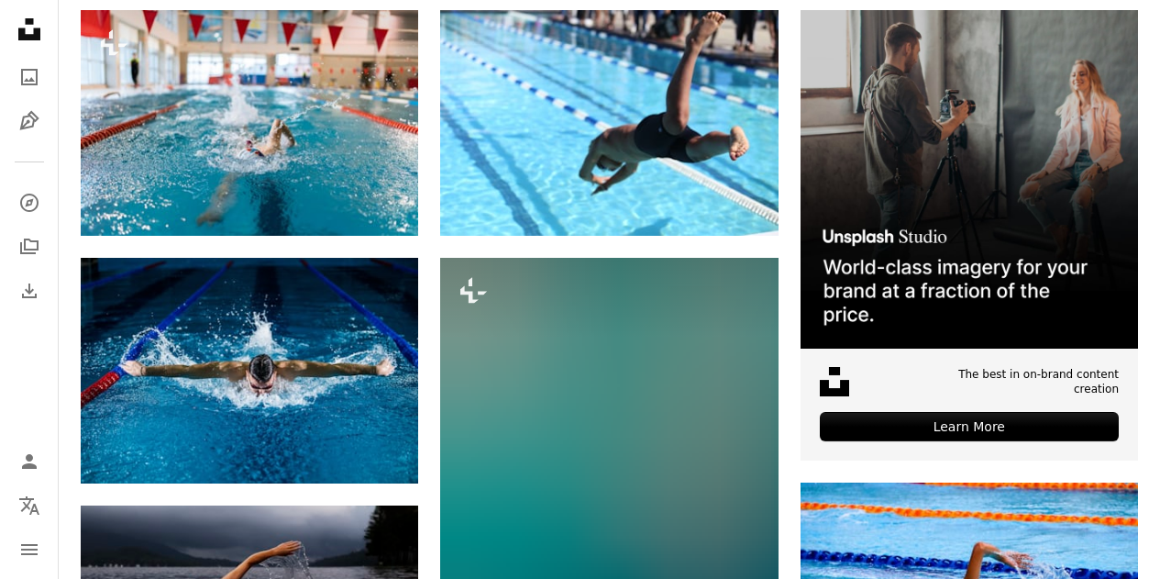
scroll to position [0, 0]
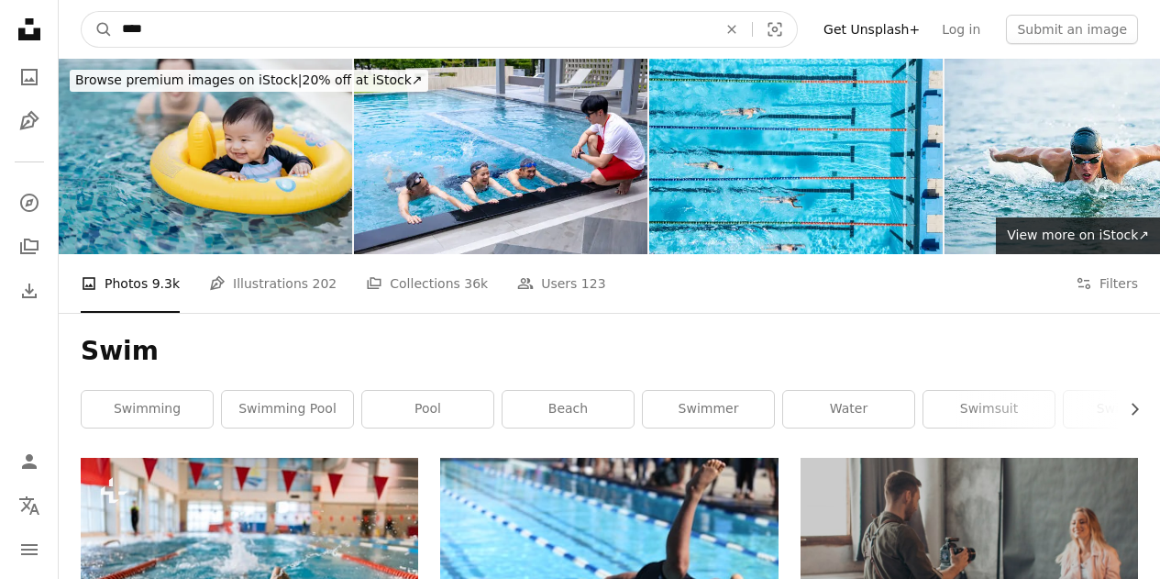
drag, startPoint x: 240, startPoint y: 28, endPoint x: 0, endPoint y: 1, distance: 241.8
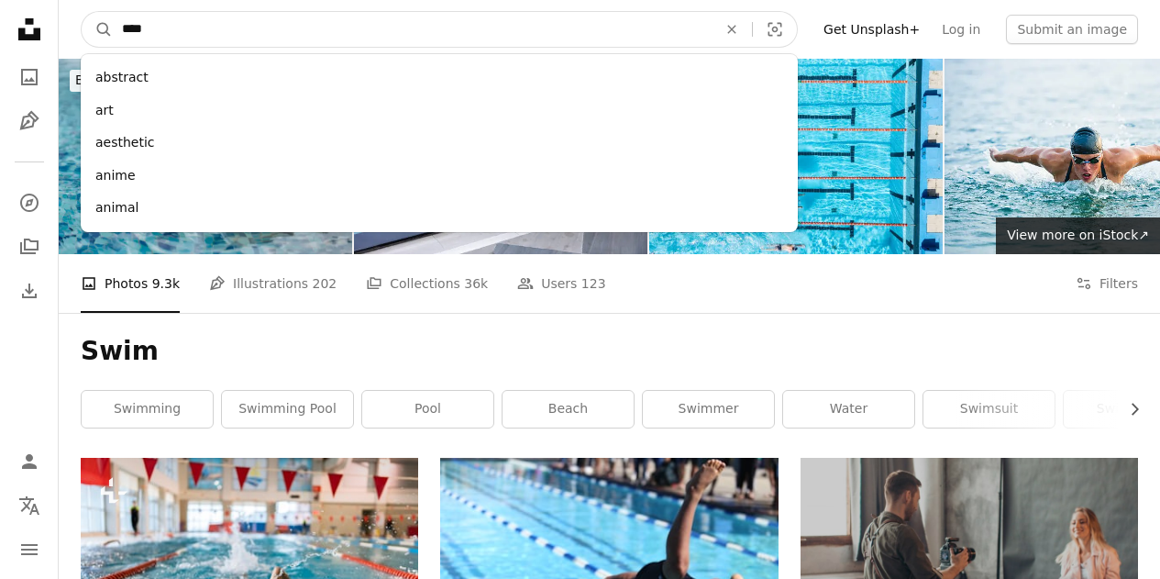
type input "****"
click at [82, 12] on button "A magnifying glass" at bounding box center [97, 29] width 31 height 35
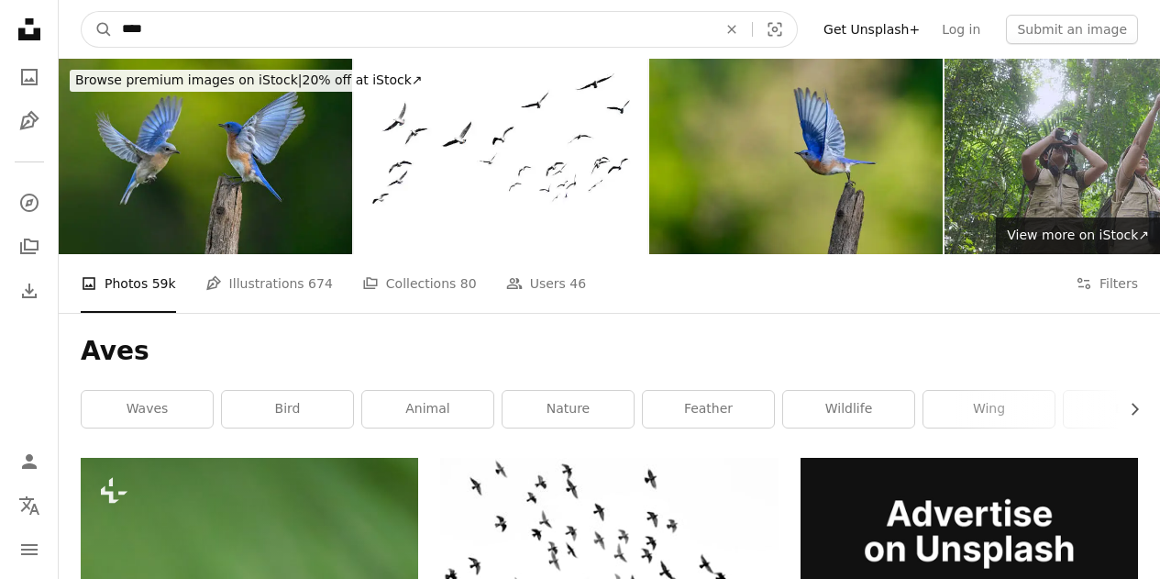
click at [120, 26] on input "****" at bounding box center [412, 29] width 599 height 35
type input "*****"
click button "A magnifying glass" at bounding box center [97, 29] width 31 height 35
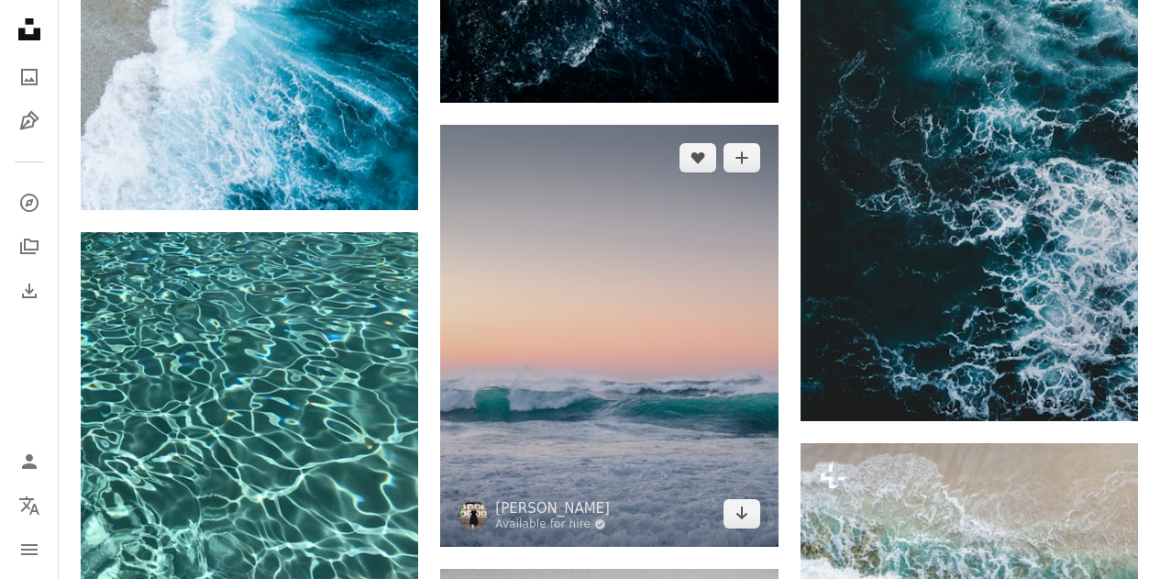
scroll to position [1358, 0]
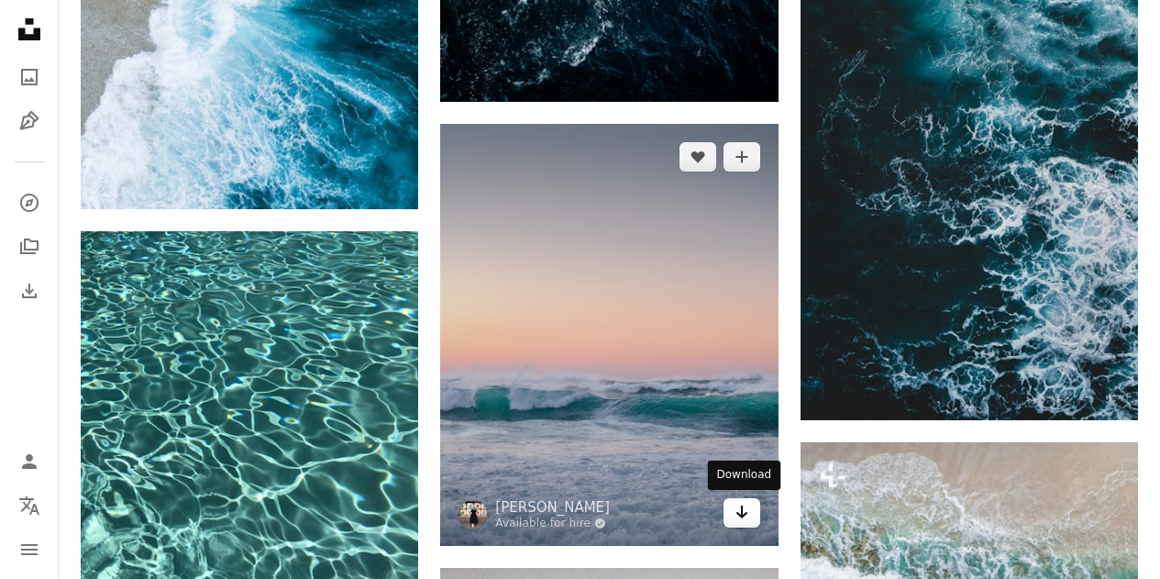
click at [734, 510] on link "Arrow pointing down" at bounding box center [741, 512] width 37 height 29
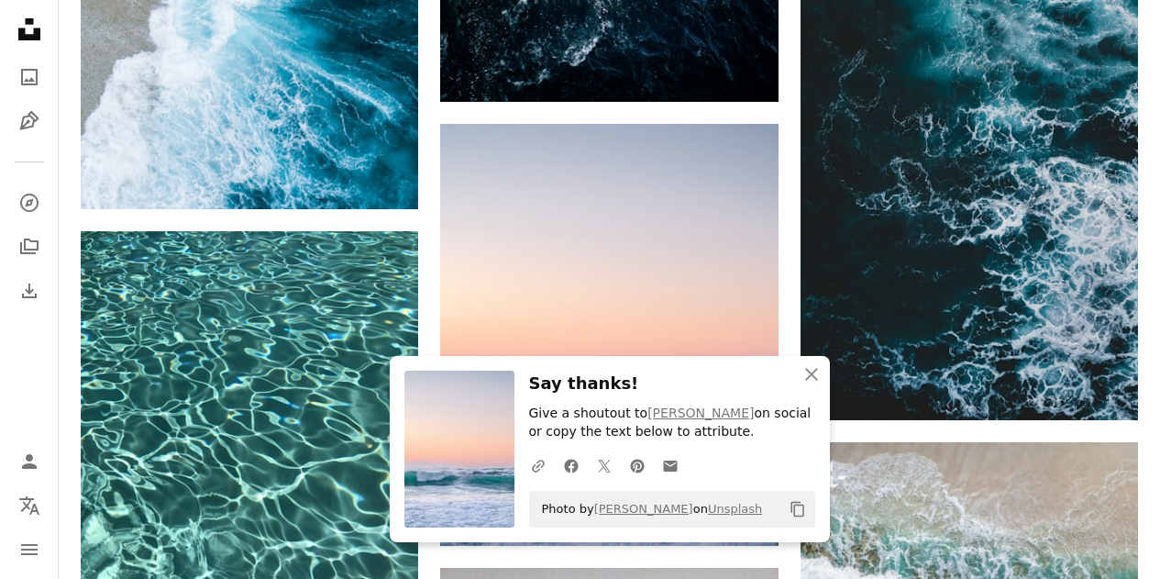
click at [420, 228] on div "Plus sign for Unsplash+ A heart A plus sign [PERSON_NAME] @seefromthesky For Un…" at bounding box center [609, 583] width 1057 height 2967
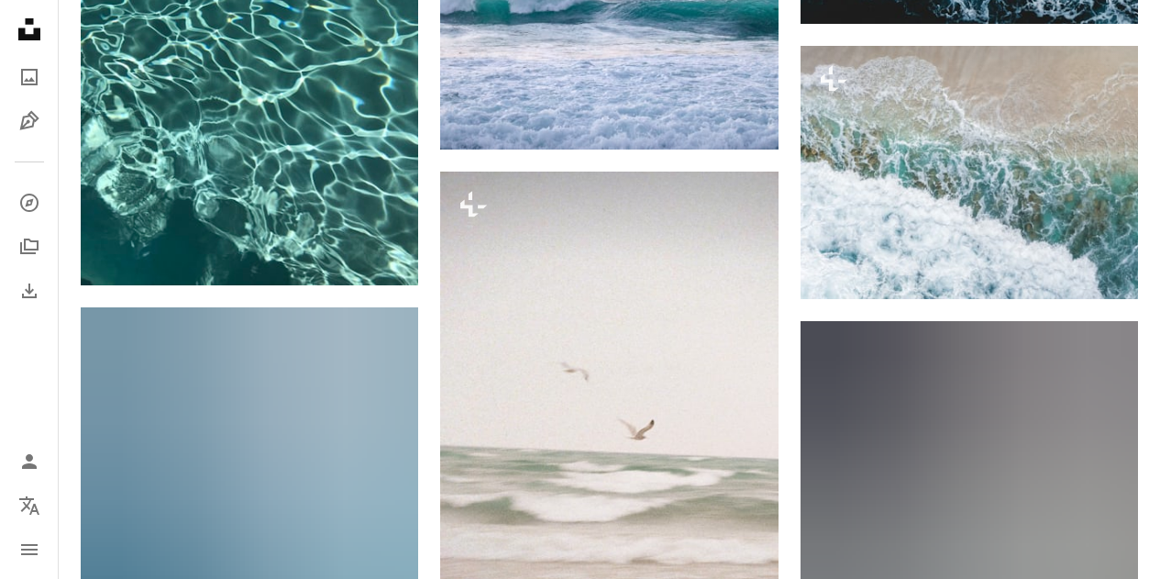
scroll to position [1756, 0]
